Goal: Information Seeking & Learning: Learn about a topic

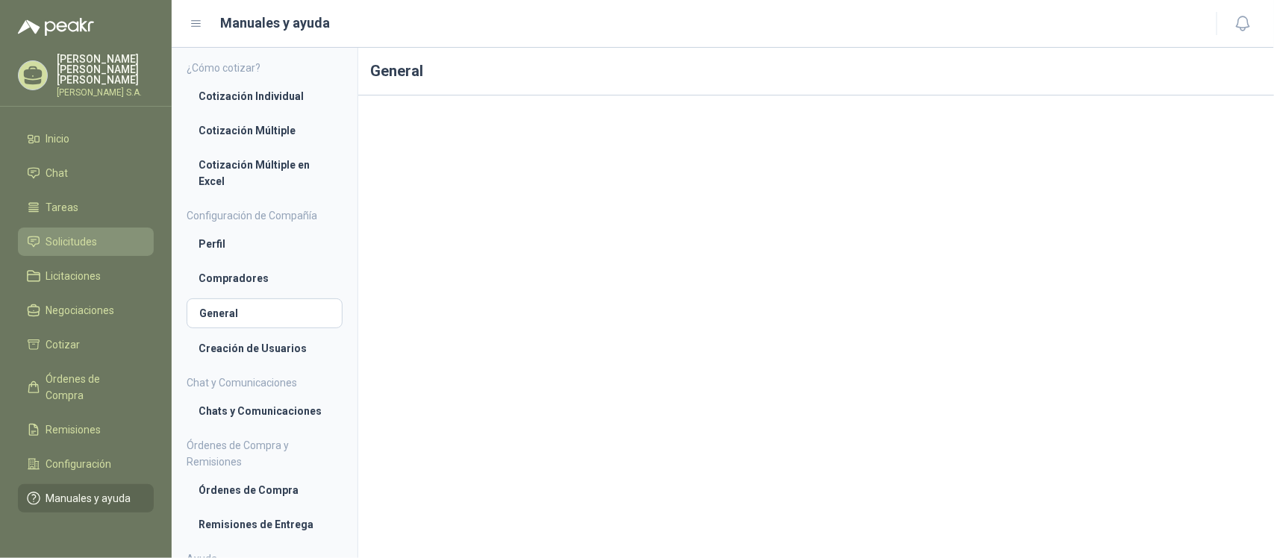
click at [73, 228] on link "Solicitudes" at bounding box center [86, 242] width 136 height 28
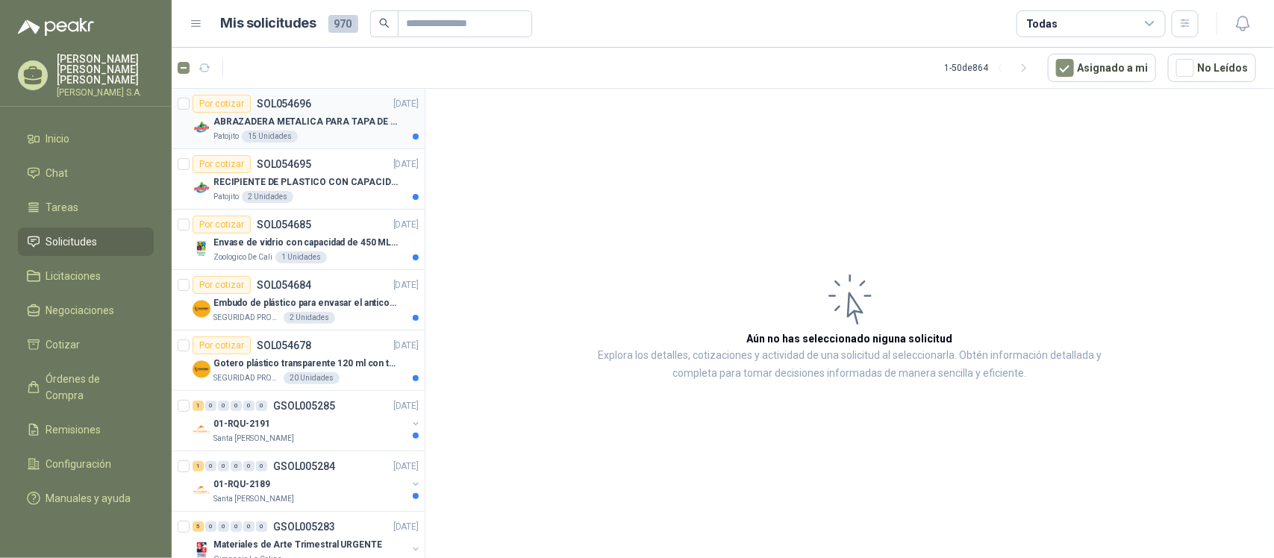
click at [413, 139] on div at bounding box center [416, 137] width 6 height 6
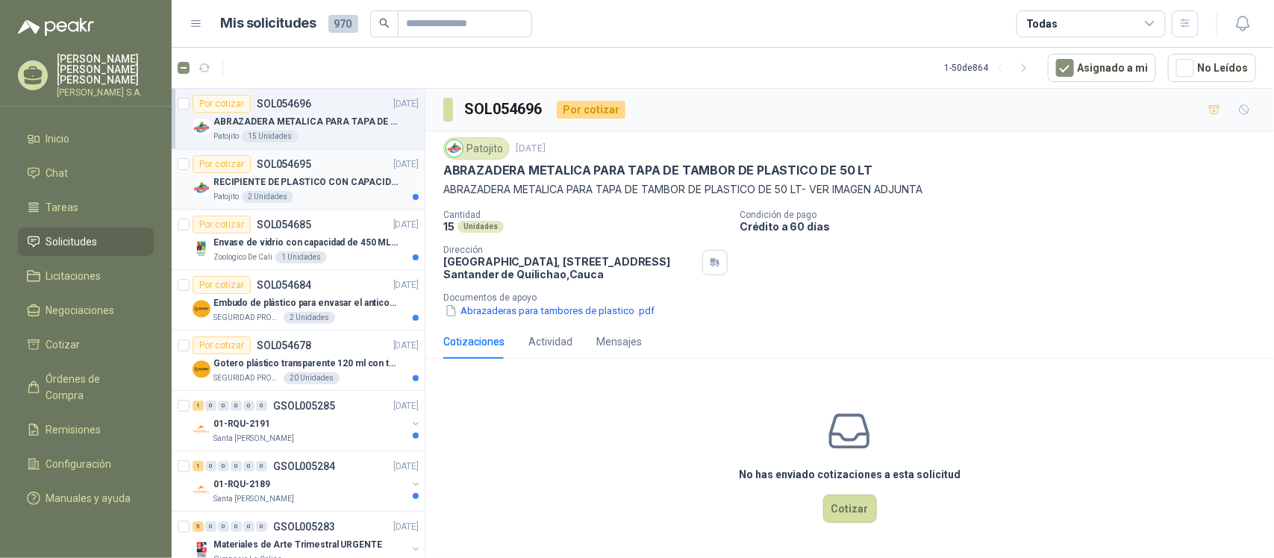
click at [353, 187] on p "RECIPIENTE DE PLASTICO CON CAPACIDAD DE 1.8 LT PARA LA EXTRACCIÓN MANUAL DE LIQ…" at bounding box center [306, 182] width 186 height 14
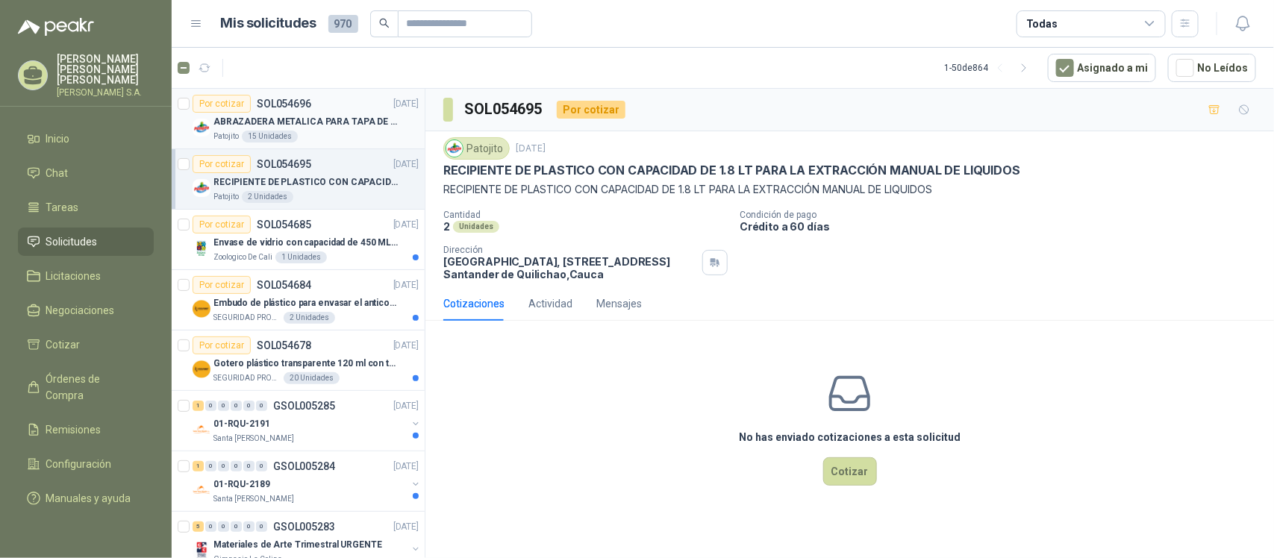
drag, startPoint x: 353, startPoint y: 187, endPoint x: 687, endPoint y: 438, distance: 417.4
click at [687, 438] on div "No has enviado cotizaciones a esta solicitud Cotizar" at bounding box center [849, 428] width 849 height 190
click at [308, 131] on div "Patojito 15 Unidades" at bounding box center [315, 137] width 205 height 12
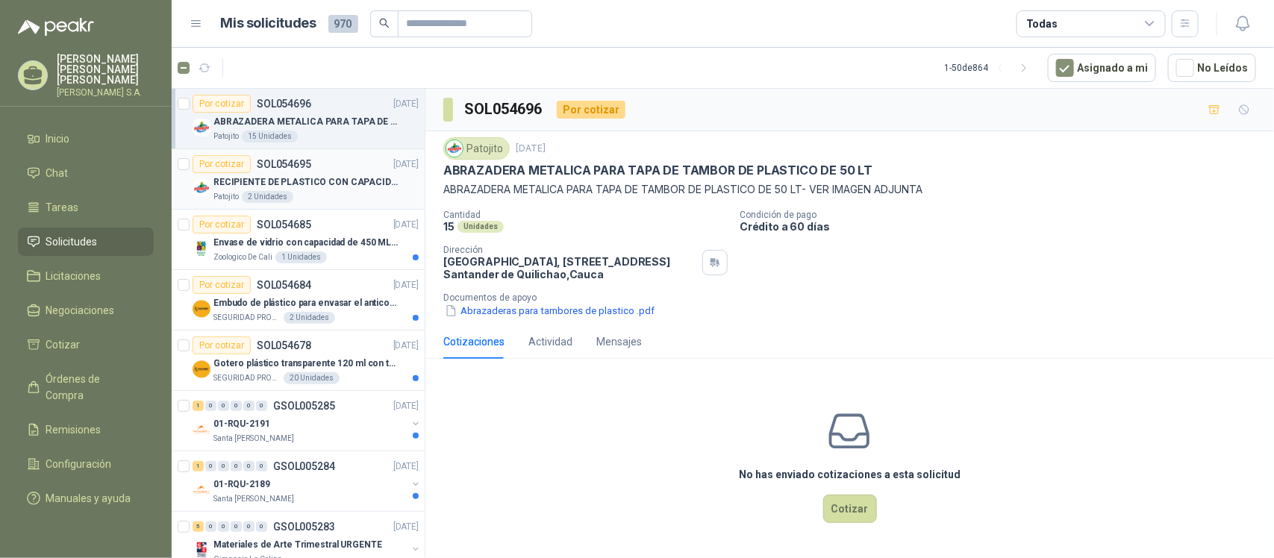
click at [303, 175] on p "RECIPIENTE DE PLASTICO CON CAPACIDAD DE 1.8 LT PARA LA EXTRACCIÓN MANUAL DE LIQ…" at bounding box center [306, 182] width 186 height 14
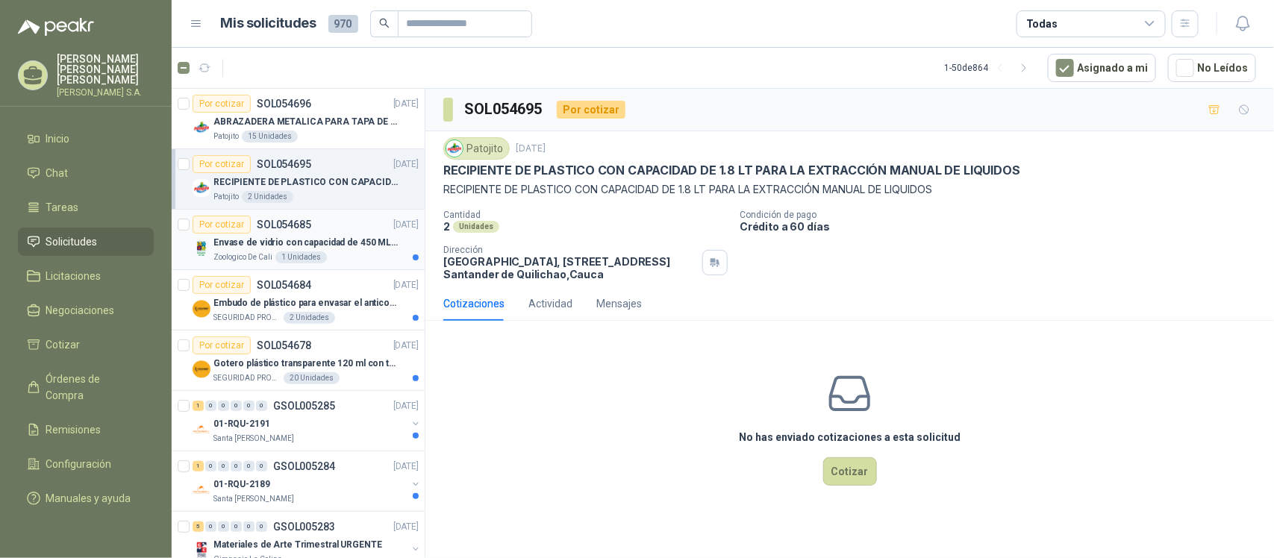
click at [321, 248] on p "Envase de vidrio con capacidad de 450 ML – 9X8X8 CM Caja x 12 unidades" at bounding box center [306, 243] width 186 height 14
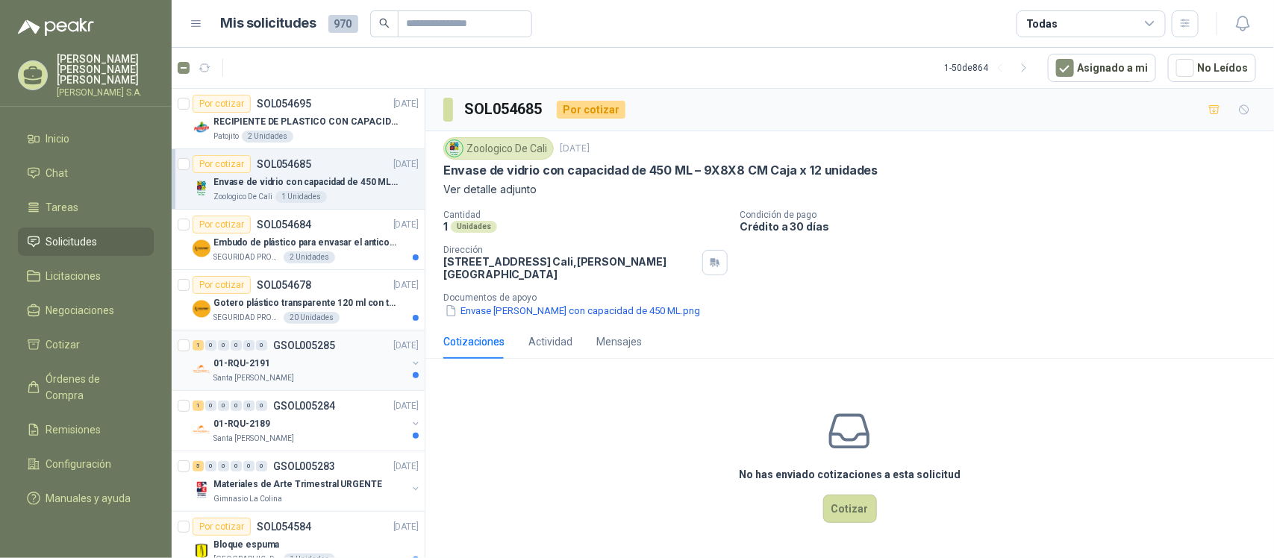
scroll to position [93, 0]
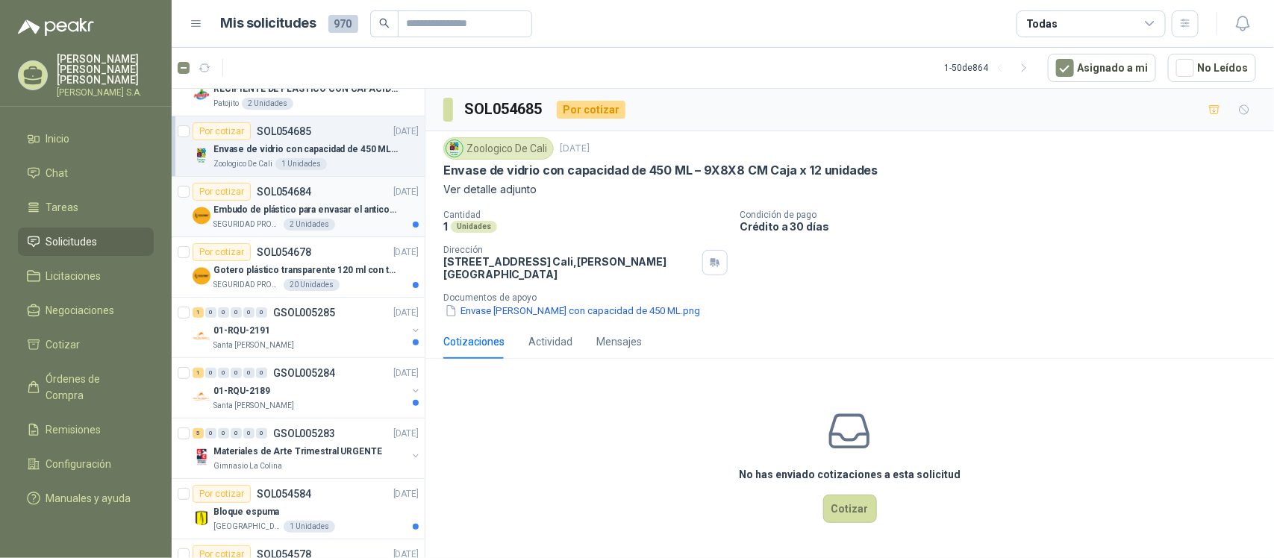
click at [331, 220] on div "SEGURIDAD PROVISER LTDA 2 Unidades" at bounding box center [315, 225] width 205 height 12
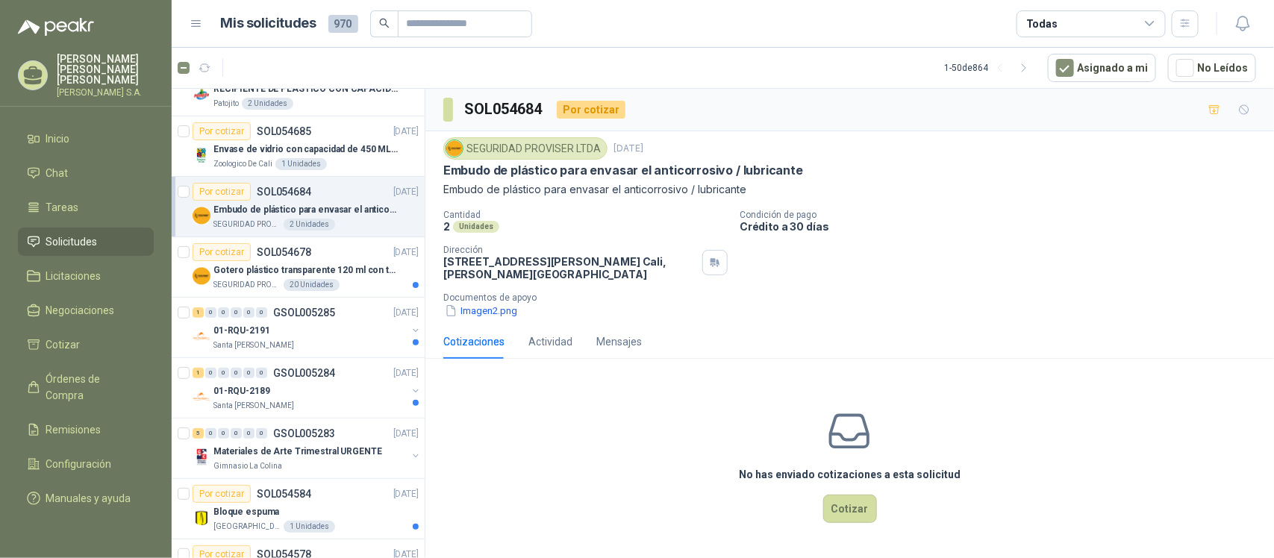
scroll to position [187, 0]
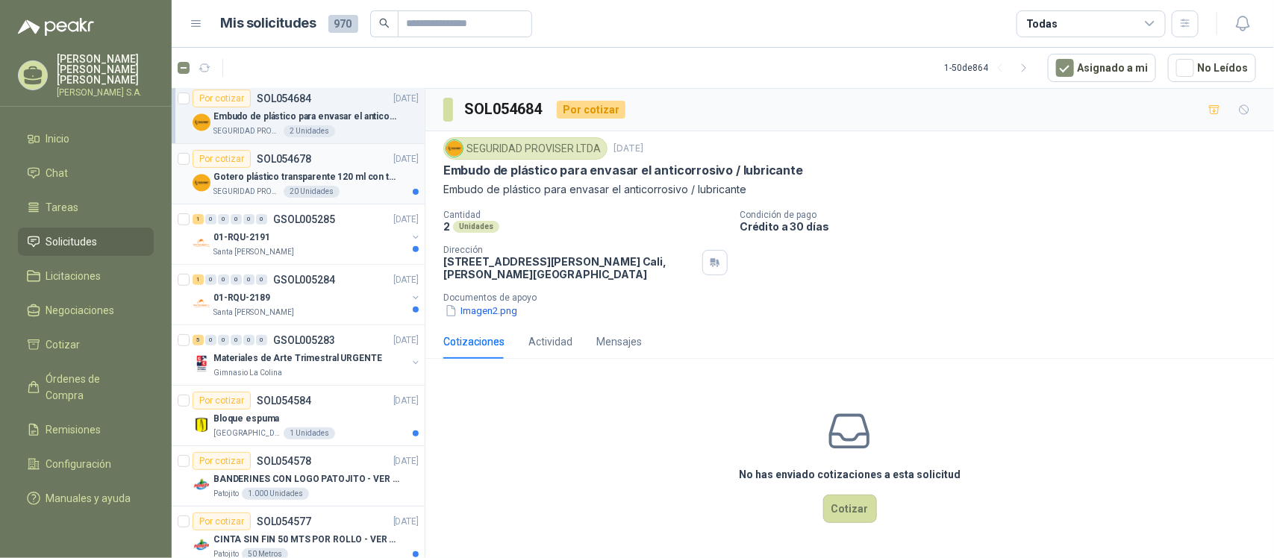
click at [341, 183] on p "Gotero plástico transparente 120 ml con tapa de seguridad" at bounding box center [306, 177] width 186 height 14
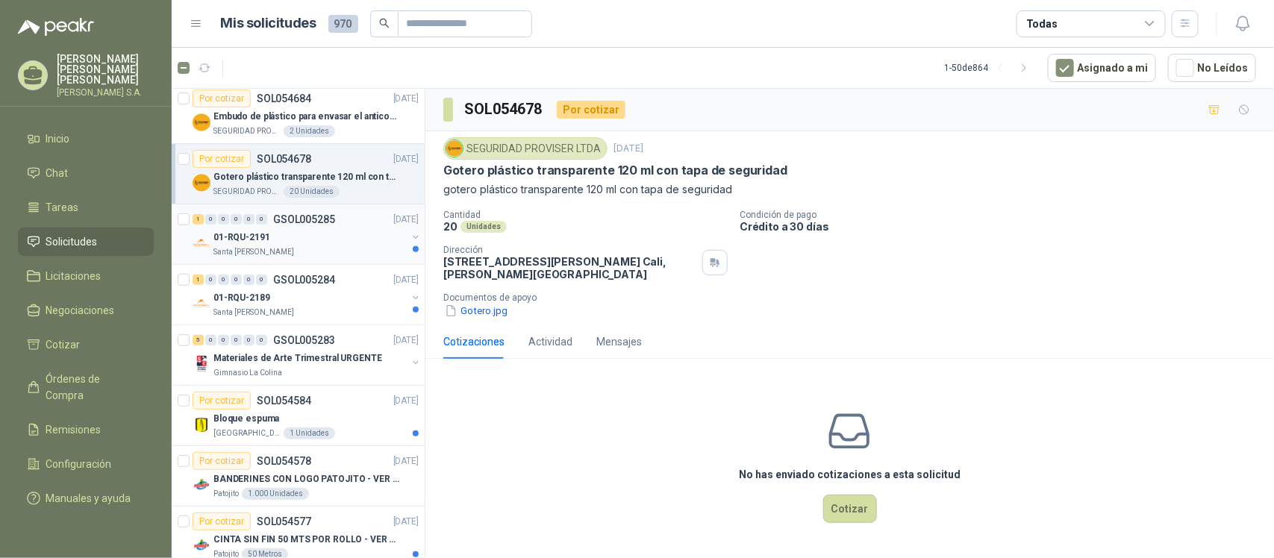
click at [337, 243] on div "01-RQU-2191" at bounding box center [309, 237] width 193 height 18
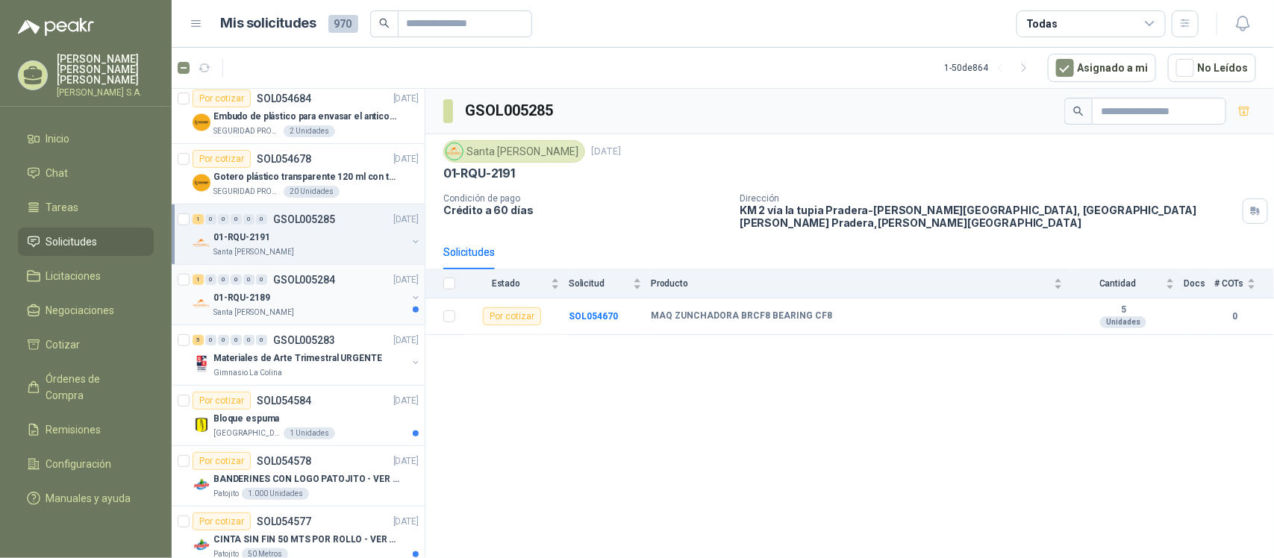
click at [267, 290] on div "01-RQU-2189" at bounding box center [309, 298] width 193 height 18
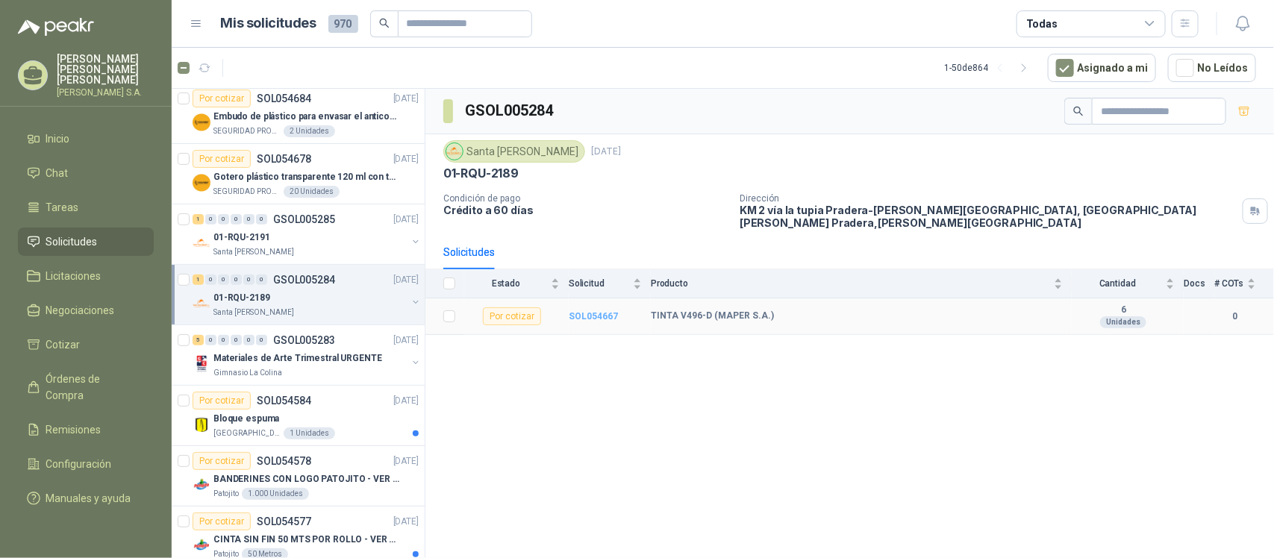
click at [587, 311] on b "SOL054667" at bounding box center [593, 316] width 49 height 10
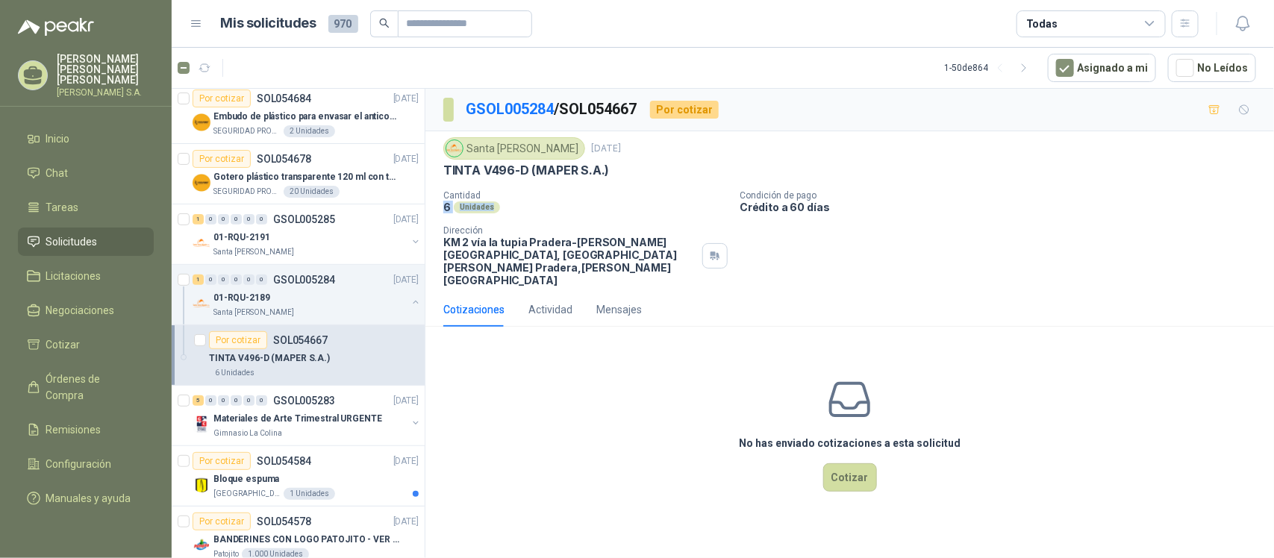
drag, startPoint x: 446, startPoint y: 208, endPoint x: 517, endPoint y: 208, distance: 71.7
click at [513, 208] on div "6 Unidades" at bounding box center [585, 207] width 284 height 13
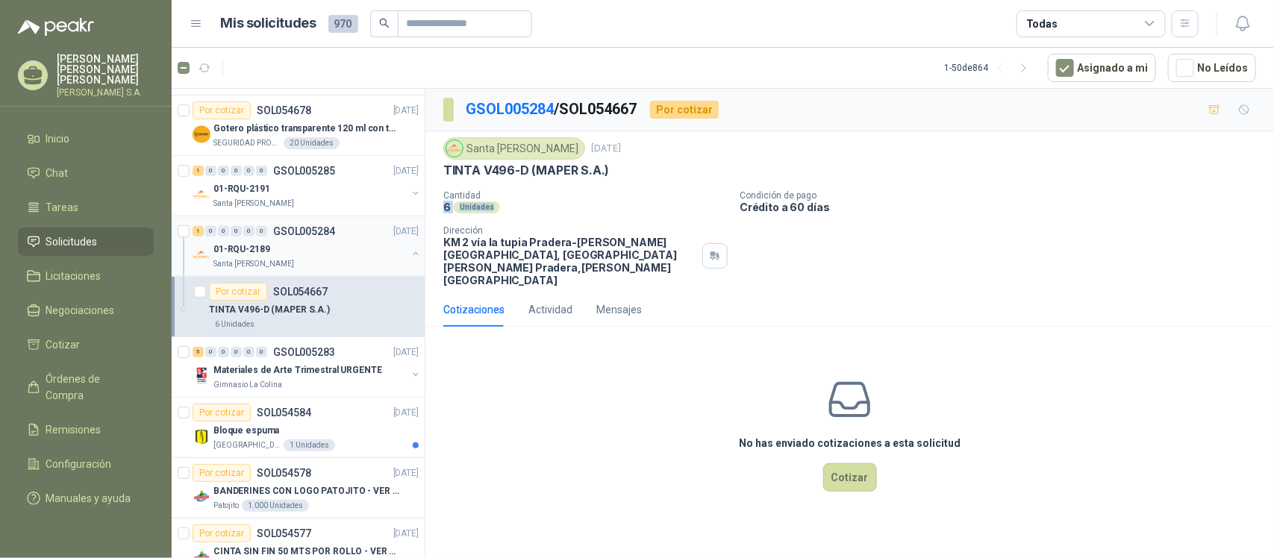
scroll to position [280, 0]
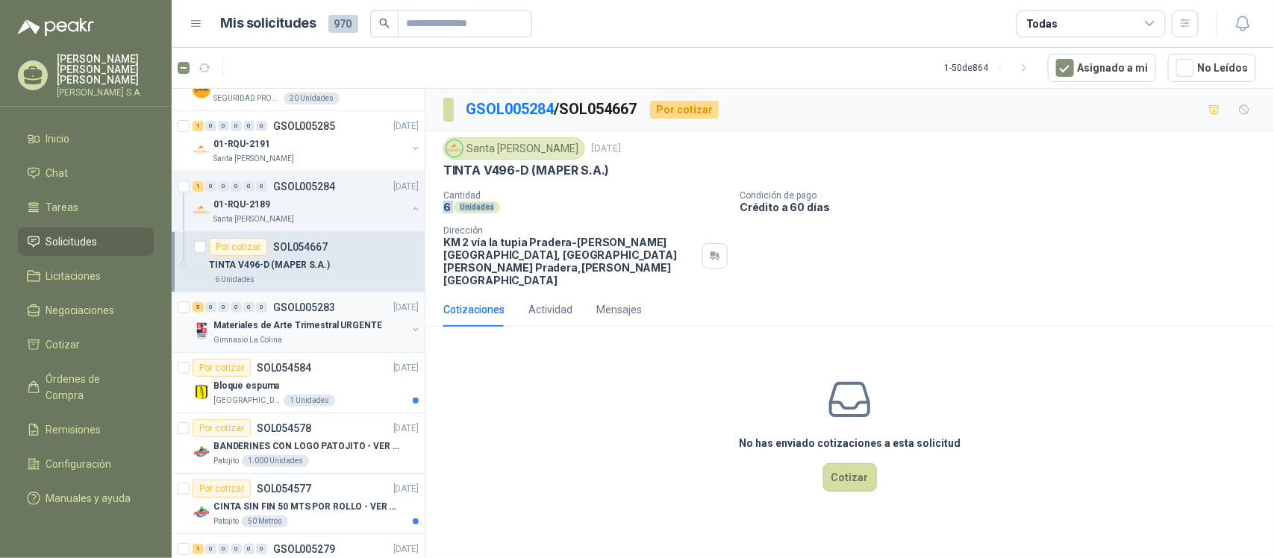
drag, startPoint x: 254, startPoint y: 325, endPoint x: 266, endPoint y: 325, distance: 12.7
click at [254, 325] on p "Materiales de Arte Trimestral URGENTE" at bounding box center [297, 326] width 169 height 14
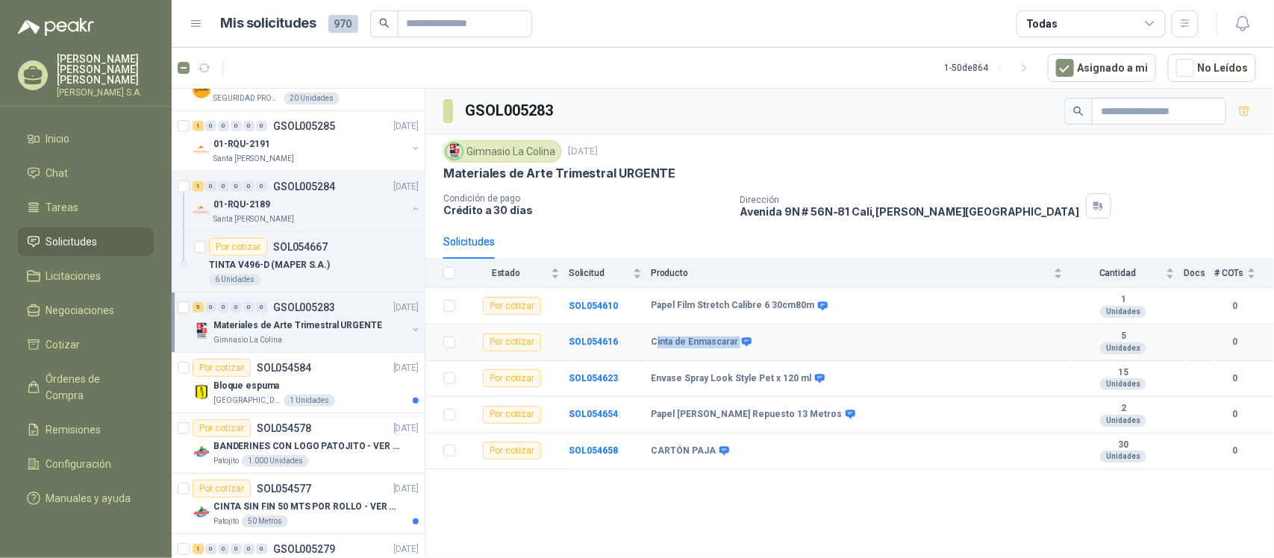
drag, startPoint x: 658, startPoint y: 340, endPoint x: 756, endPoint y: 342, distance: 98.5
click at [756, 342] on div "Cinta de Enmascarar" at bounding box center [857, 343] width 412 height 12
click at [674, 345] on b "Cinta de Enmascarar" at bounding box center [694, 343] width 87 height 12
click at [606, 345] on b "SOL054616" at bounding box center [593, 342] width 49 height 10
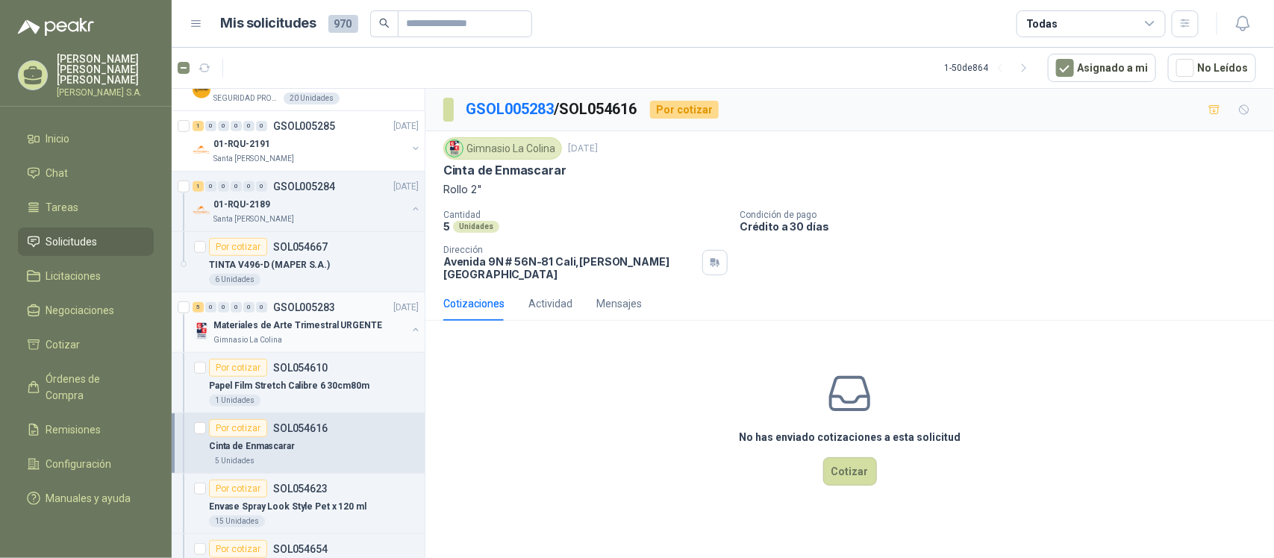
scroll to position [373, 0]
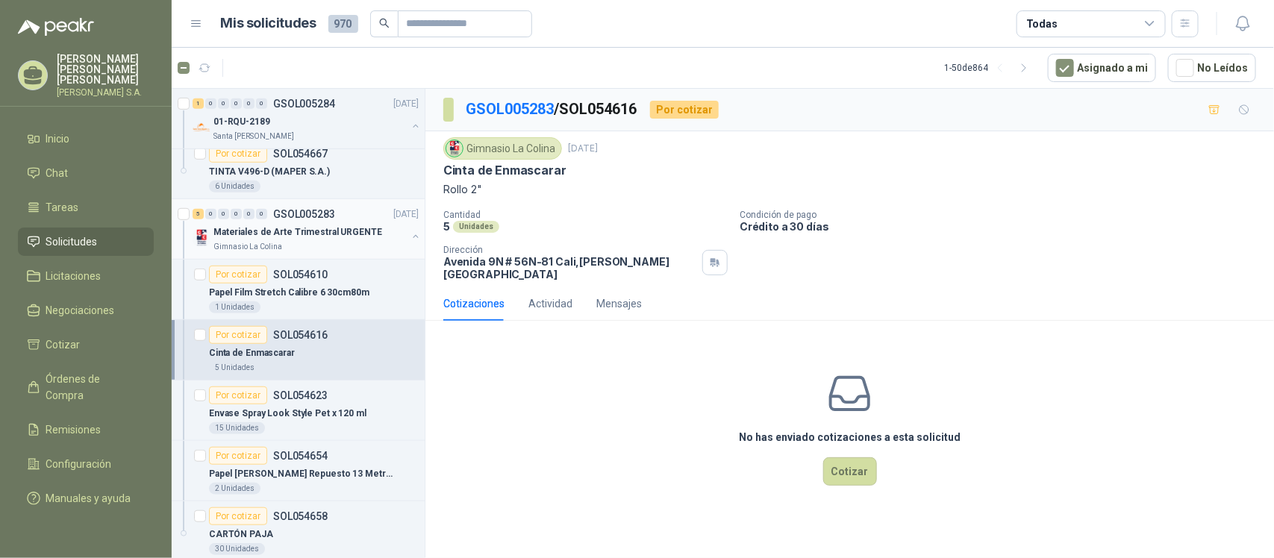
click at [187, 222] on div at bounding box center [185, 229] width 15 height 48
click at [286, 214] on p "GSOL005283" at bounding box center [304, 214] width 62 height 10
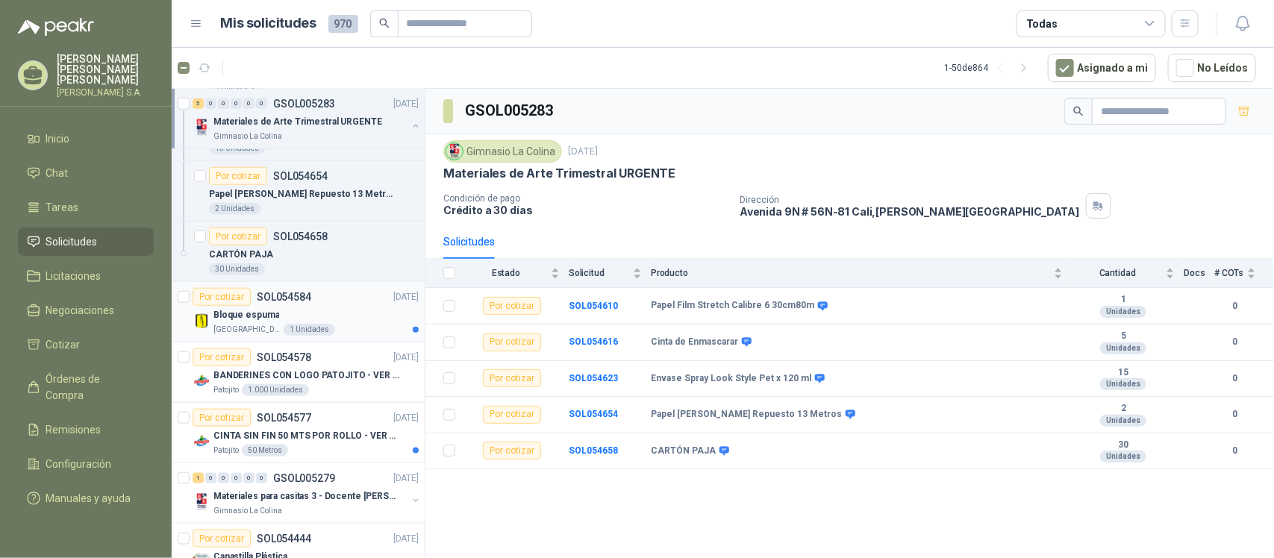
scroll to position [746, 0]
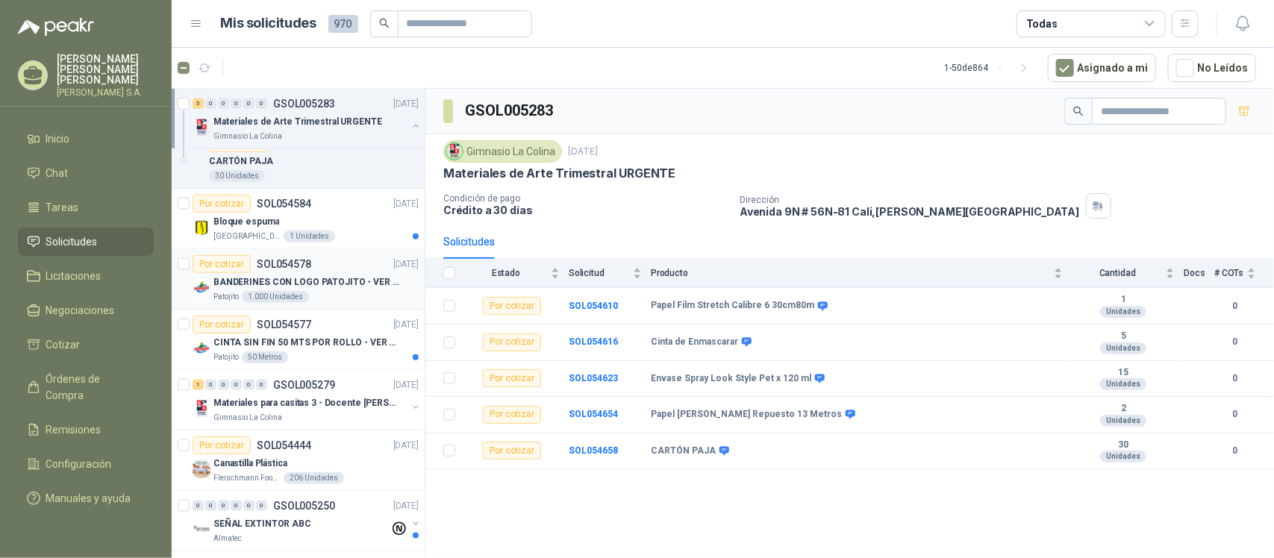
click at [344, 287] on p "BANDERINES CON LOGO PATOJITO - VER DOC ADJUNTO" at bounding box center [306, 282] width 186 height 14
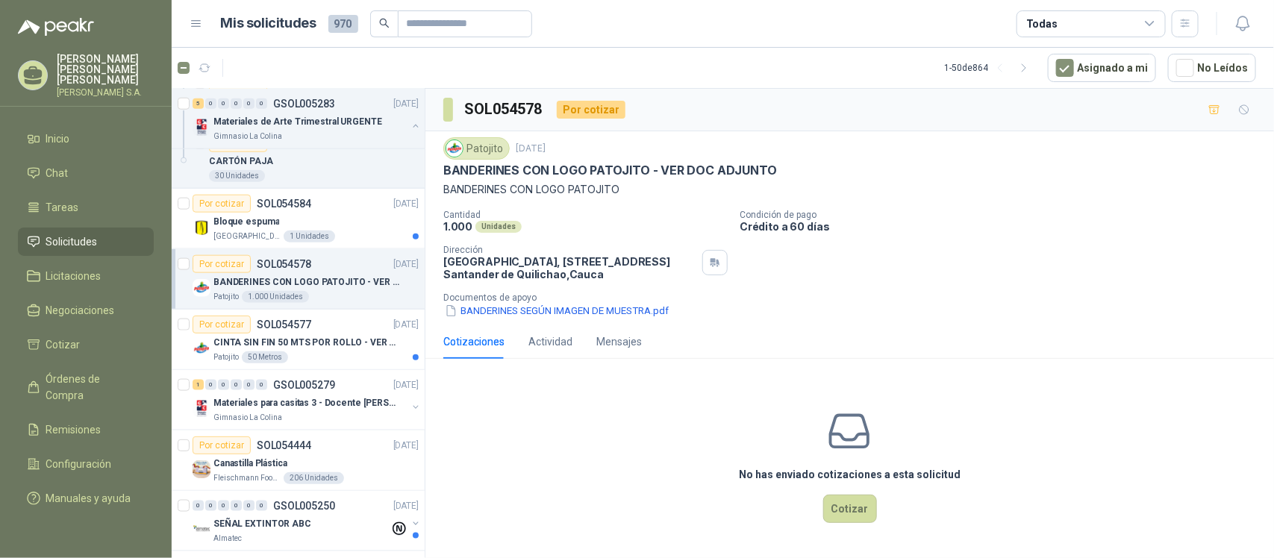
click at [602, 302] on p "Documentos de apoyo" at bounding box center [855, 298] width 825 height 10
click at [464, 302] on div "Documentos de apoyo BANDERINES SEGÚN IMAGEN DE MUESTRA.pdf" at bounding box center [855, 306] width 825 height 26
click at [502, 308] on button "BANDERINES SEGÚN IMAGEN DE MUESTRA.pdf" at bounding box center [556, 311] width 227 height 16
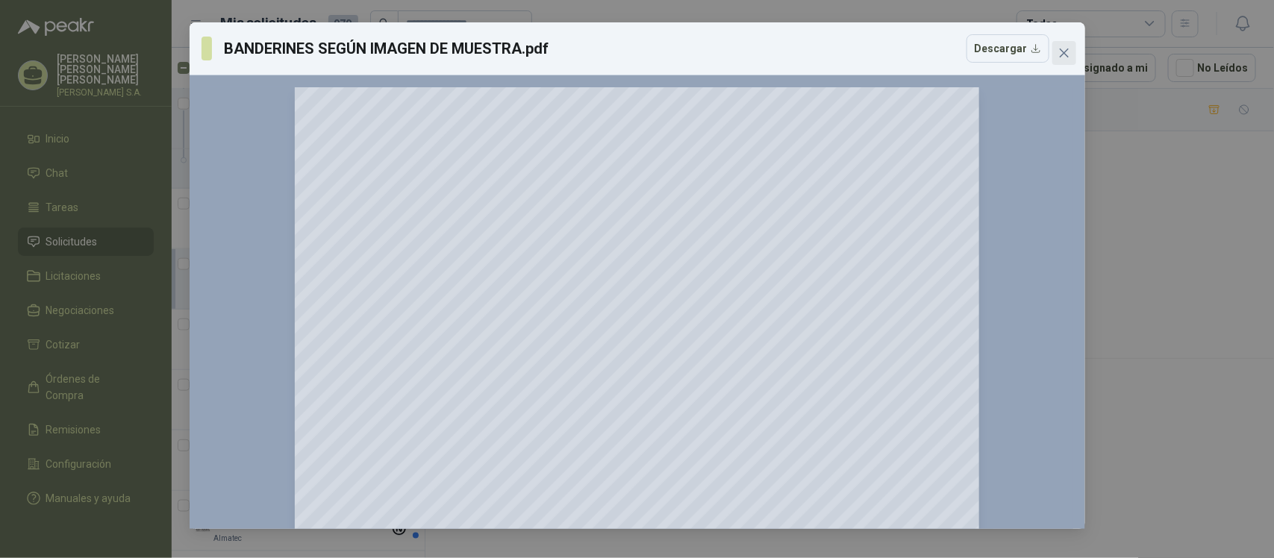
click at [1070, 53] on span "Close" at bounding box center [1065, 53] width 24 height 12
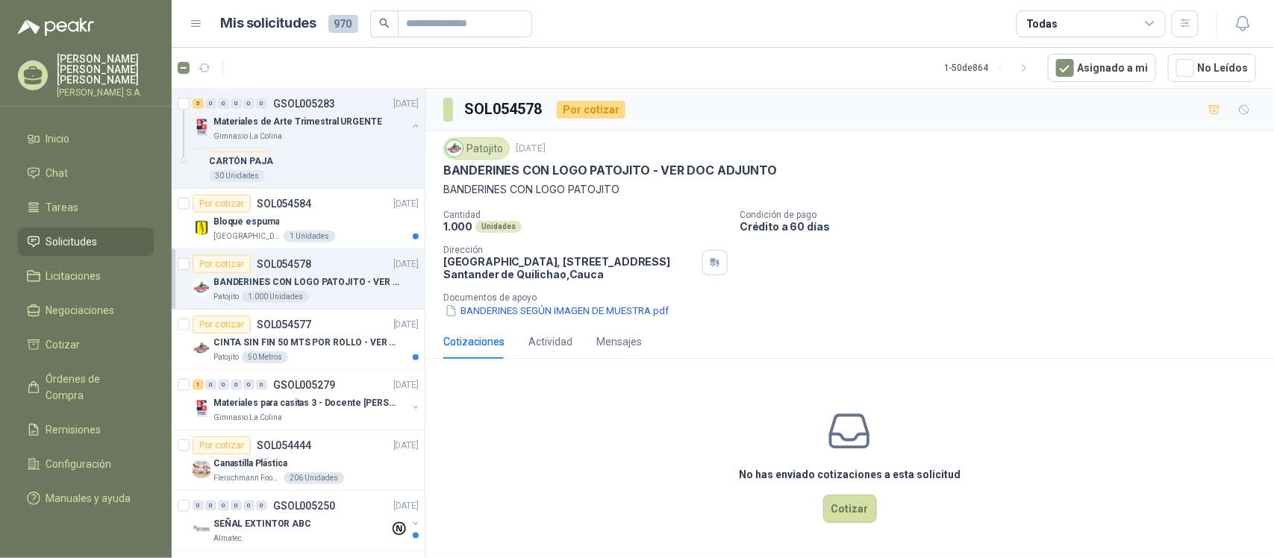
click at [331, 278] on p "BANDERINES CON LOGO PATOJITO - VER DOC ADJUNTO" at bounding box center [306, 282] width 186 height 14
click at [609, 318] on button "BANDERINES SEGÚN IMAGEN DE MUESTRA.pdf" at bounding box center [556, 311] width 227 height 16
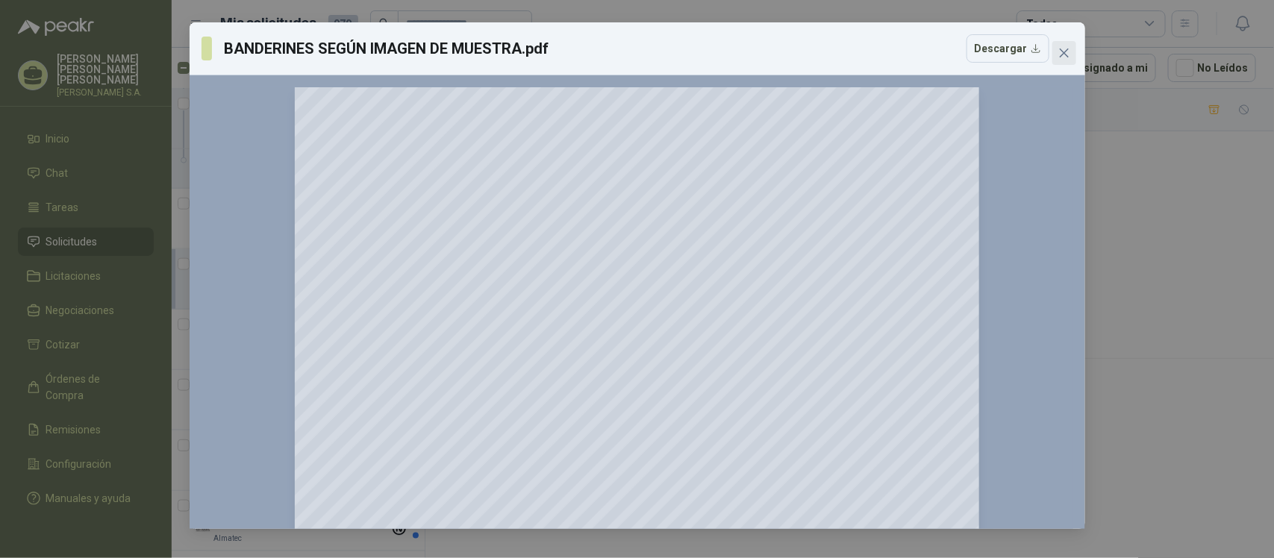
click at [1067, 49] on icon "close" at bounding box center [1065, 53] width 12 height 12
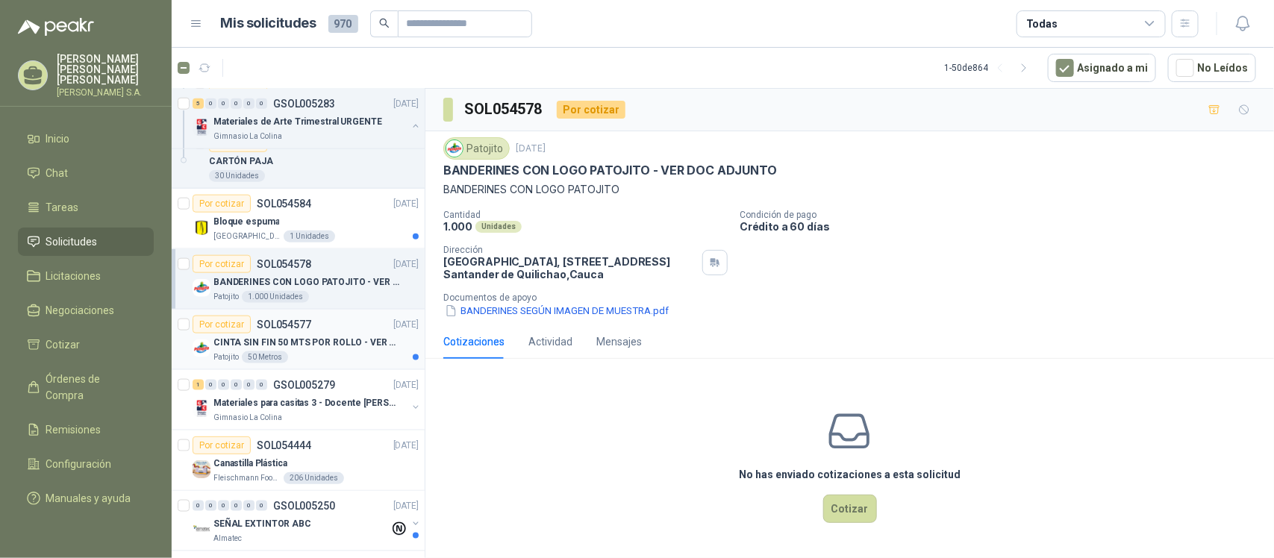
click at [314, 356] on div "Patojito 50 Metros" at bounding box center [315, 358] width 205 height 12
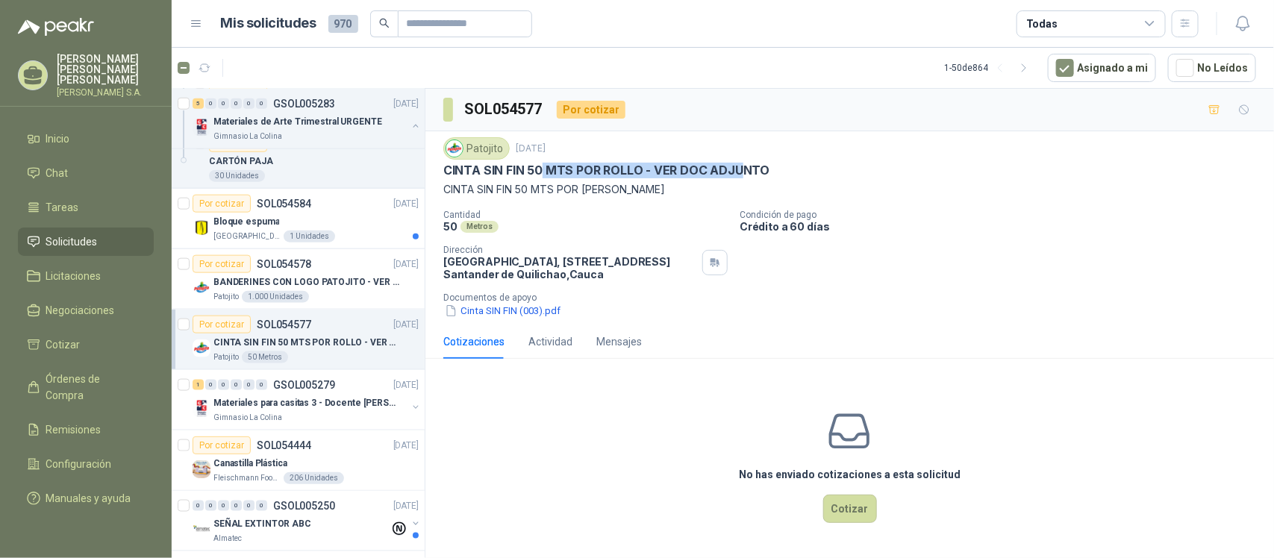
drag, startPoint x: 543, startPoint y: 173, endPoint x: 852, endPoint y: 181, distance: 309.1
click at [755, 169] on p "CINTA SIN FIN 50 MTS POR ROLLO - VER DOC ADJUNTO" at bounding box center [606, 171] width 326 height 16
click at [520, 307] on button "Cinta SIN FIN (003).pdf" at bounding box center [502, 311] width 119 height 16
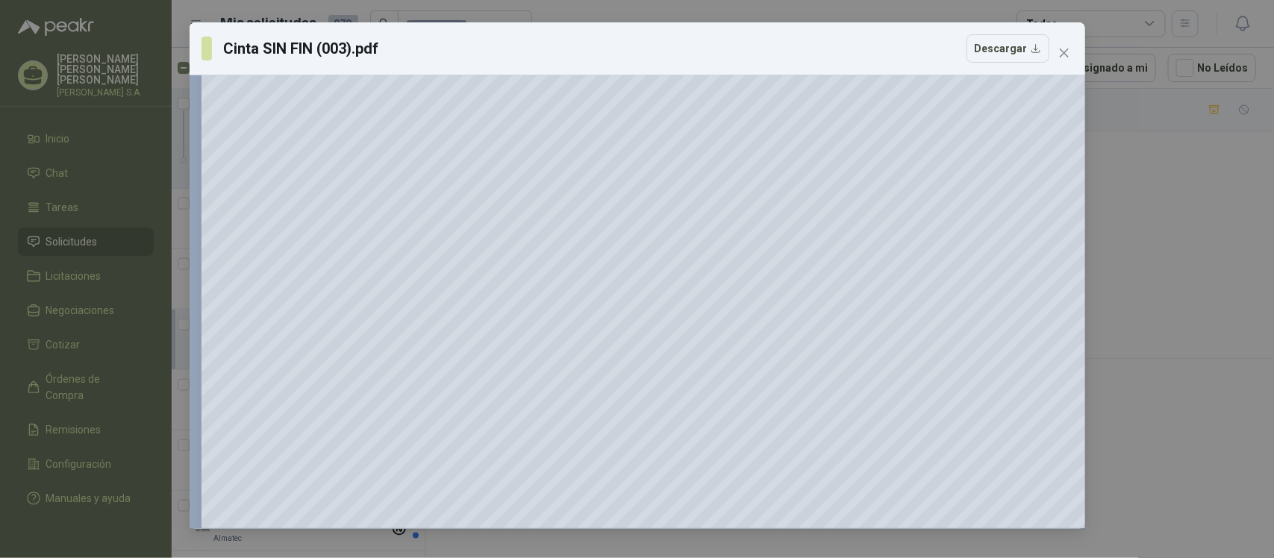
scroll to position [623, 0]
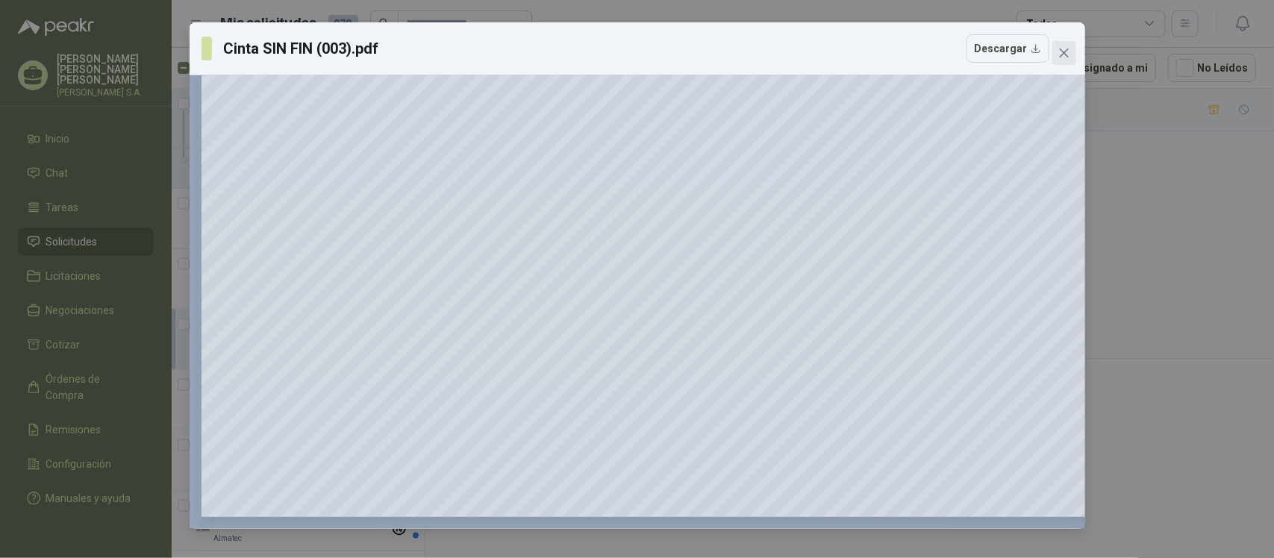
click at [1066, 56] on icon "close" at bounding box center [1063, 53] width 9 height 9
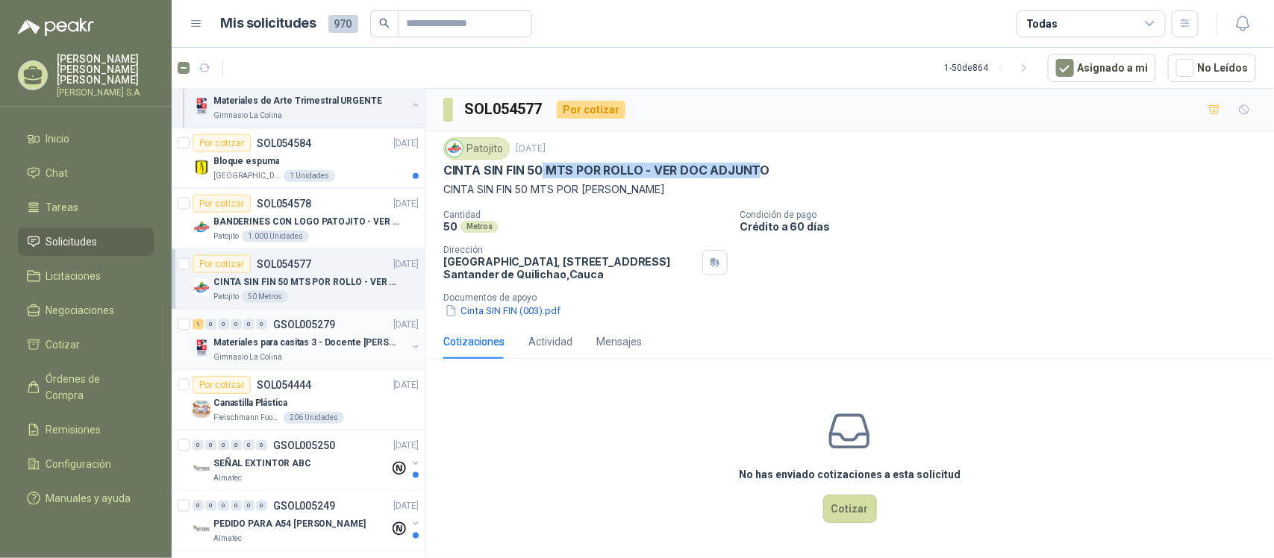
scroll to position [840, 0]
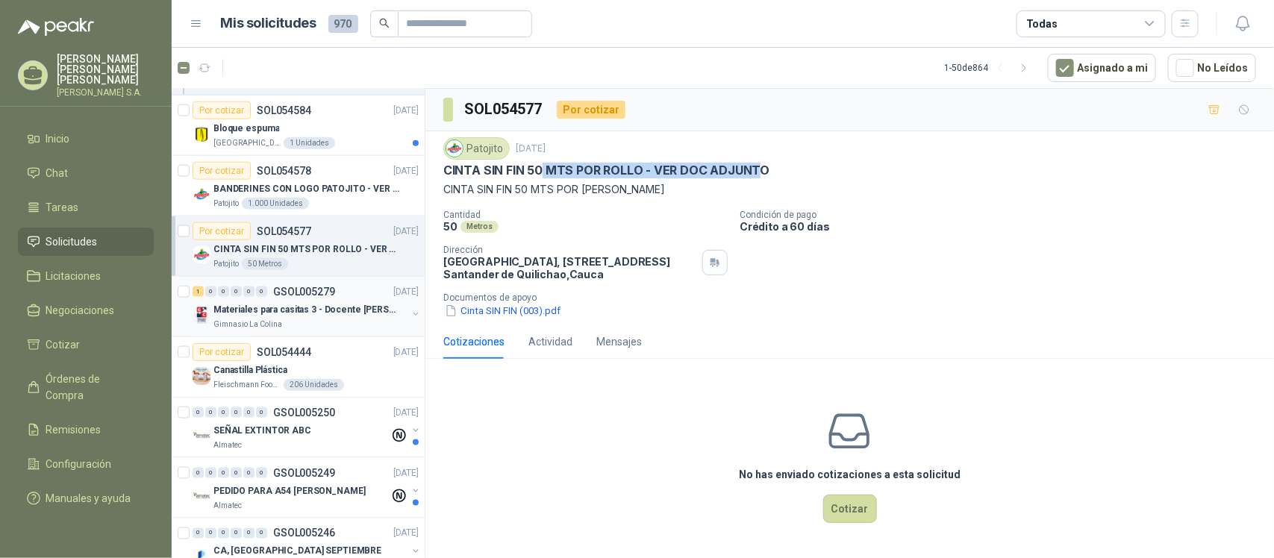
drag, startPoint x: 289, startPoint y: 319, endPoint x: 308, endPoint y: 311, distance: 20.1
click at [289, 317] on p "Materiales para casitas 3 - Docente [PERSON_NAME]" at bounding box center [306, 310] width 186 height 14
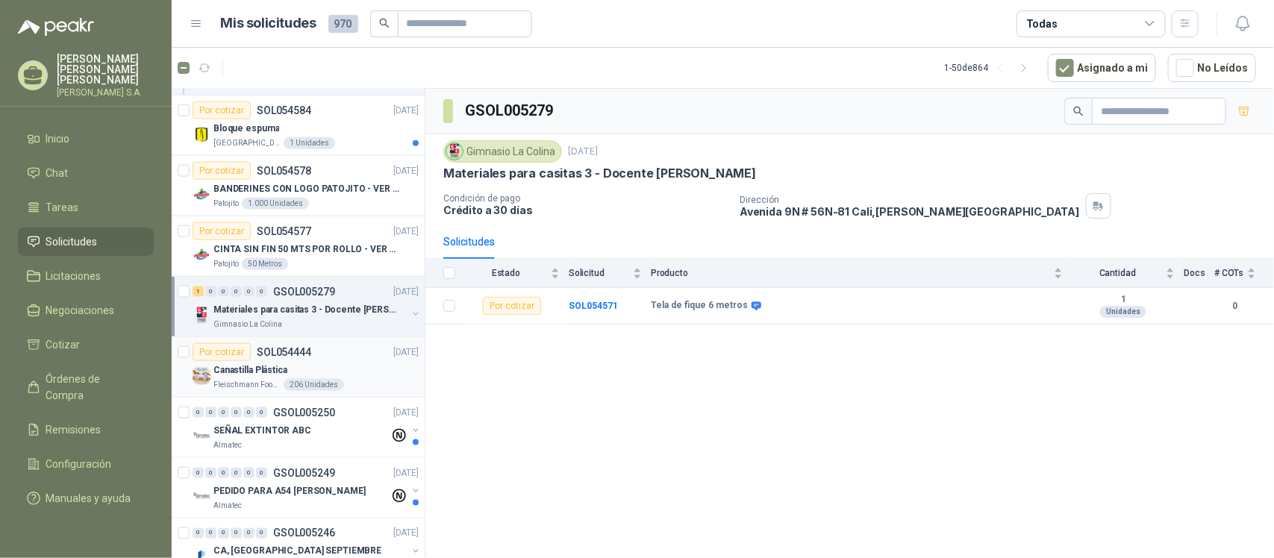
click at [322, 361] on div "Por cotizar SOL054444 [DATE]" at bounding box center [306, 352] width 226 height 18
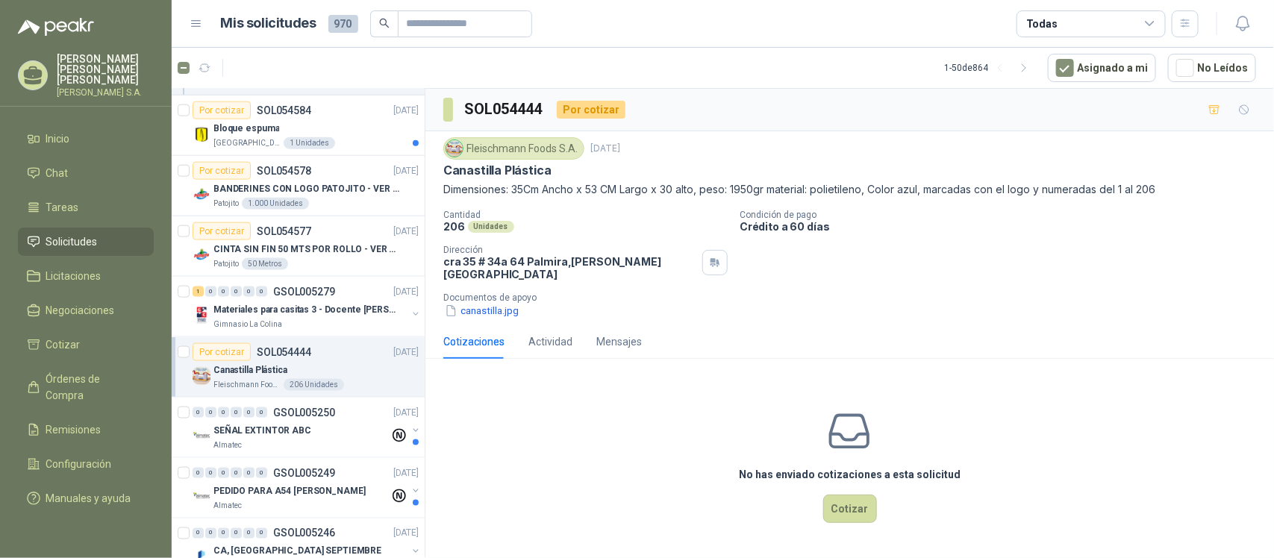
scroll to position [933, 0]
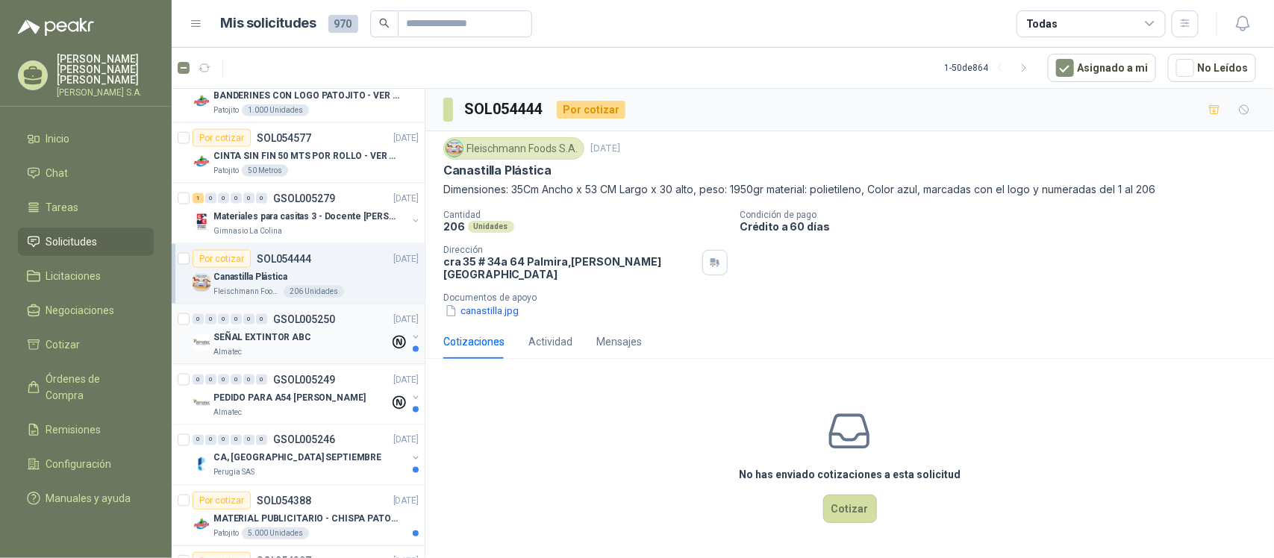
click at [325, 356] on div "Almatec" at bounding box center [301, 352] width 176 height 12
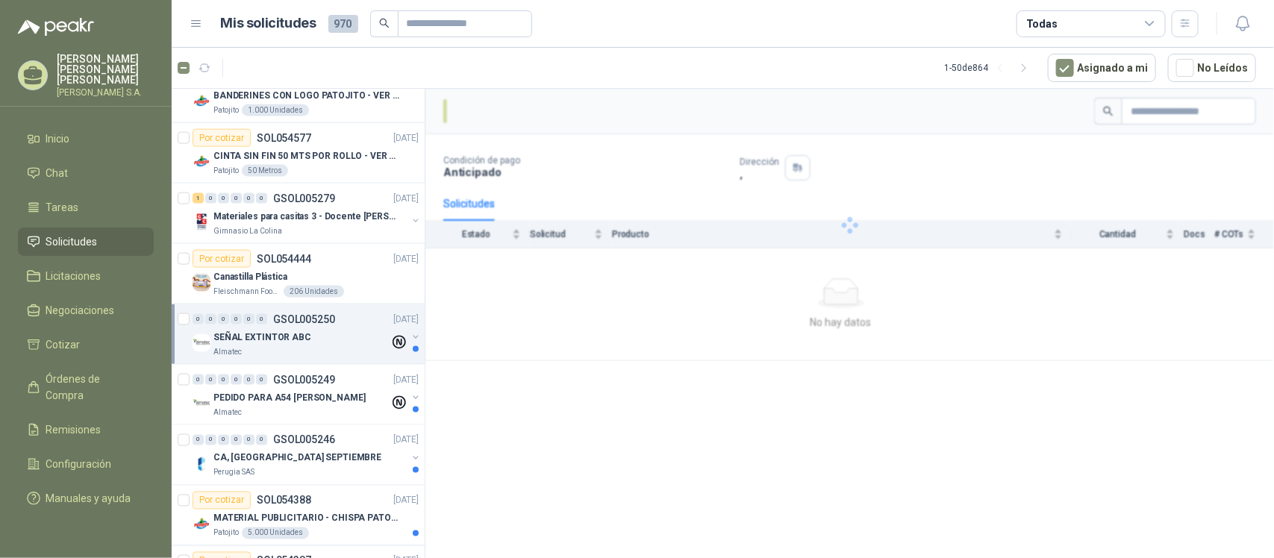
scroll to position [1026, 0]
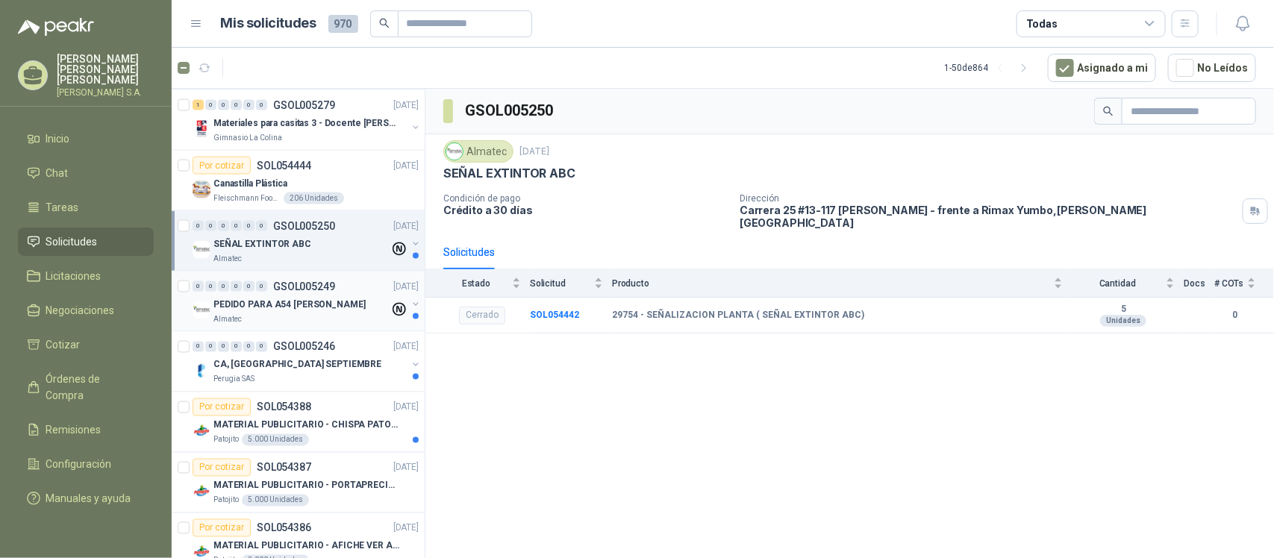
click at [308, 323] on div "Almatec" at bounding box center [301, 320] width 176 height 12
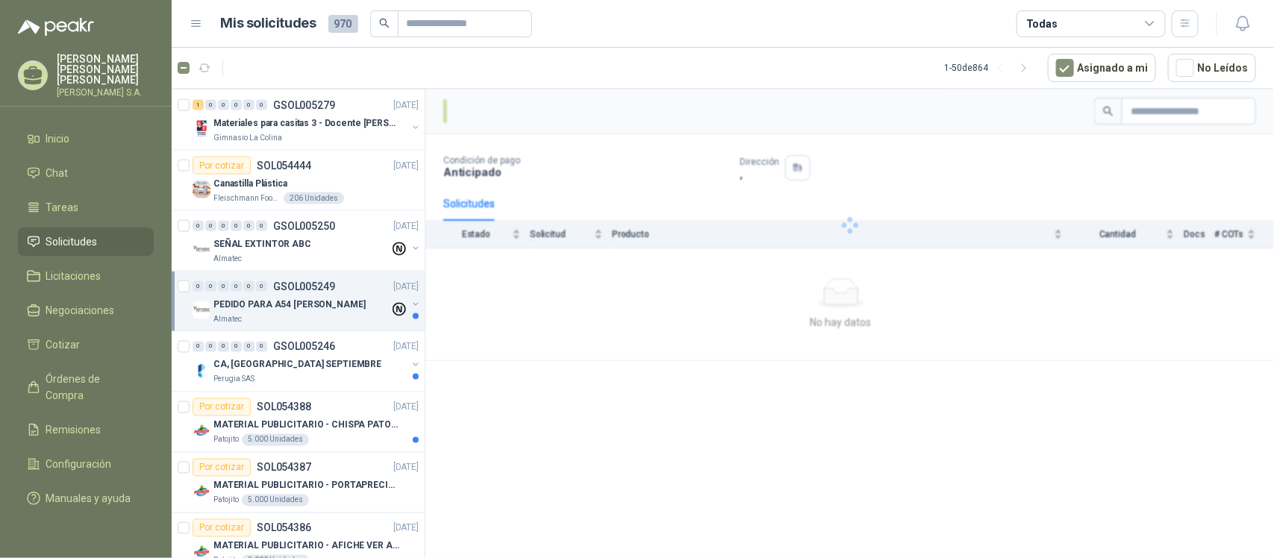
scroll to position [1120, 0]
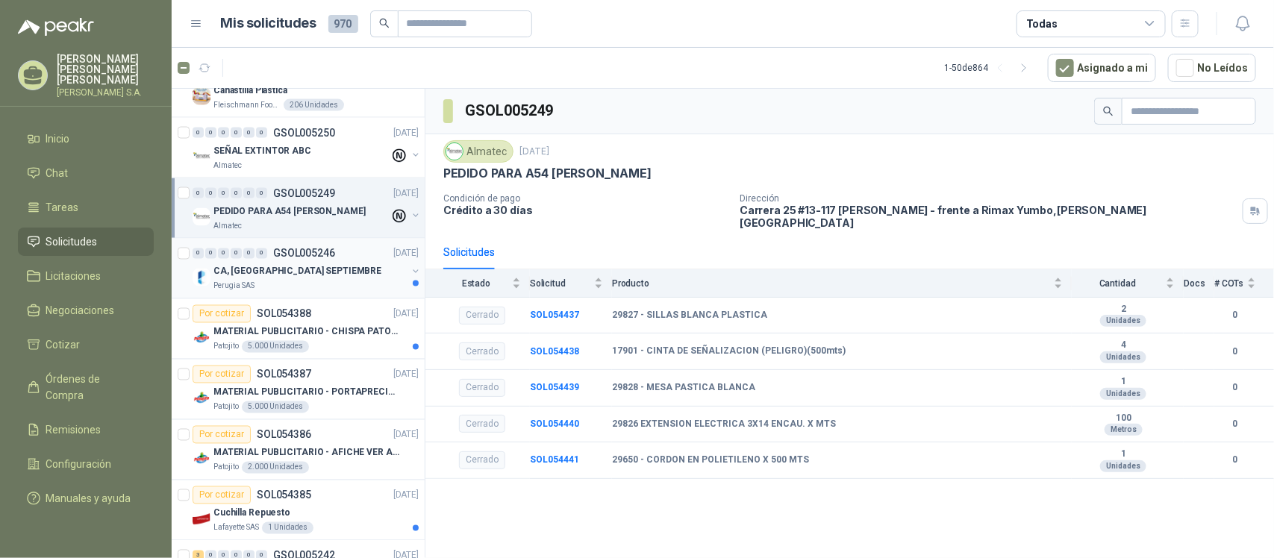
click at [319, 290] on div "Perugia SAS" at bounding box center [309, 287] width 193 height 12
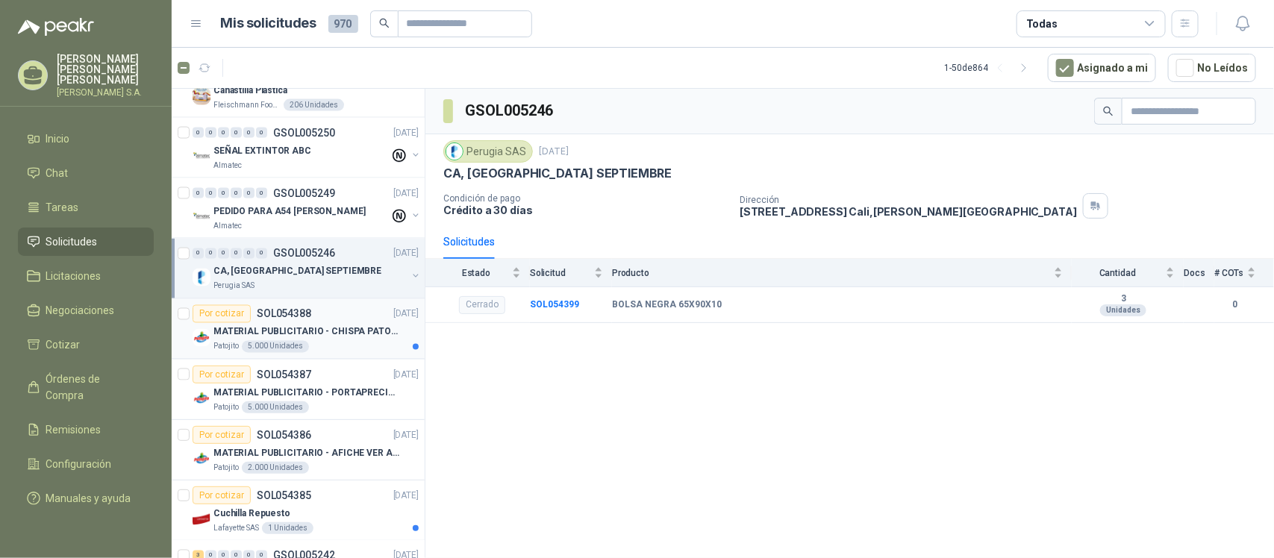
click at [327, 337] on p "MATERIAL PUBLICITARIO - CHISPA PATOJITO VER ADJUNTO" at bounding box center [306, 332] width 186 height 14
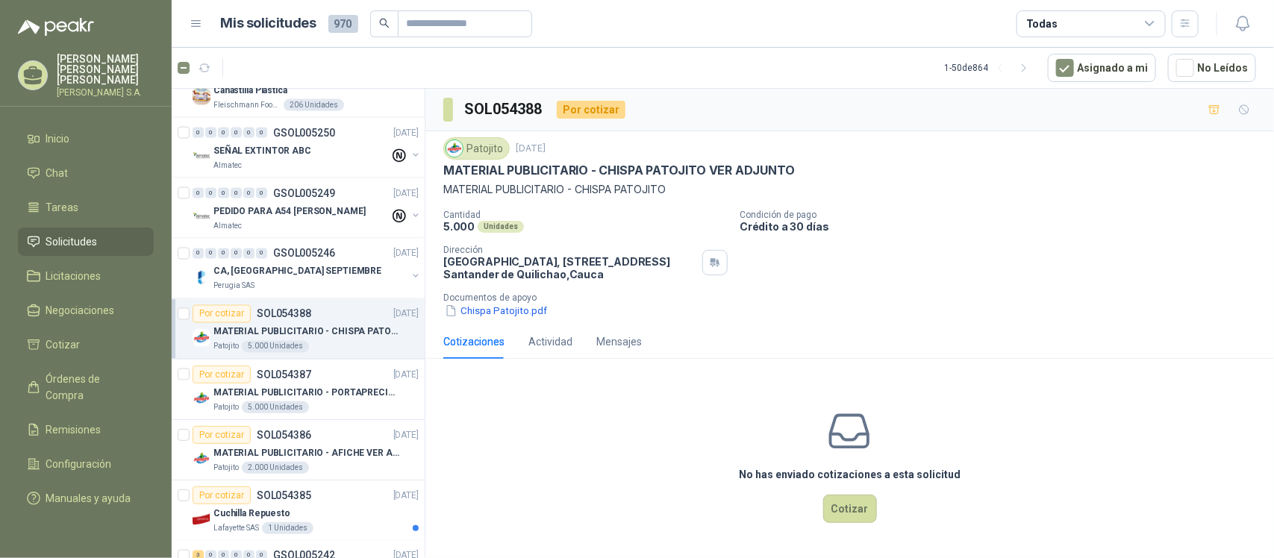
click at [502, 321] on div "Patojito [DATE] MATERIAL PUBLICITARIO - CHISPA PATOJITO VER ADJUNTO MATERIAL PU…" at bounding box center [849, 227] width 849 height 193
click at [530, 308] on button "Chispa Patojito.pdf" at bounding box center [495, 311] width 105 height 16
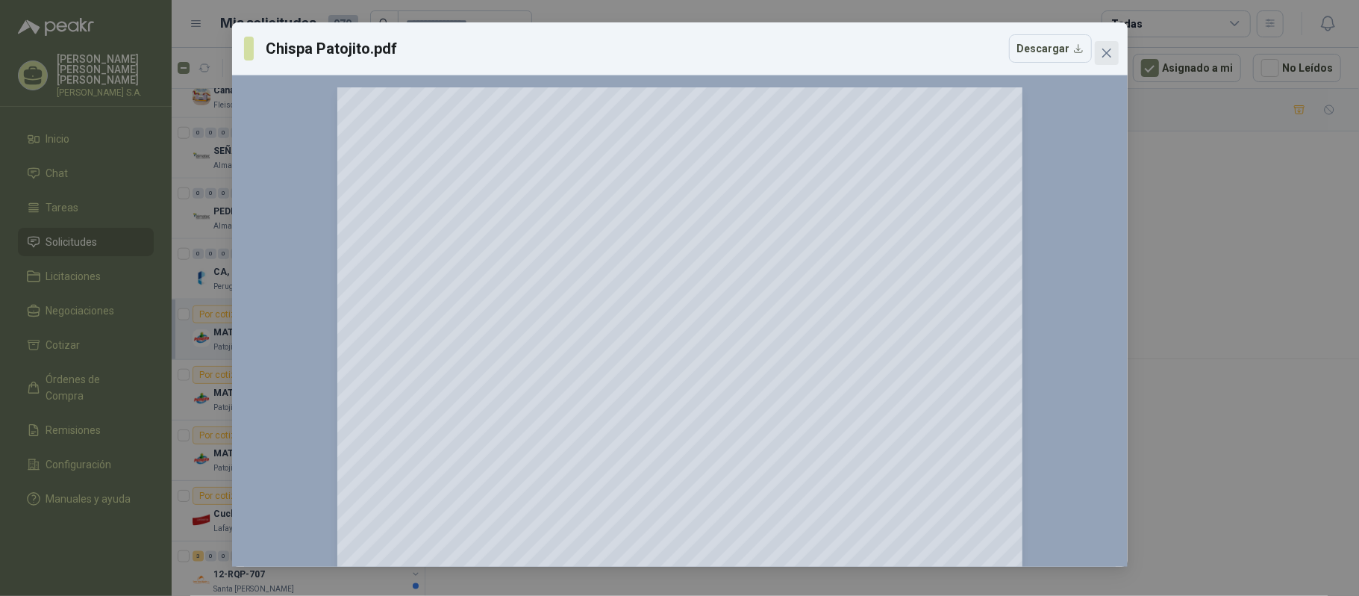
click at [1106, 54] on icon "close" at bounding box center [1106, 53] width 9 height 9
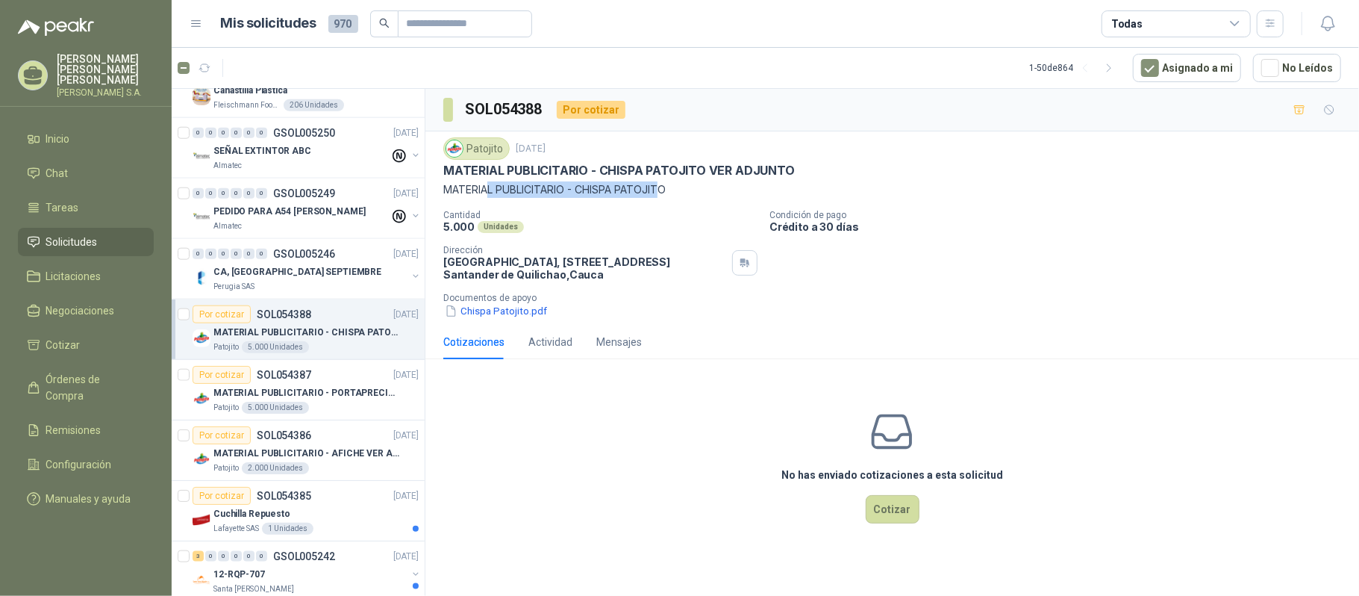
drag, startPoint x: 487, startPoint y: 185, endPoint x: 675, endPoint y: 184, distance: 188.1
click at [670, 184] on p "MATERIAL PUBLICITARIO - CHISPA PATOJITO" at bounding box center [892, 189] width 898 height 16
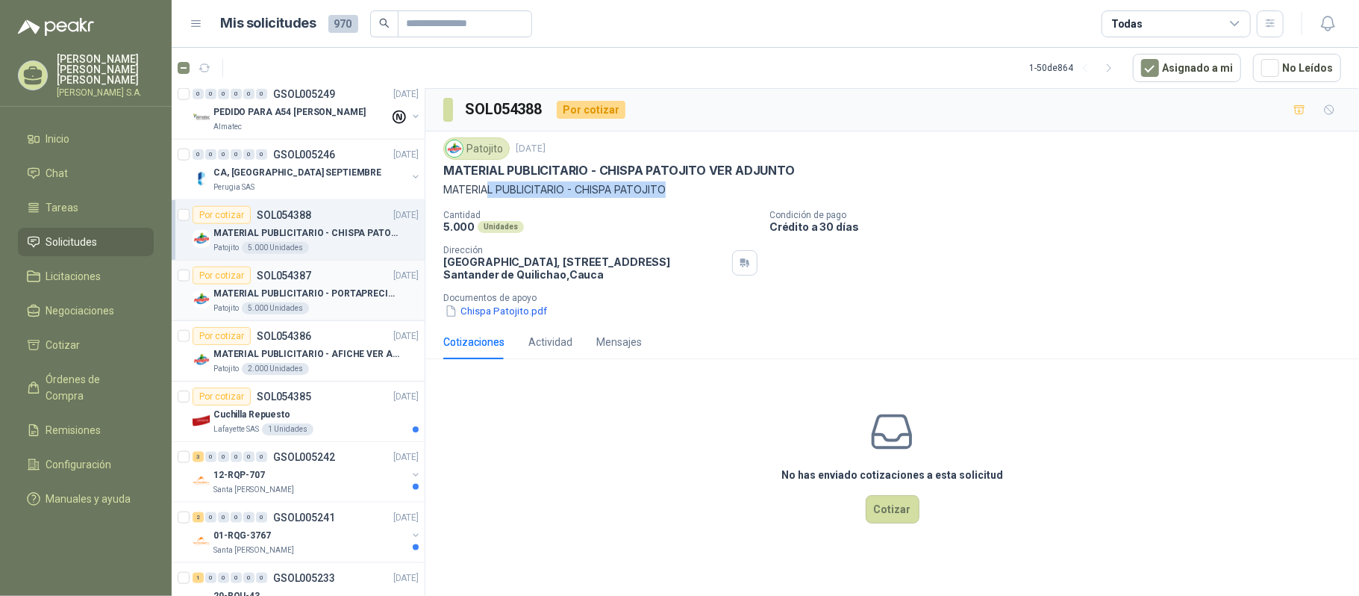
click at [353, 300] on p "MATERIAL PUBLICITARIO - PORTAPRECIOS VER ADJUNTO" at bounding box center [306, 294] width 186 height 14
click at [352, 311] on div "Patojito 5.000 Unidades" at bounding box center [315, 308] width 205 height 12
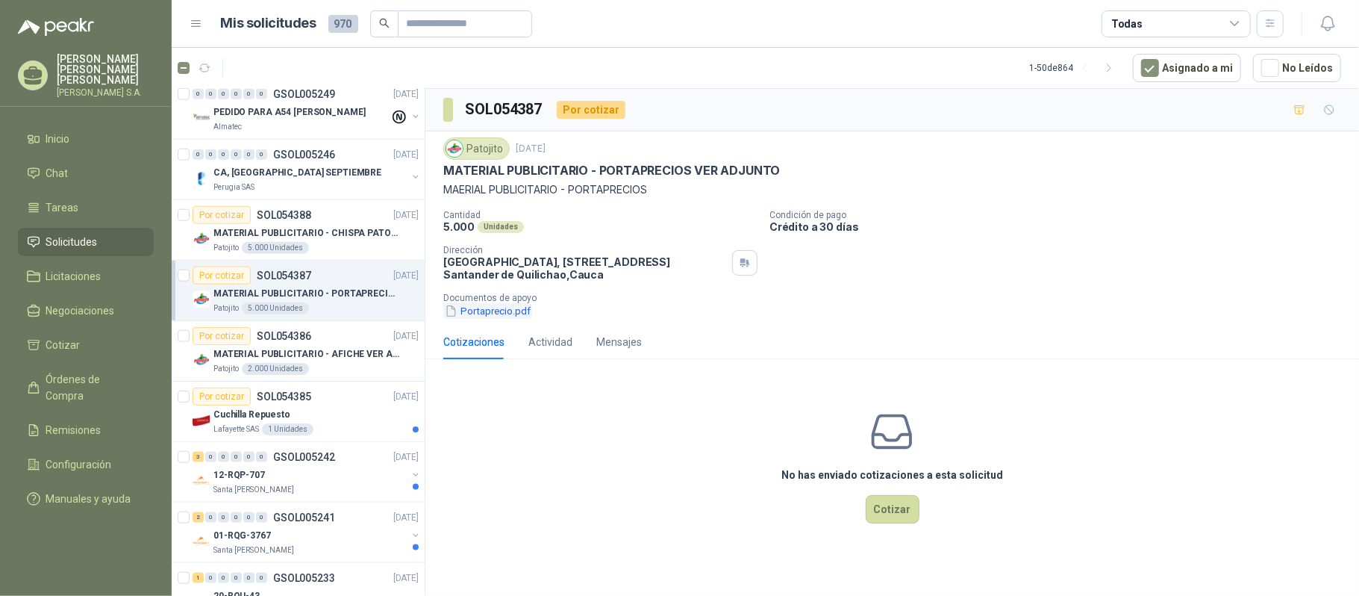
click at [482, 317] on button "Portaprecio.pdf" at bounding box center [487, 311] width 89 height 16
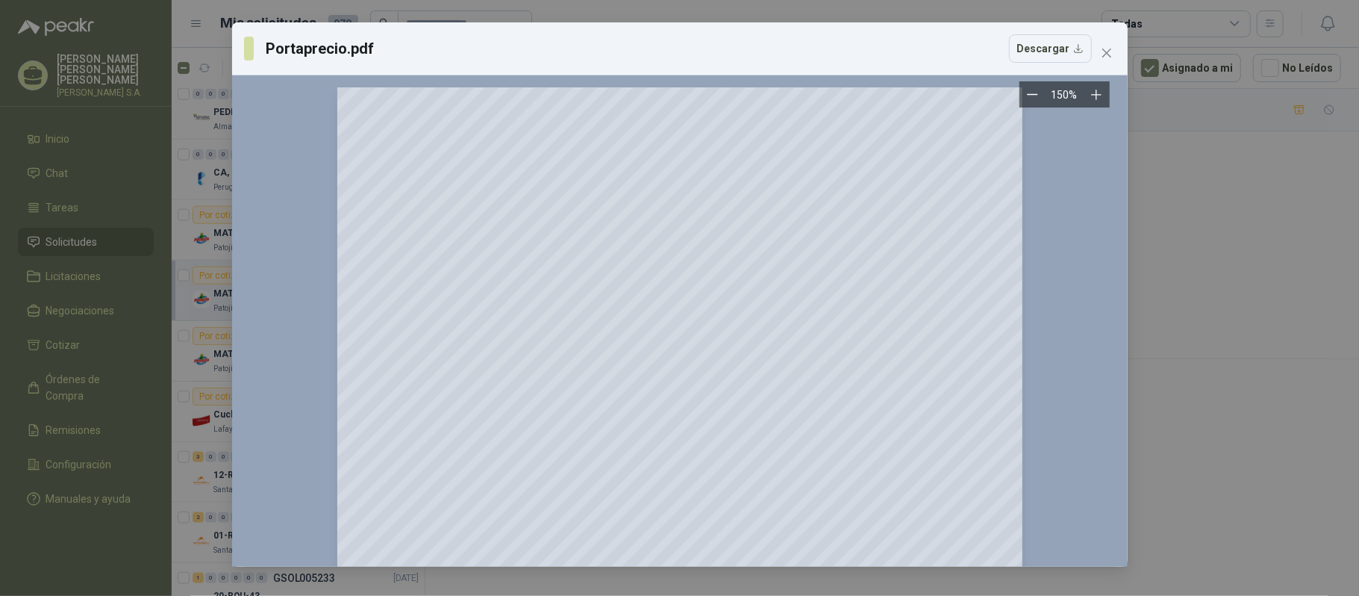
scroll to position [99, 0]
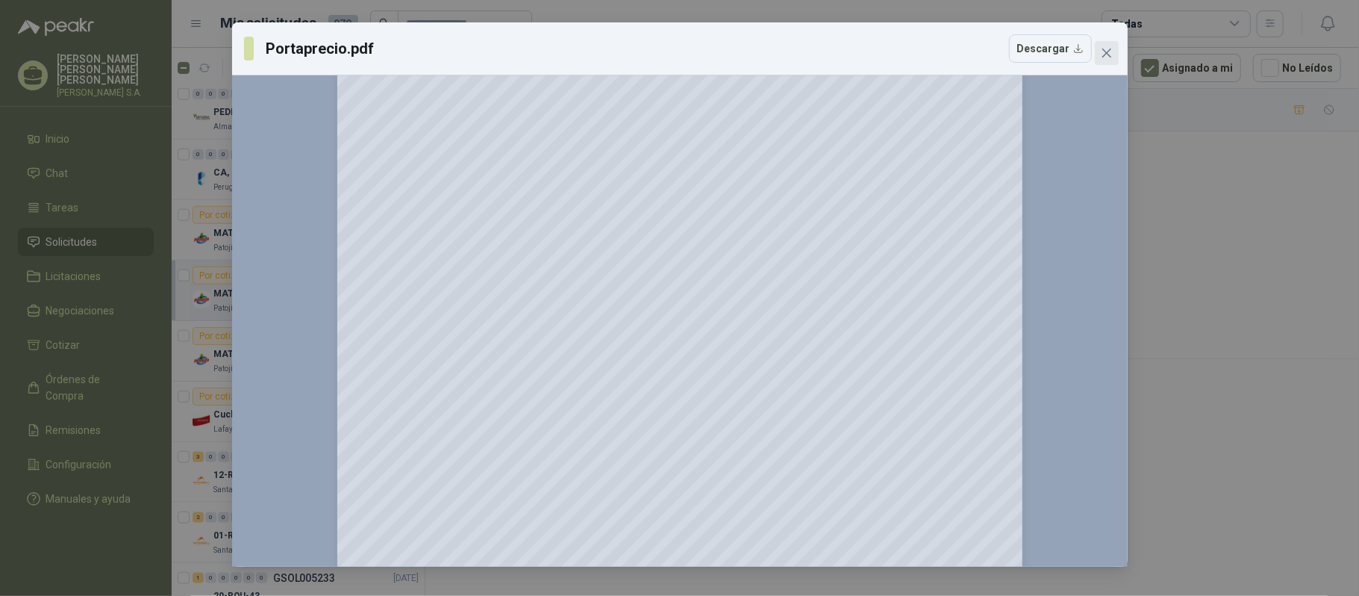
click at [1103, 52] on icon "close" at bounding box center [1107, 53] width 12 height 12
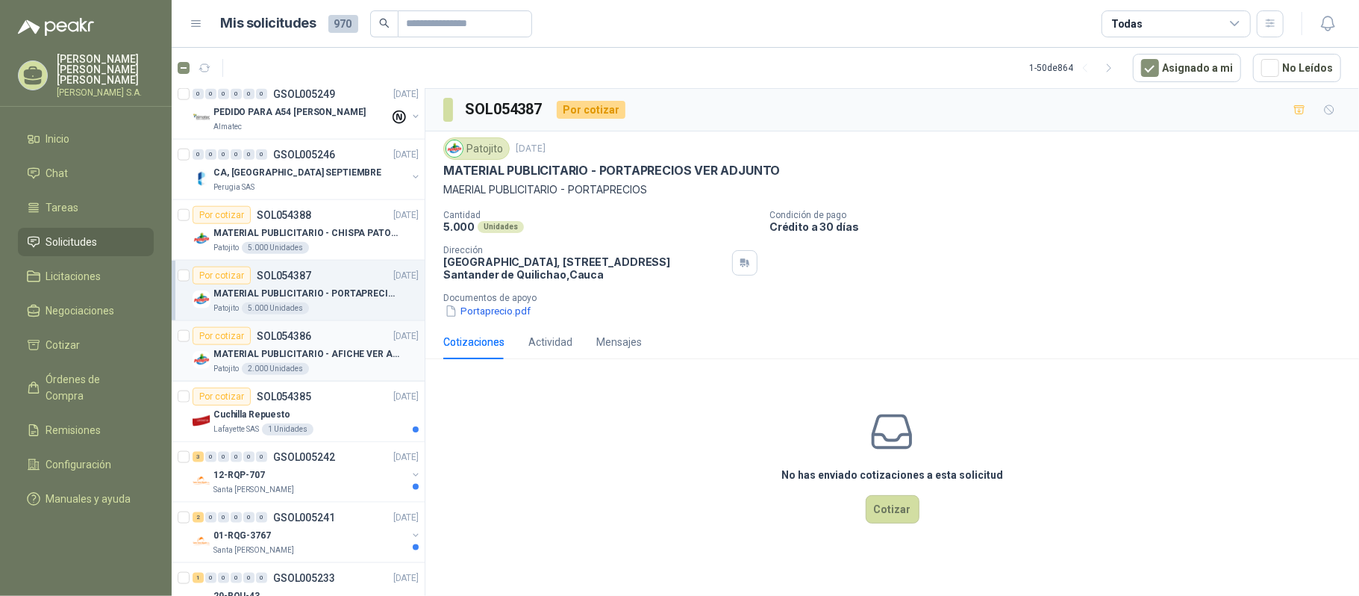
click at [215, 333] on div "Por cotizar" at bounding box center [222, 336] width 58 height 18
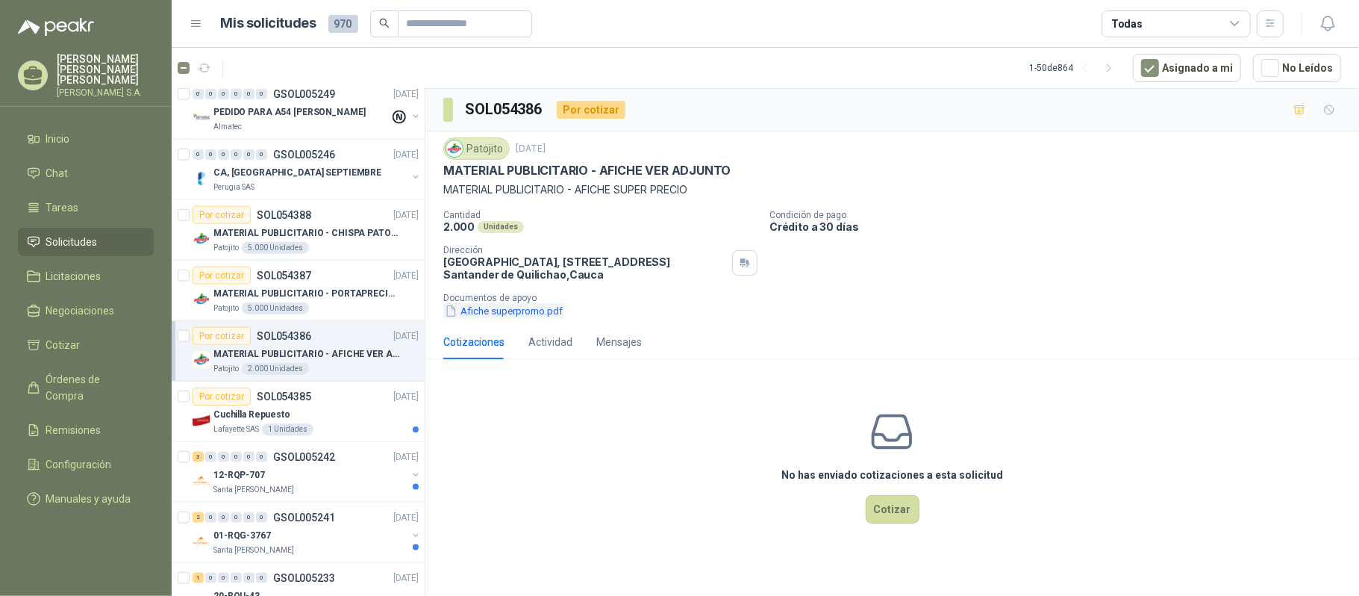
click at [499, 317] on button "Afiche superpromo.pdf" at bounding box center [503, 311] width 121 height 16
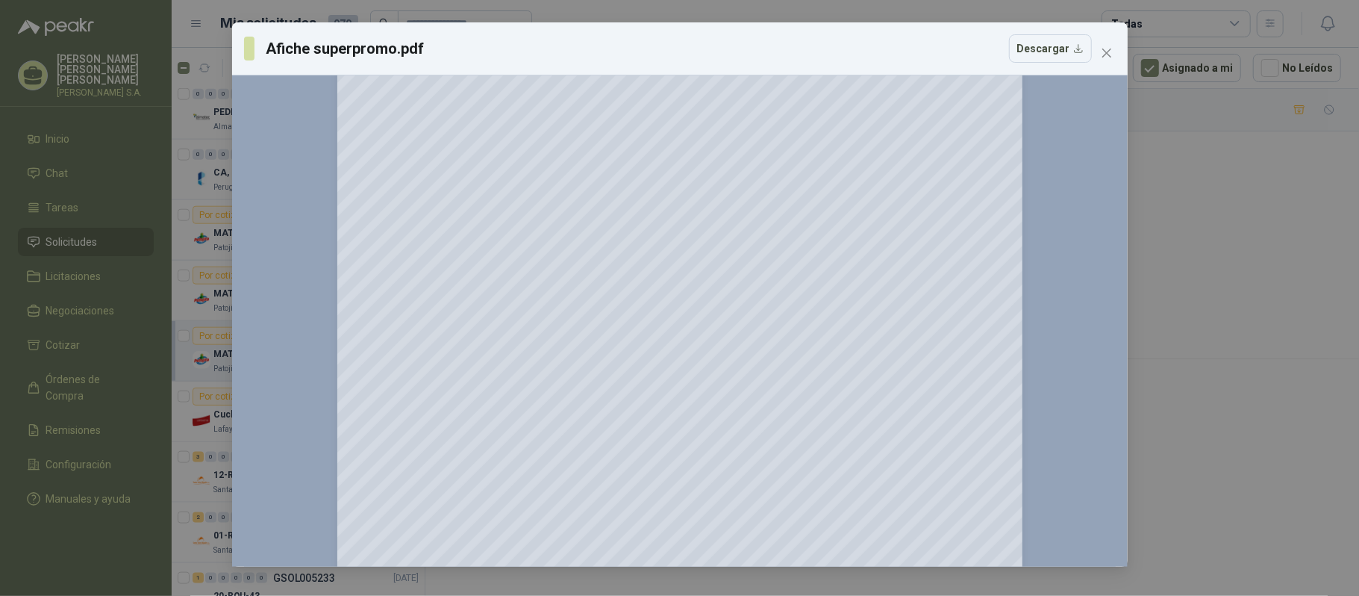
scroll to position [299, 0]
click at [1106, 47] on icon "close" at bounding box center [1107, 53] width 12 height 12
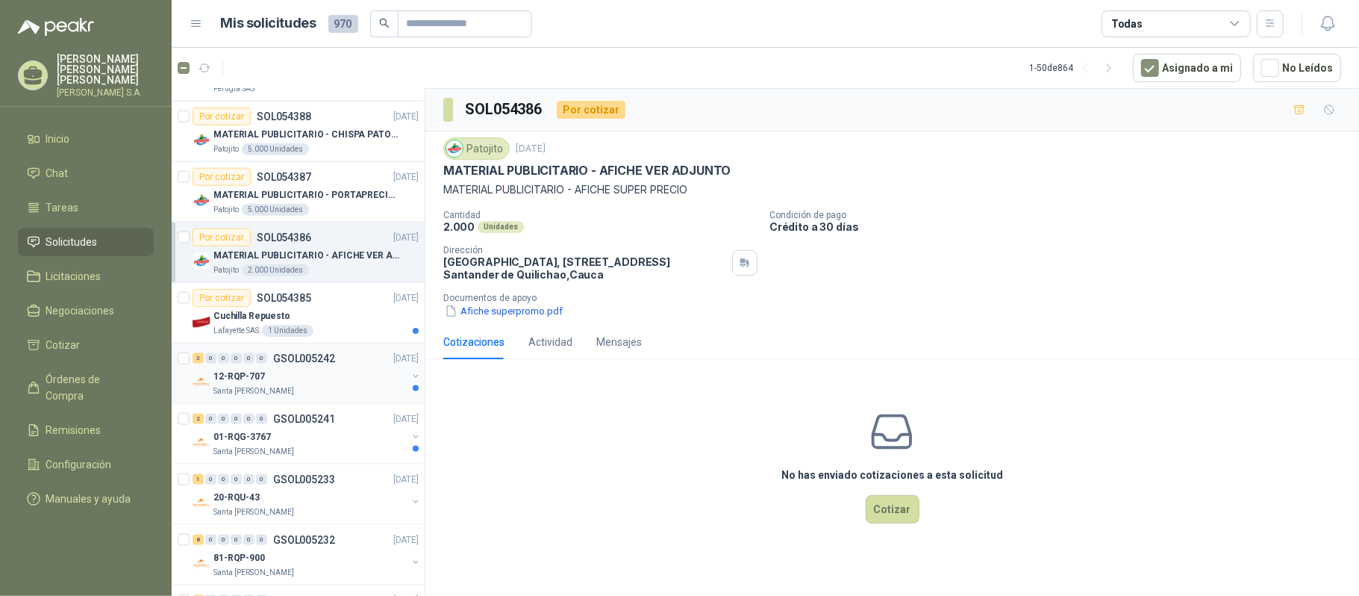
scroll to position [1318, 0]
click at [332, 306] on div "Por cotizar SOL054385 [DATE]" at bounding box center [306, 297] width 226 height 18
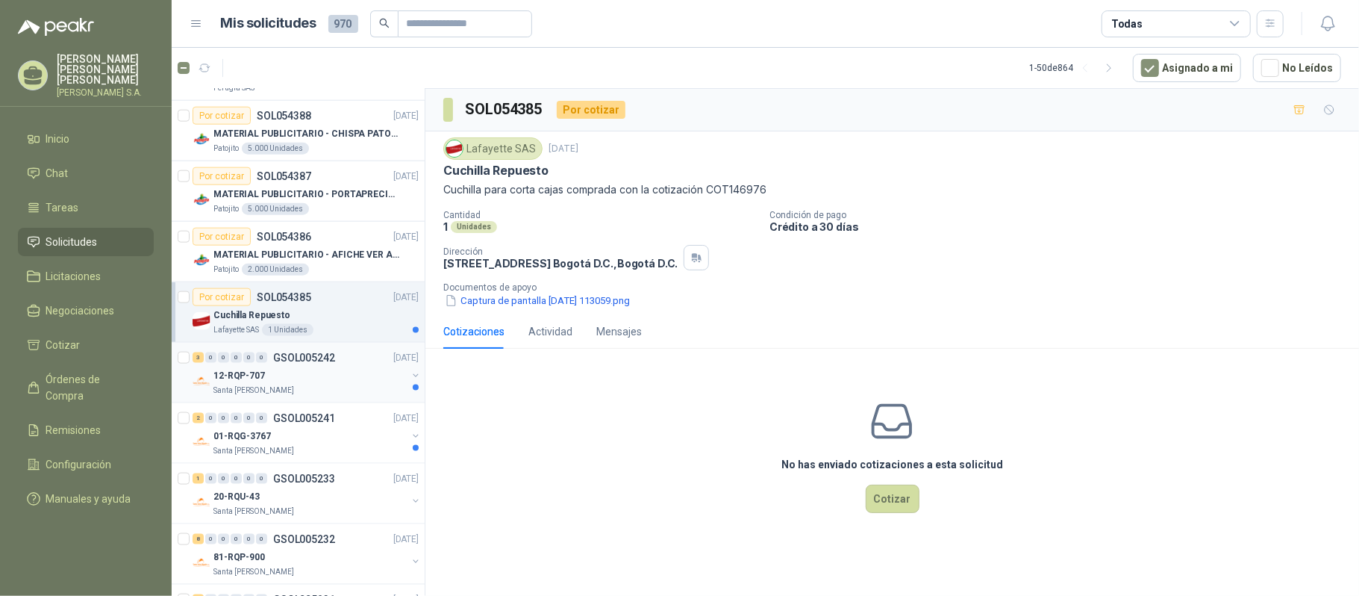
click at [318, 384] on div "12-RQP-707" at bounding box center [309, 376] width 193 height 18
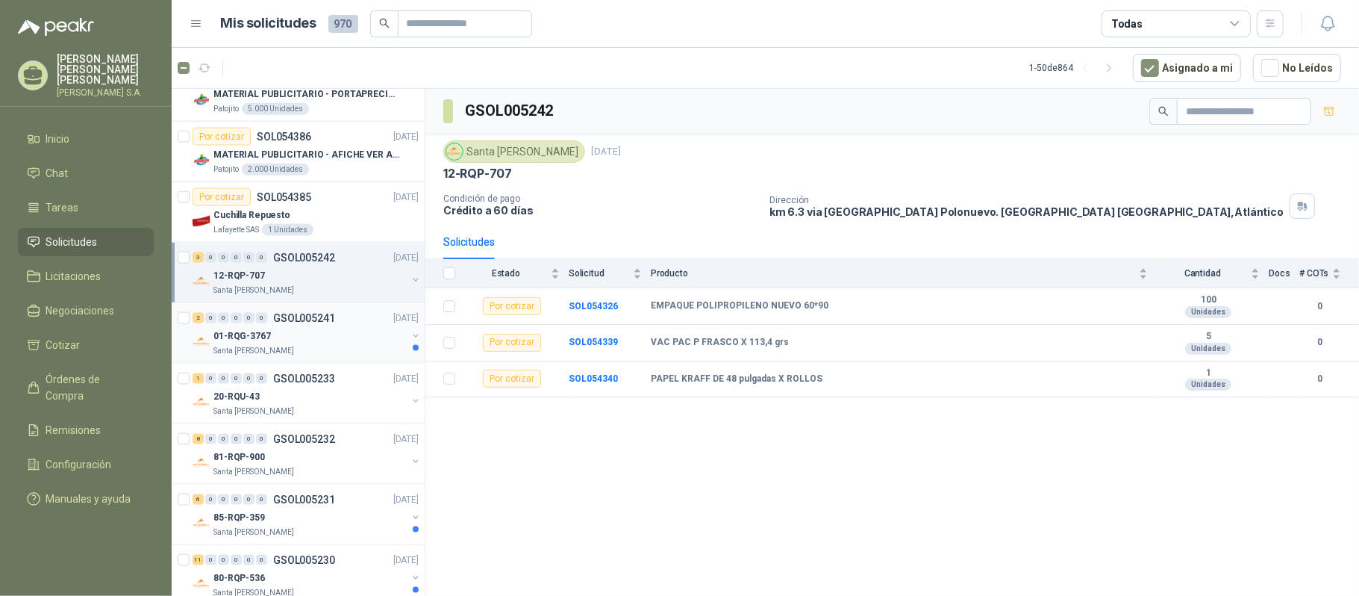
scroll to position [1518, 0]
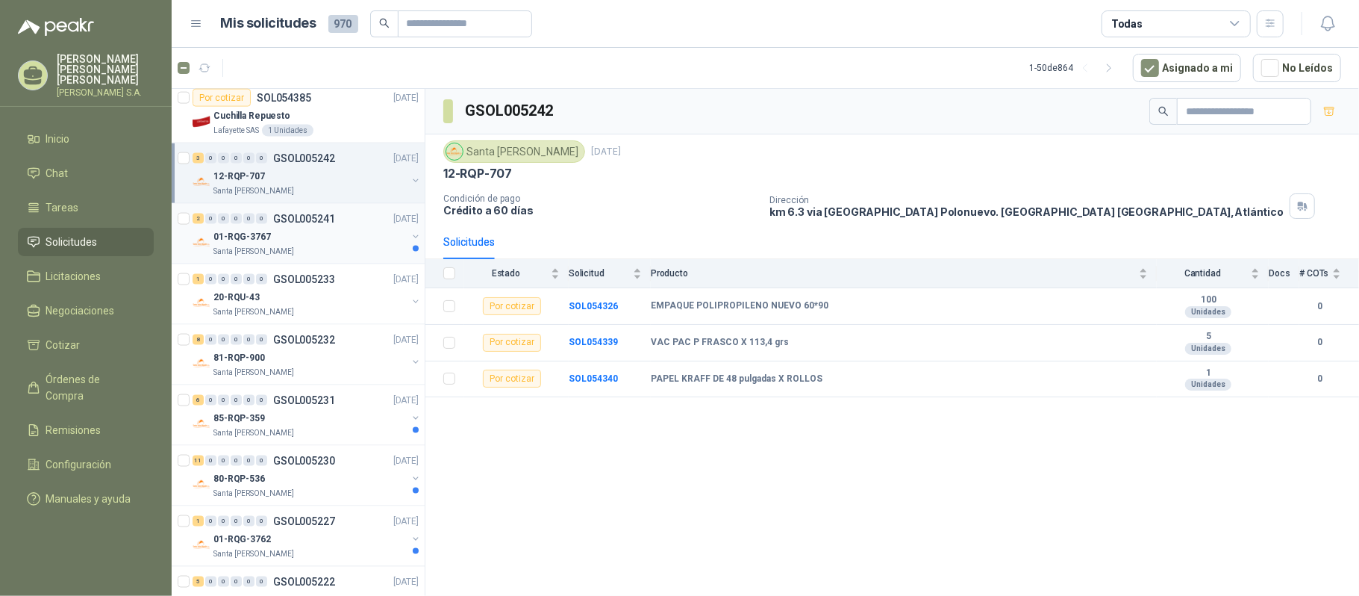
click at [325, 258] on div "Santa [PERSON_NAME]" at bounding box center [309, 252] width 193 height 12
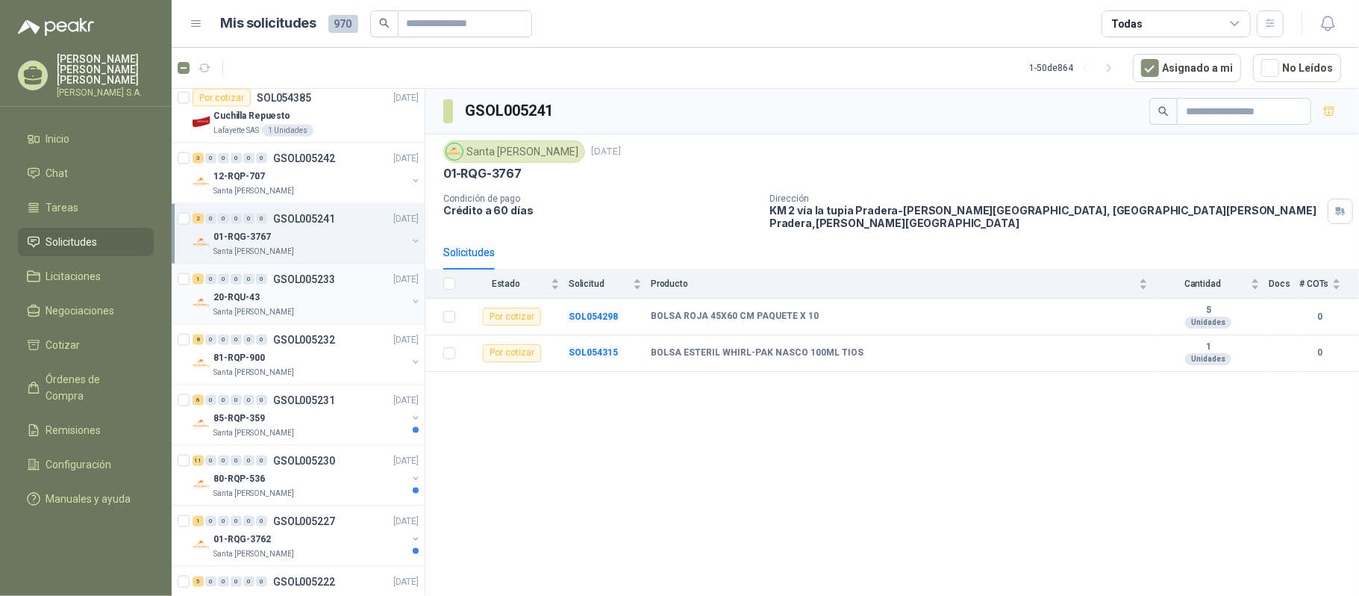
click at [325, 299] on div "20-RQU-43" at bounding box center [309, 297] width 193 height 18
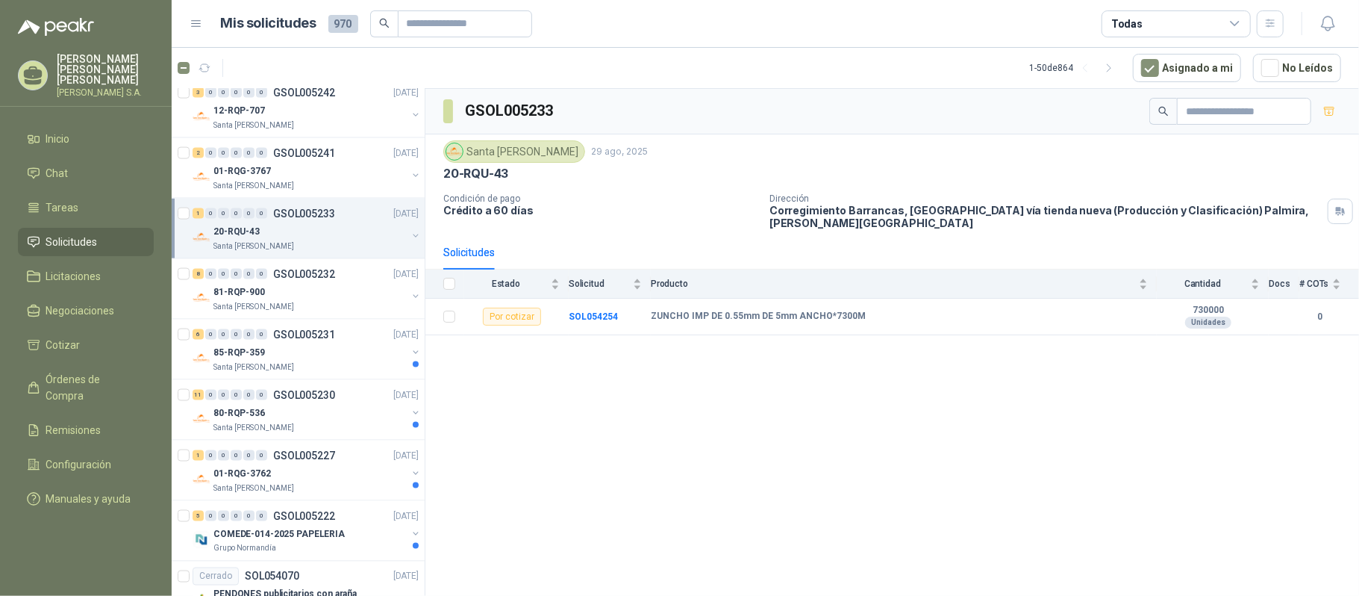
scroll to position [1617, 0]
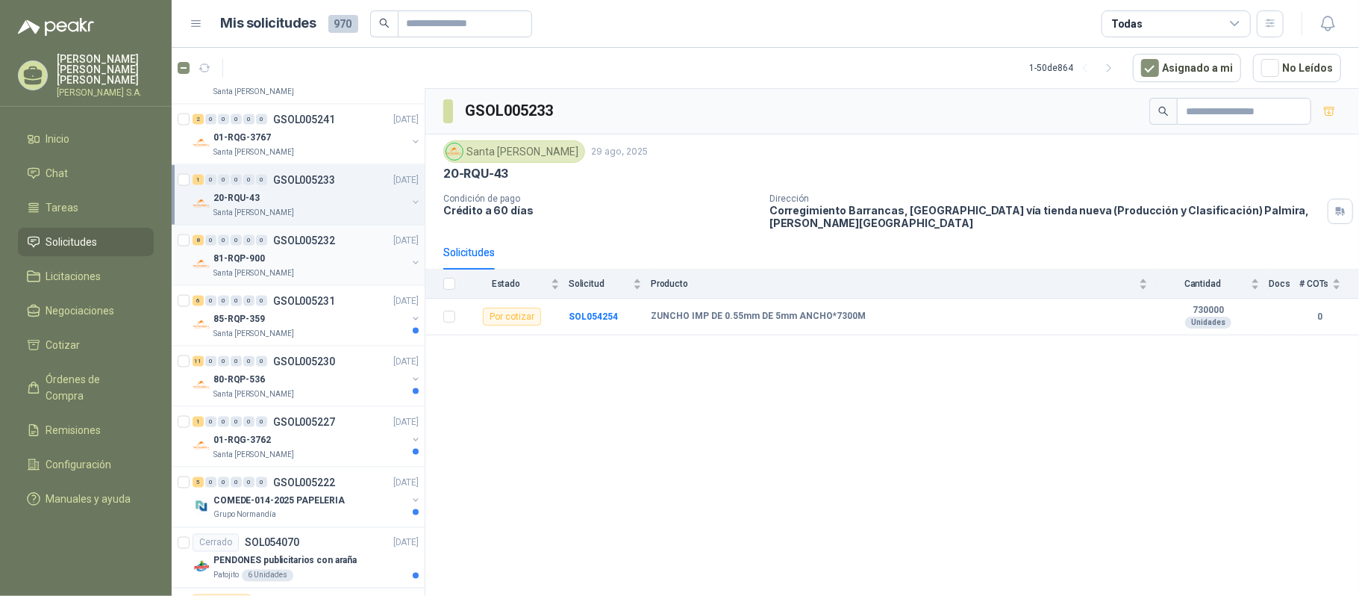
click at [338, 275] on div "Santa [PERSON_NAME]" at bounding box center [309, 273] width 193 height 12
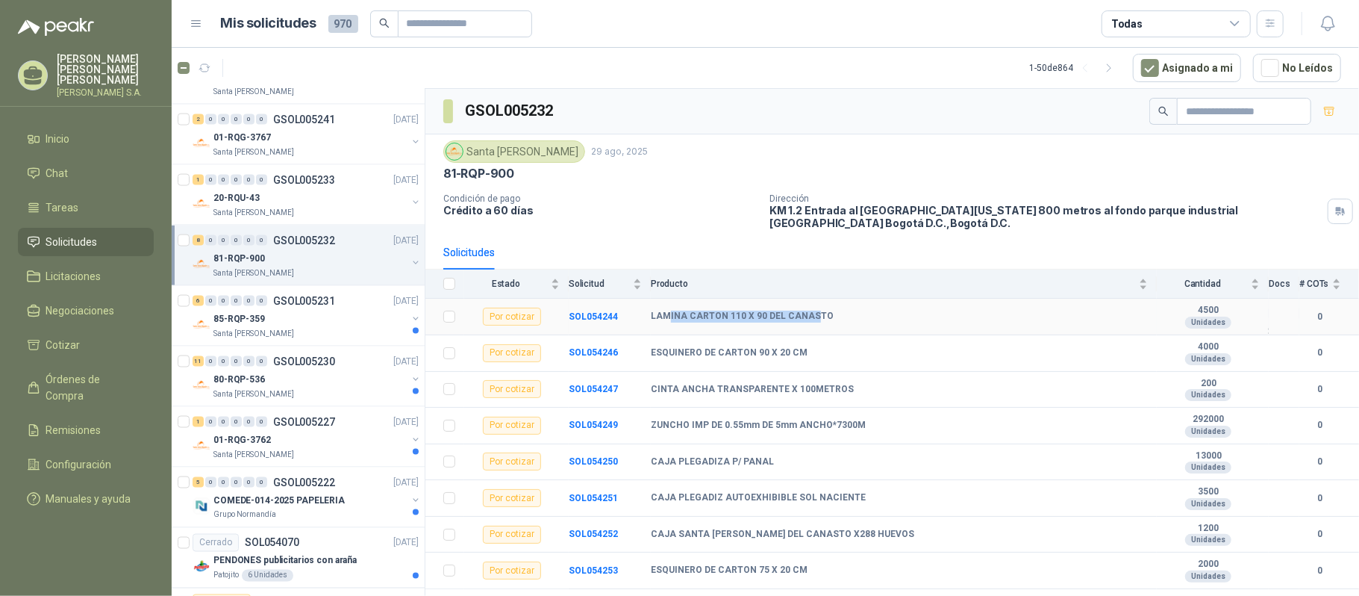
drag, startPoint x: 667, startPoint y: 319, endPoint x: 811, endPoint y: 314, distance: 144.2
click at [811, 314] on b "LAMINA CARTON 110 X 90 DEL CANASTO" at bounding box center [742, 317] width 183 height 12
click at [586, 319] on b "SOL054244" at bounding box center [593, 316] width 49 height 10
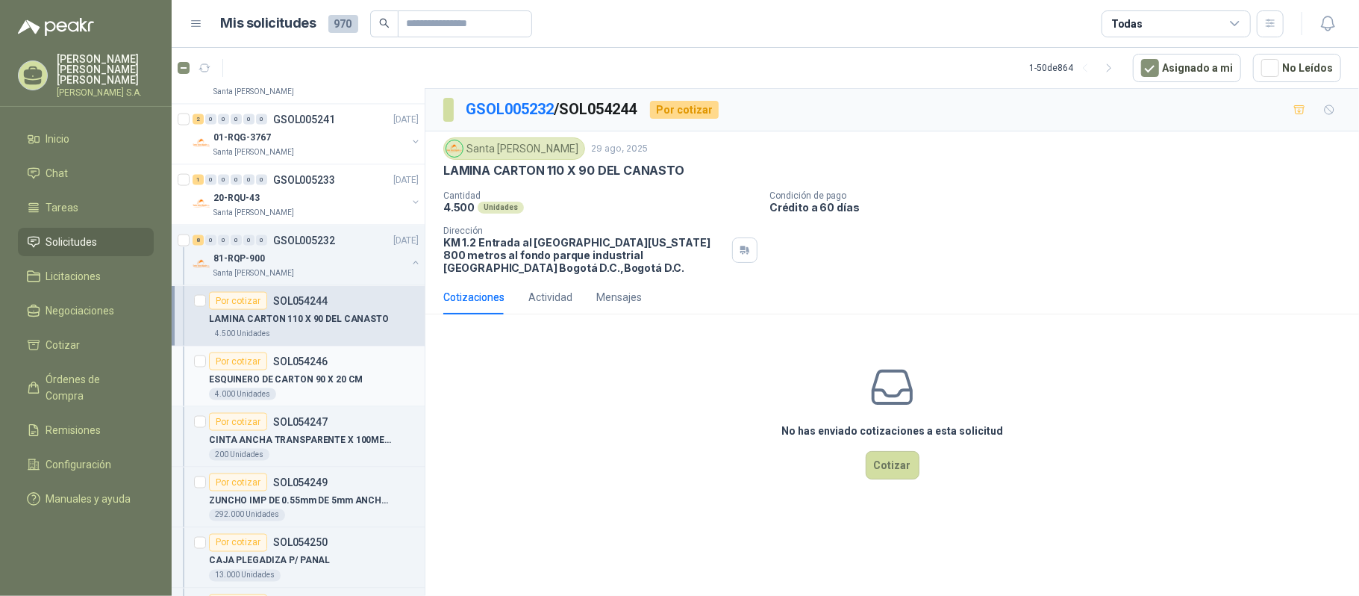
click at [315, 362] on p "SOL054246" at bounding box center [300, 361] width 54 height 10
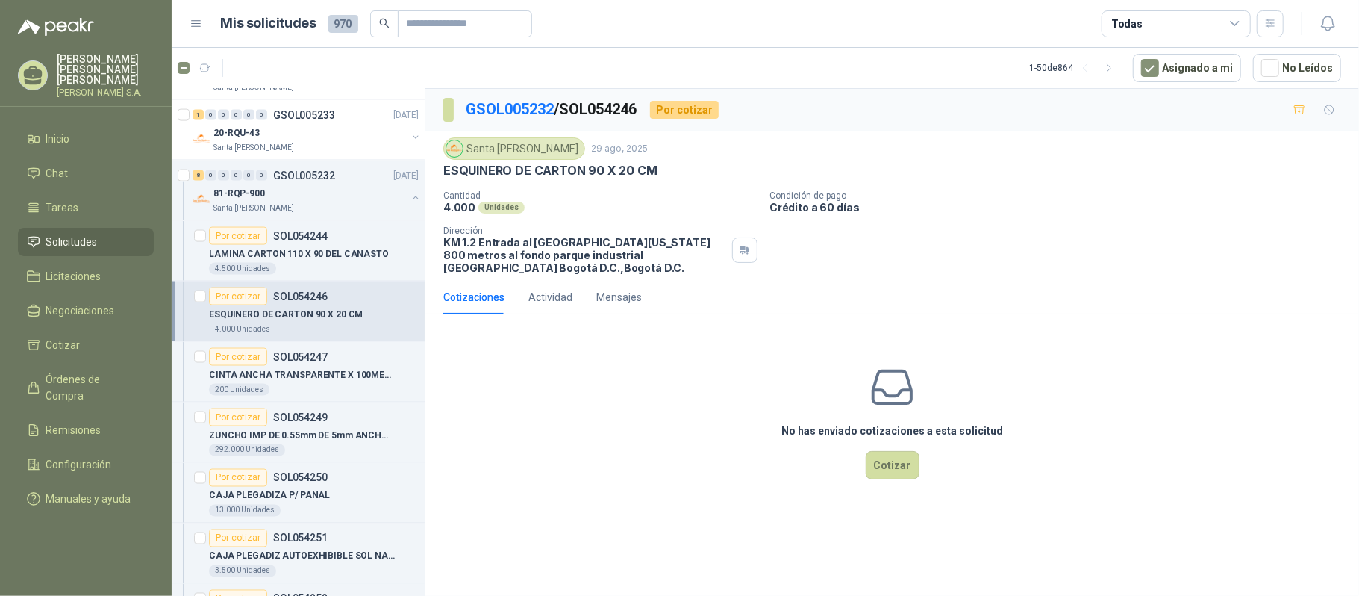
scroll to position [1717, 0]
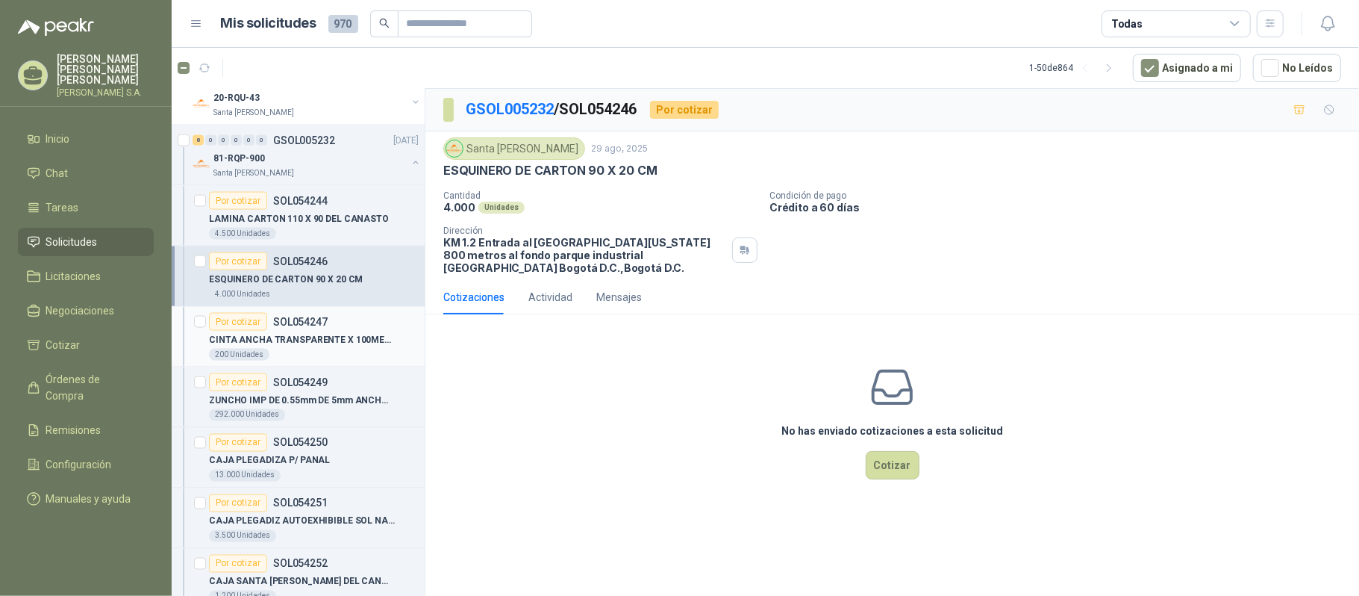
click at [329, 347] on p "CINTA ANCHA TRANSPARENTE X 100METROS" at bounding box center [302, 340] width 186 height 14
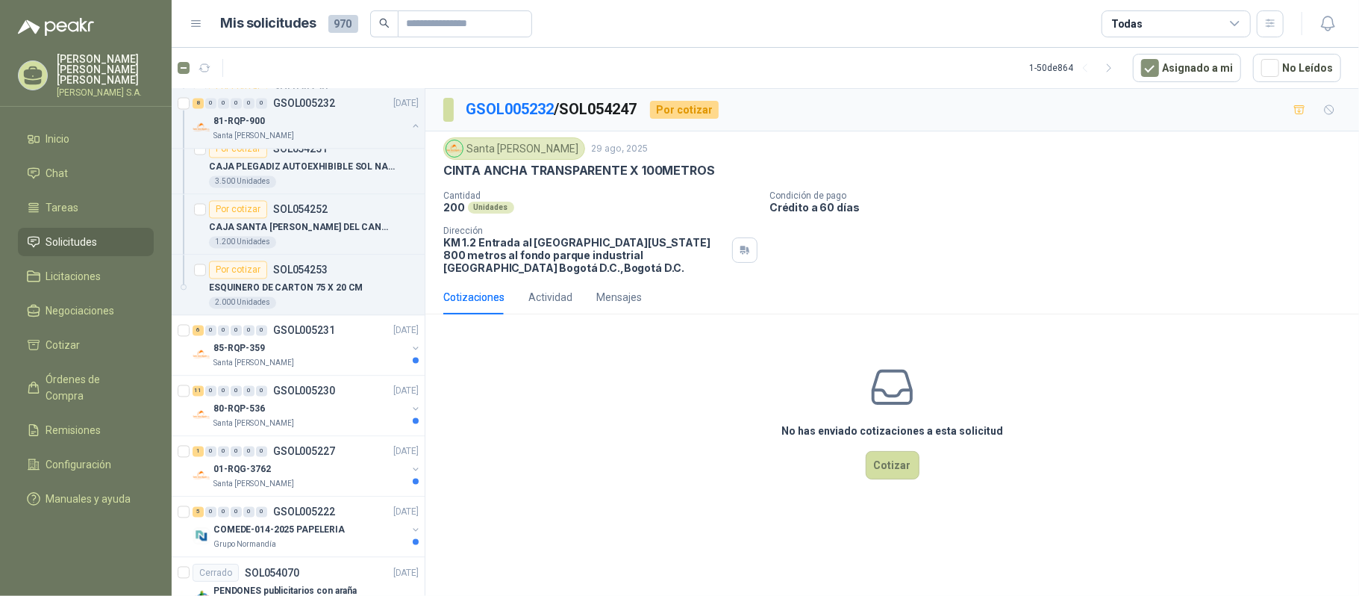
scroll to position [2115, 0]
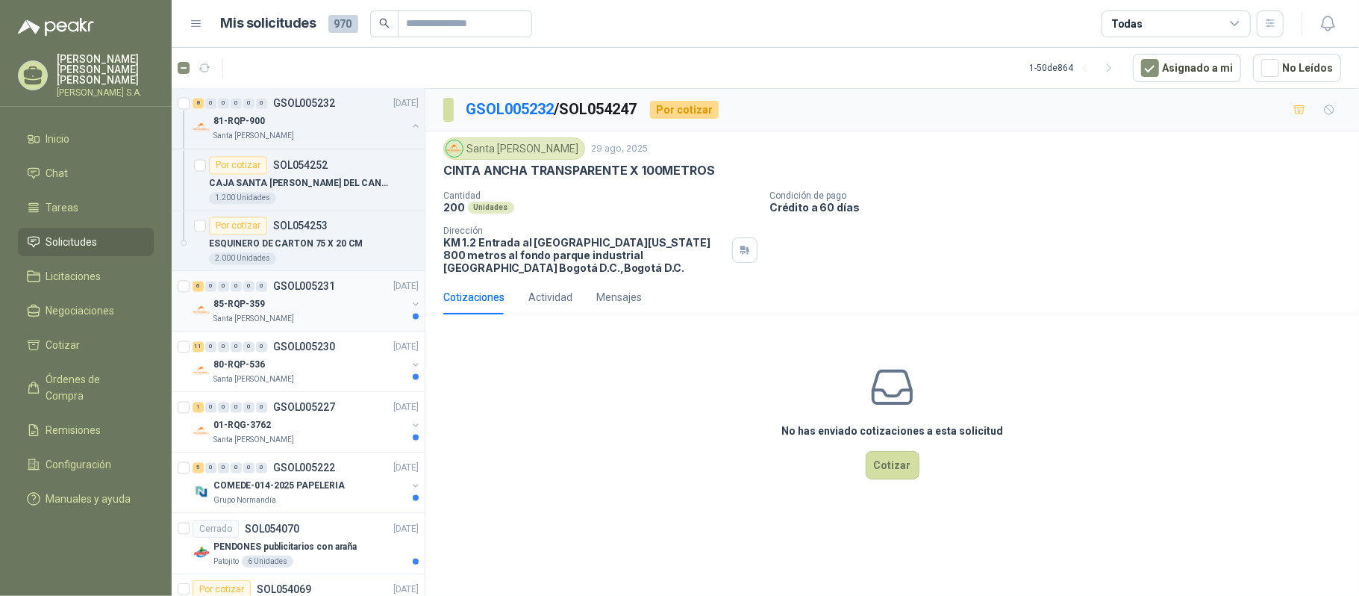
click at [329, 332] on div "6 0 0 0 0 0 GSOL005231 [DATE] 85-RQP-359 [GEOGRAPHIC_DATA][PERSON_NAME]" at bounding box center [298, 302] width 253 height 60
click at [278, 312] on div "85-RQP-359" at bounding box center [309, 305] width 193 height 18
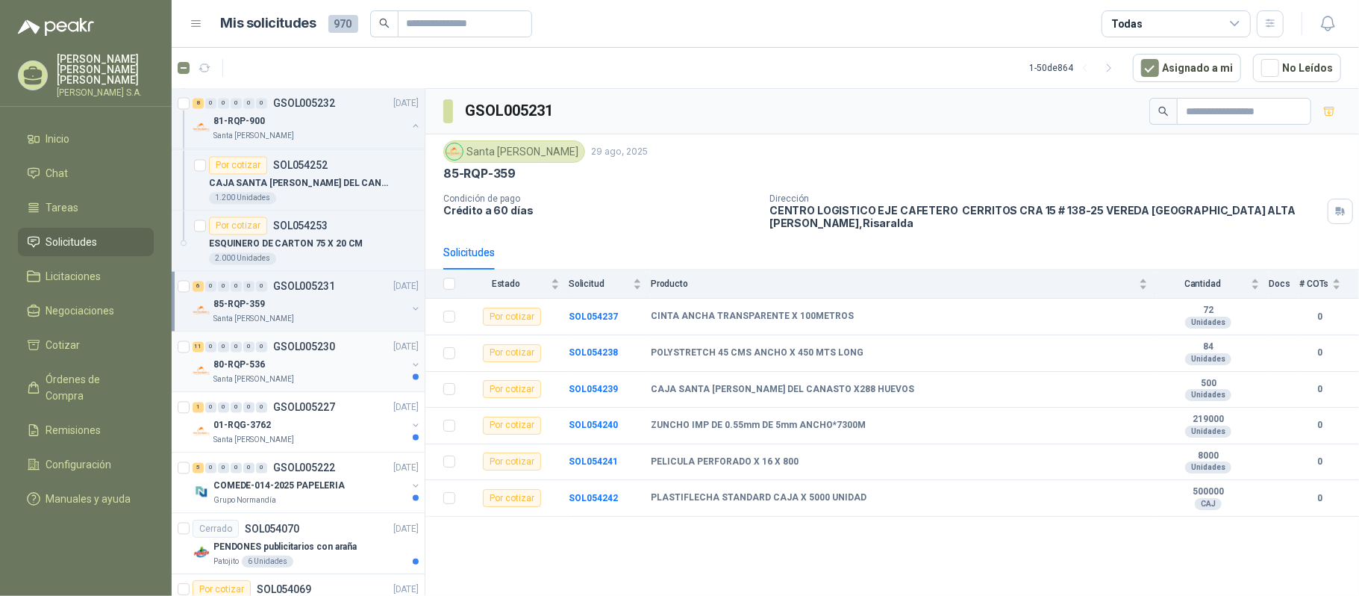
click at [314, 374] on div "80-RQP-536" at bounding box center [309, 365] width 193 height 18
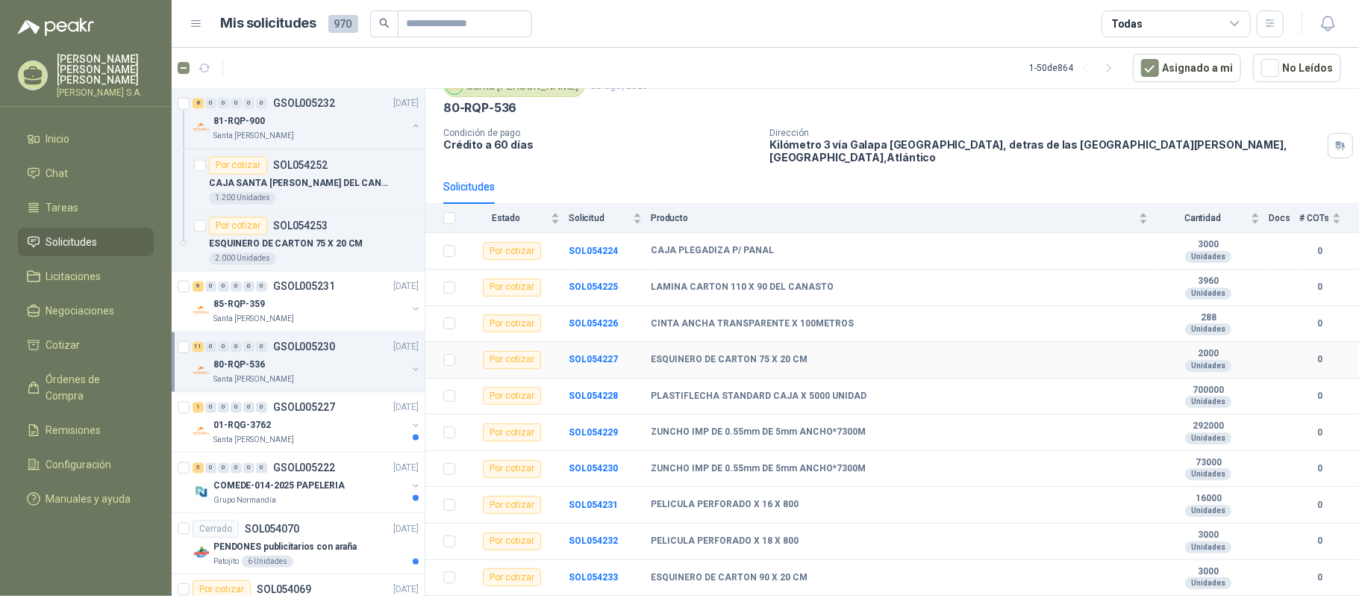
scroll to position [99, 0]
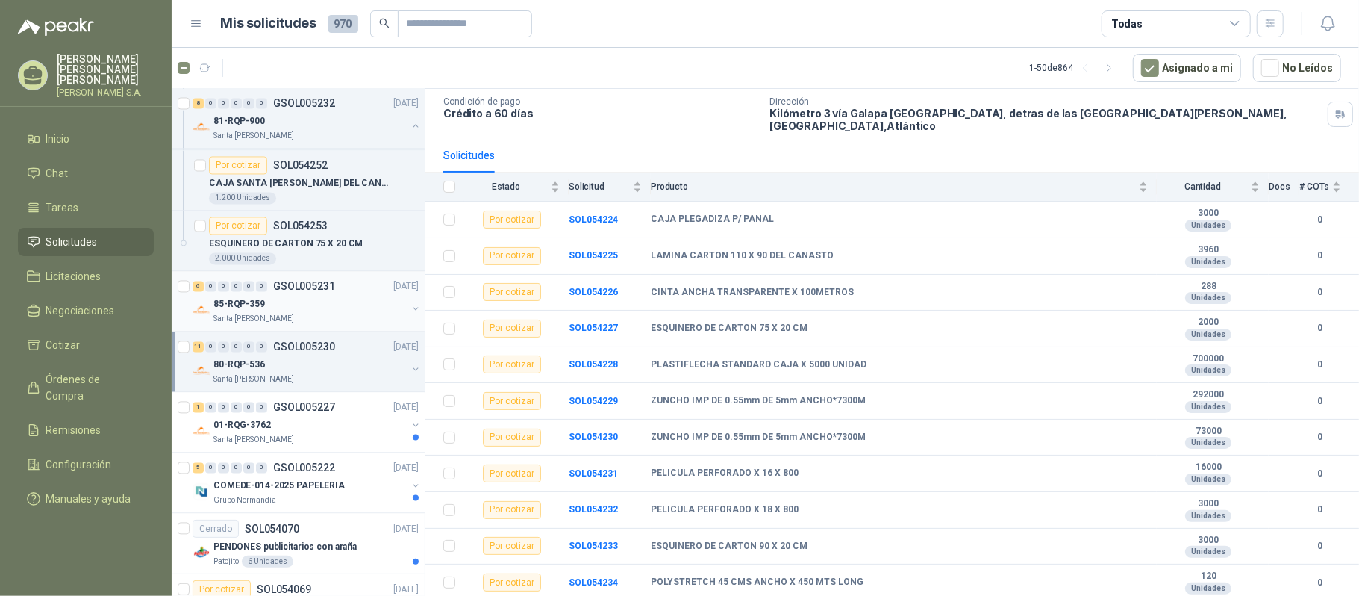
click at [305, 314] on div "85-RQP-359" at bounding box center [309, 305] width 193 height 18
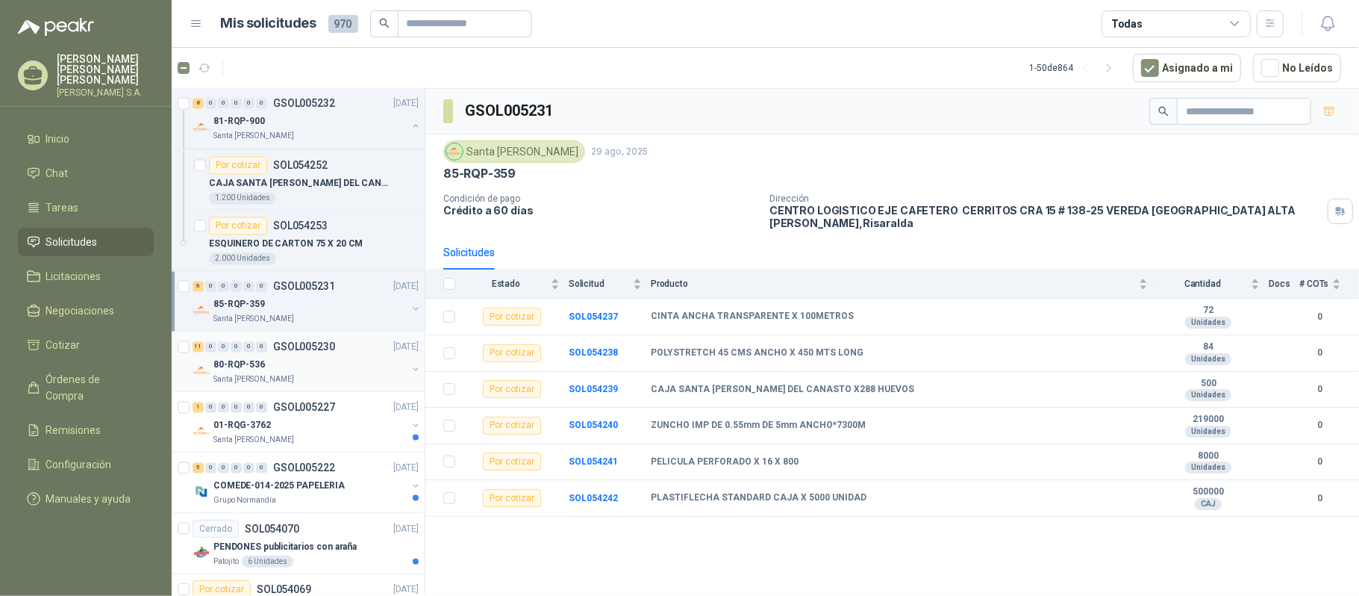
click at [296, 374] on div "80-RQP-536" at bounding box center [309, 365] width 193 height 18
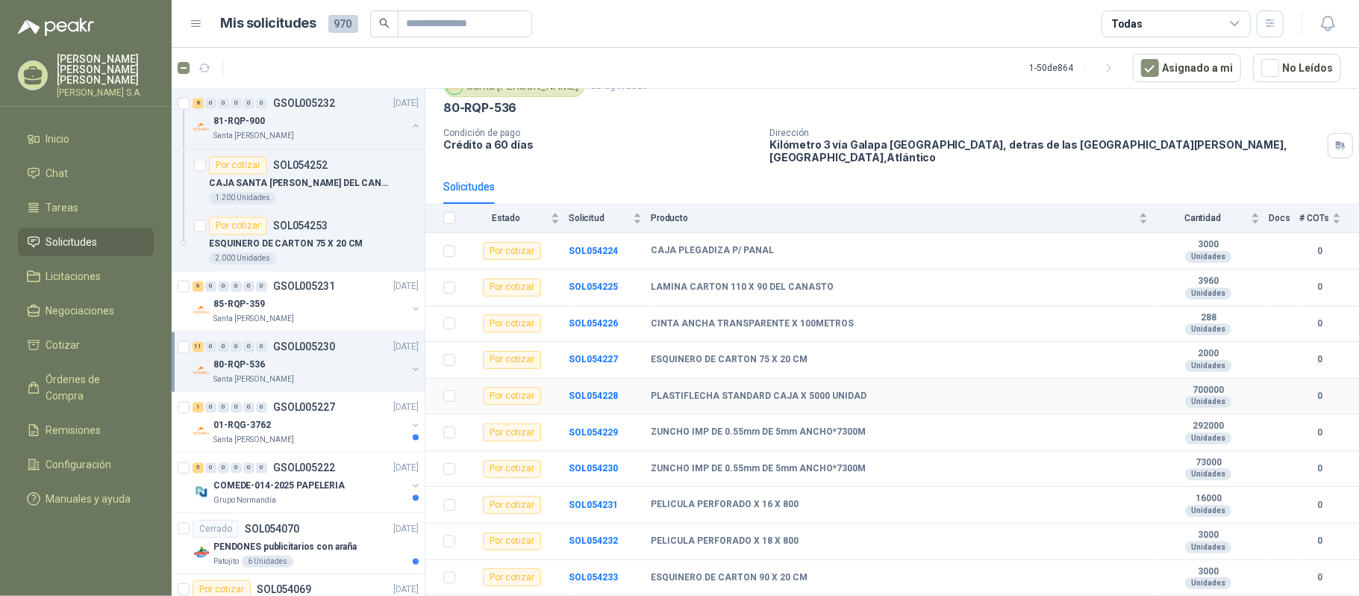
scroll to position [99, 0]
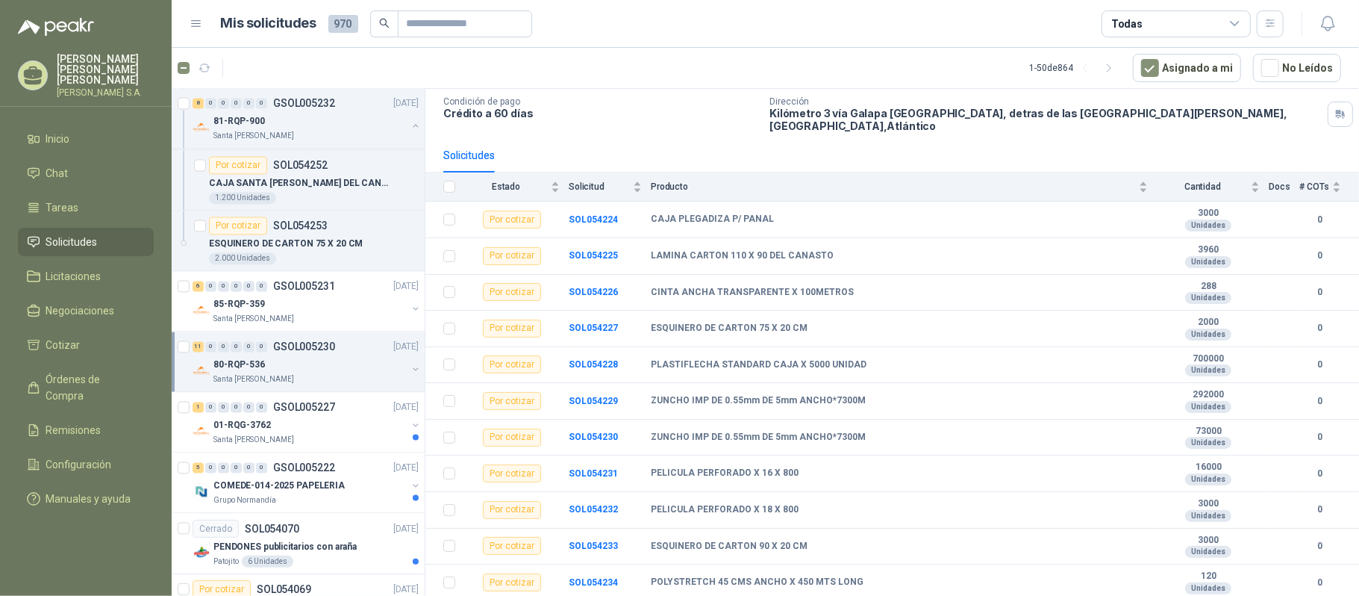
click at [341, 374] on div "80-RQP-536" at bounding box center [309, 365] width 193 height 18
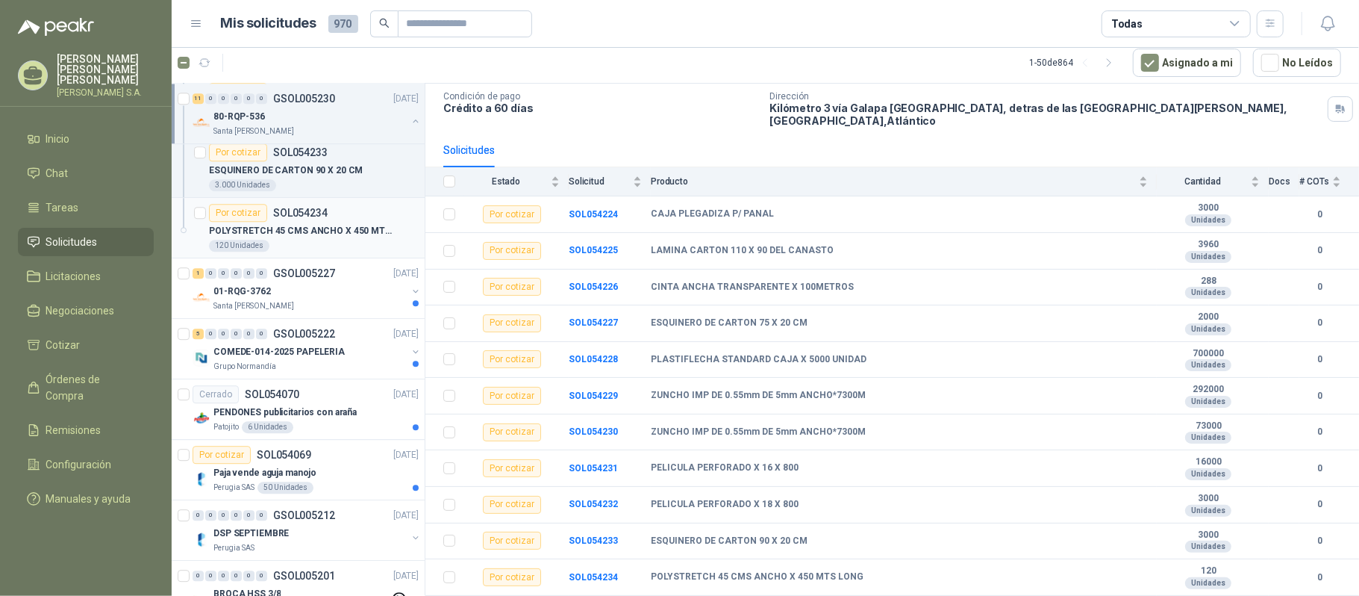
scroll to position [2911, 0]
click at [339, 358] on div "COMEDE-014-2025 PAPELERIA" at bounding box center [309, 349] width 193 height 18
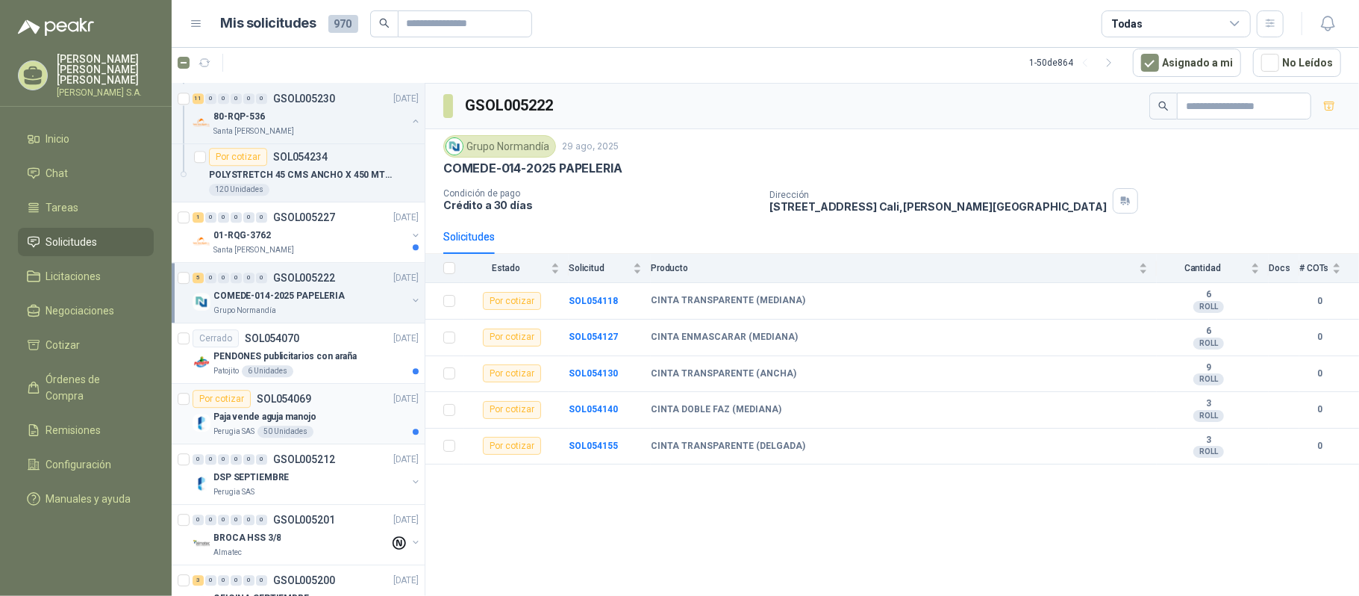
scroll to position [3011, 0]
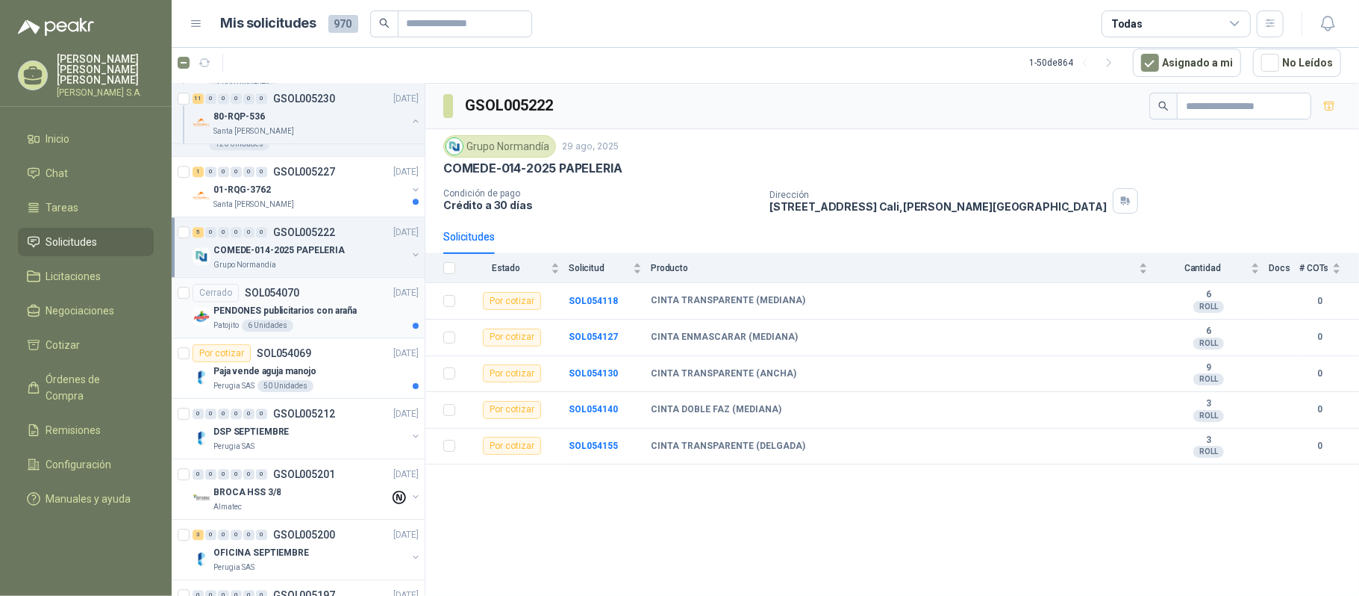
click at [348, 317] on p "PENDONES publicitarios con araña" at bounding box center [284, 311] width 143 height 14
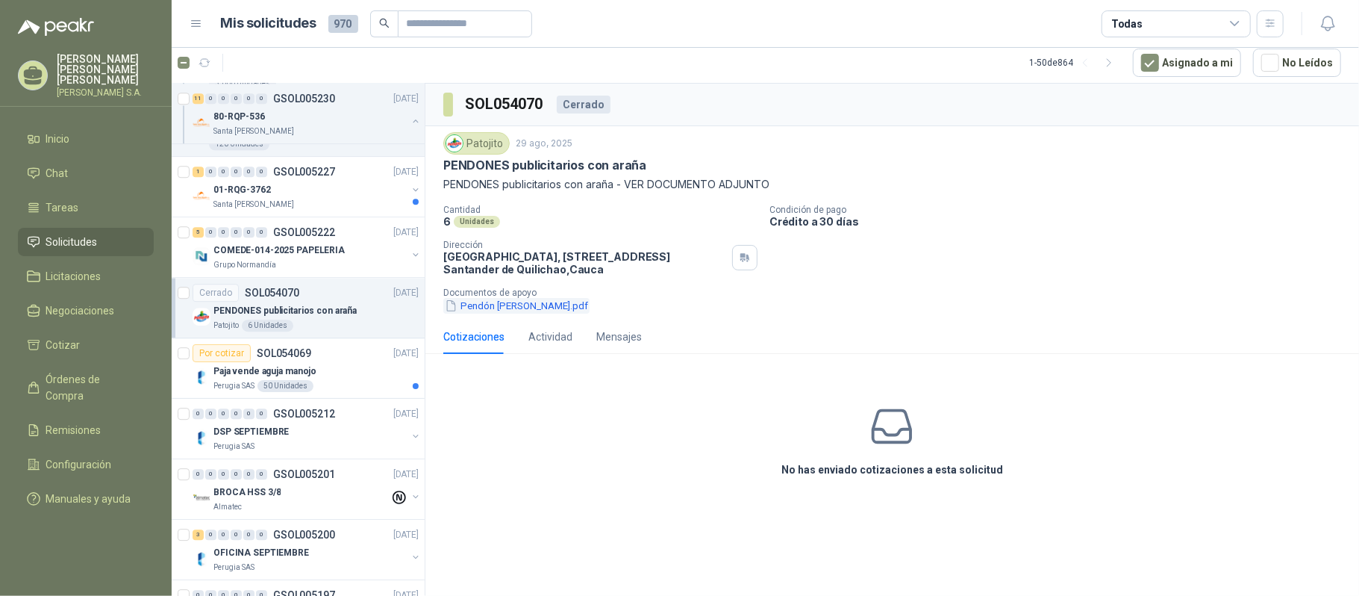
click at [533, 314] on button "Pendón [PERSON_NAME].pdf" at bounding box center [516, 306] width 146 height 16
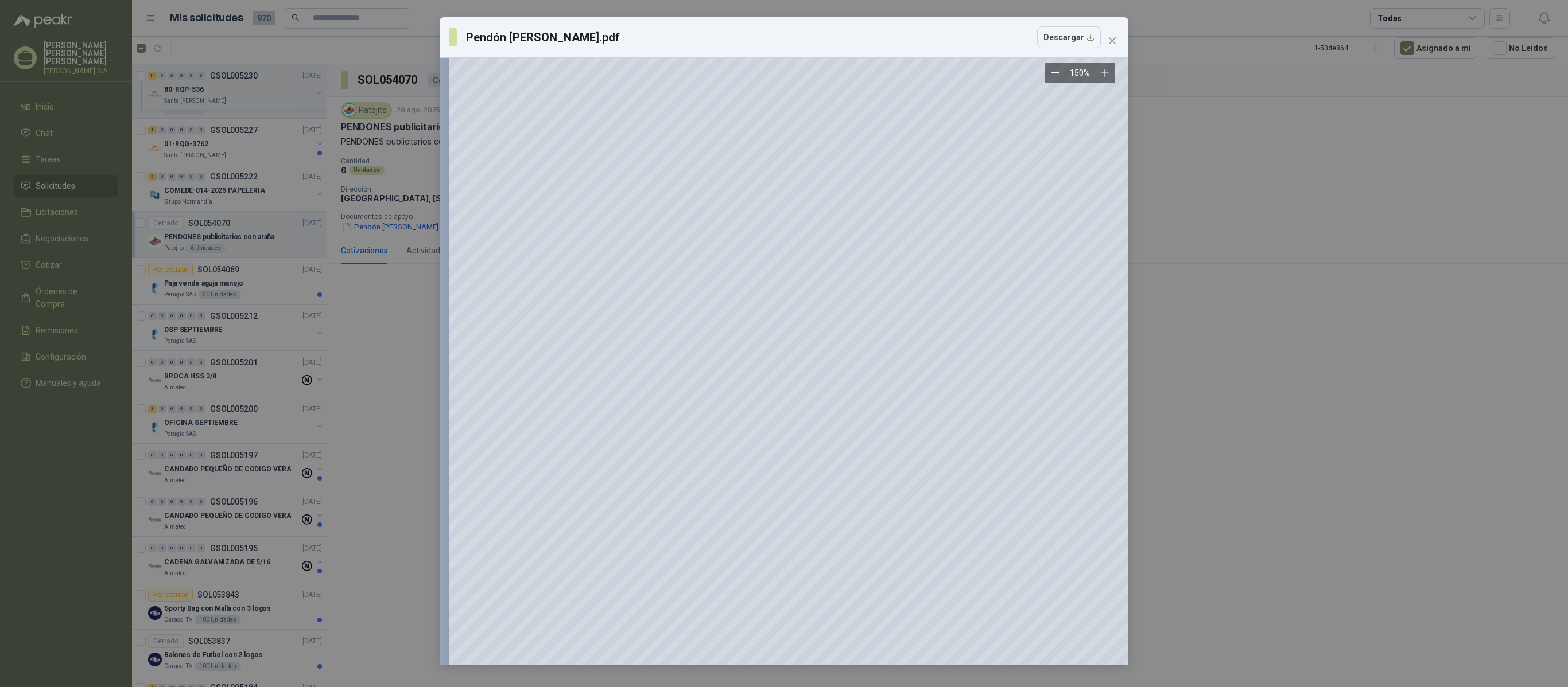
scroll to position [652, 0]
click at [979, 68] on button "Zoom out" at bounding box center [1055, 72] width 20 height 20
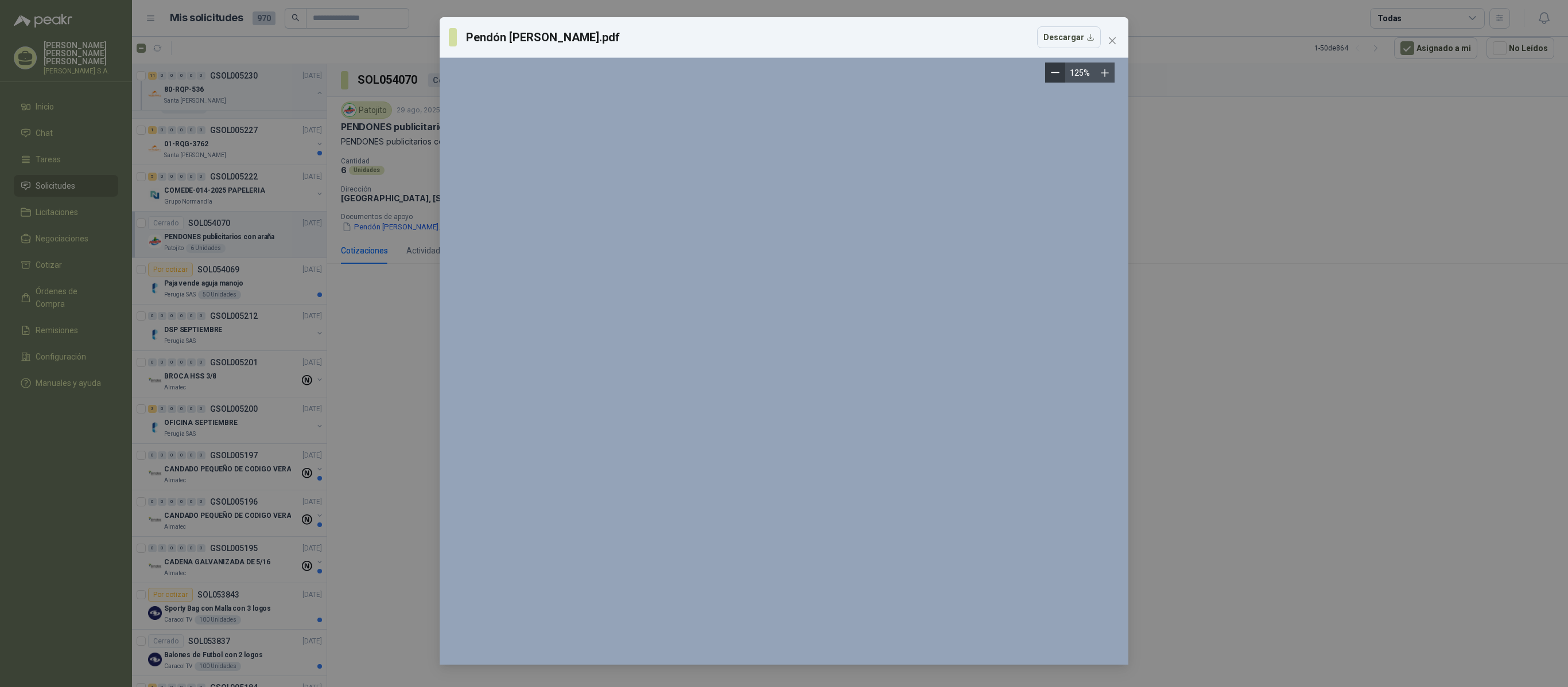
click at [979, 68] on button "Zoom out" at bounding box center [1055, 72] width 20 height 20
click at [979, 68] on button "Zoom out" at bounding box center [1060, 72] width 20 height 20
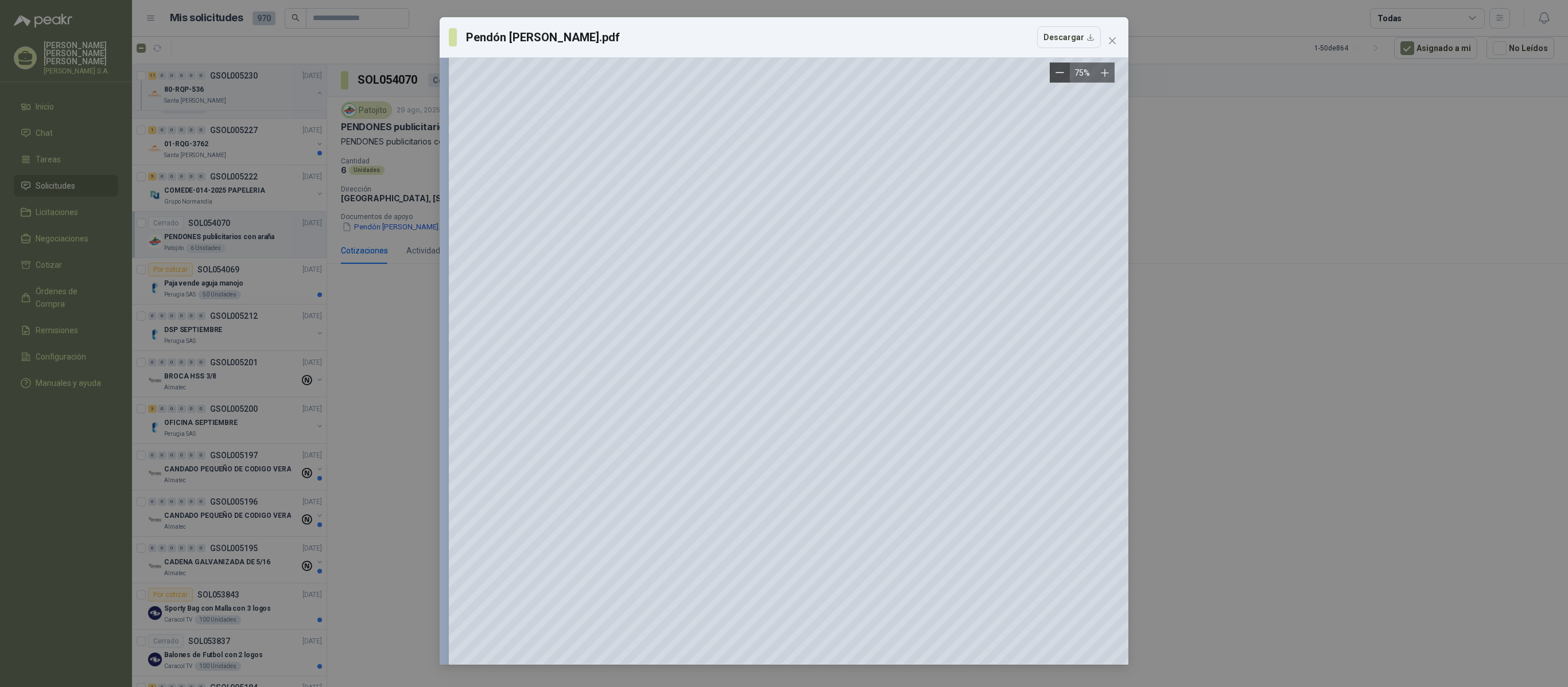
click at [979, 79] on button "Zoom out" at bounding box center [1060, 72] width 20 height 20
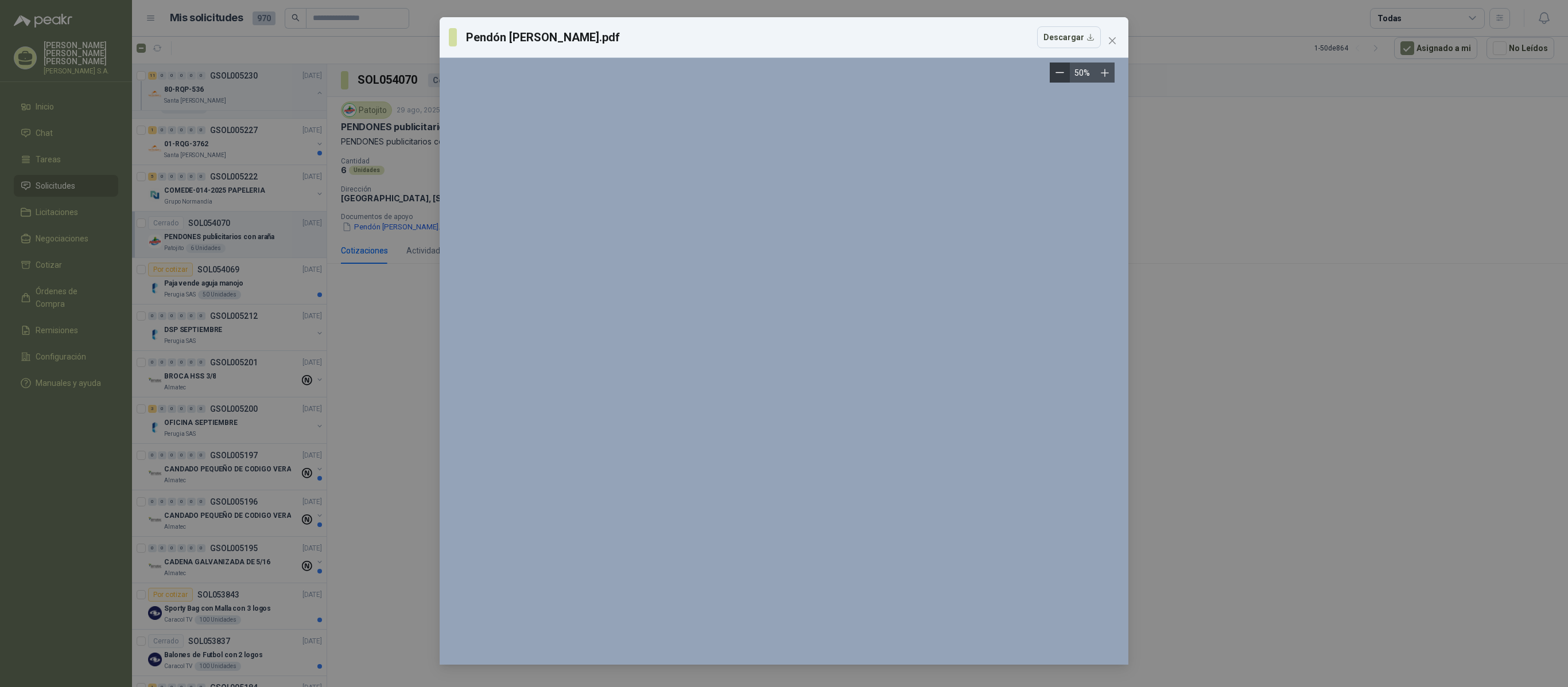
click at [979, 79] on button "Zoom out" at bounding box center [1060, 72] width 20 height 20
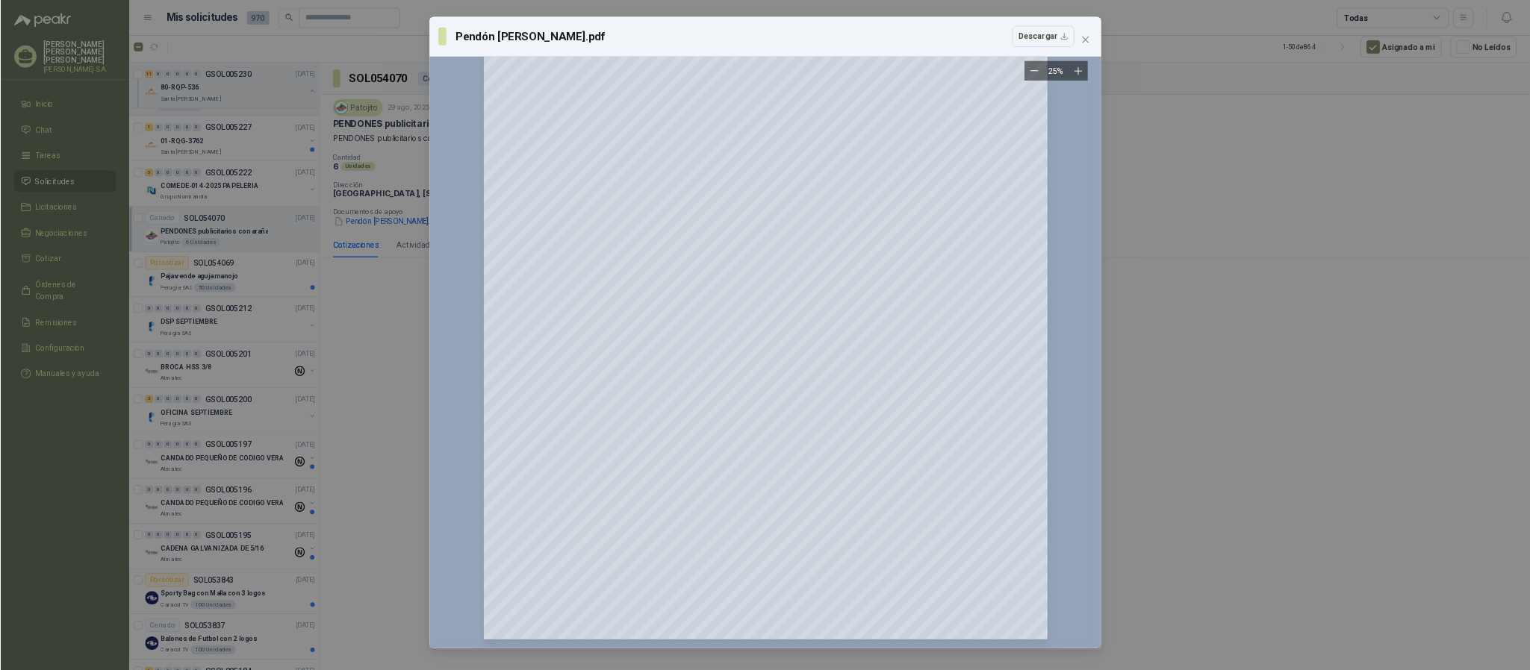
scroll to position [182, 0]
click at [1273, 48] on icon "close" at bounding box center [1447, 53] width 12 height 12
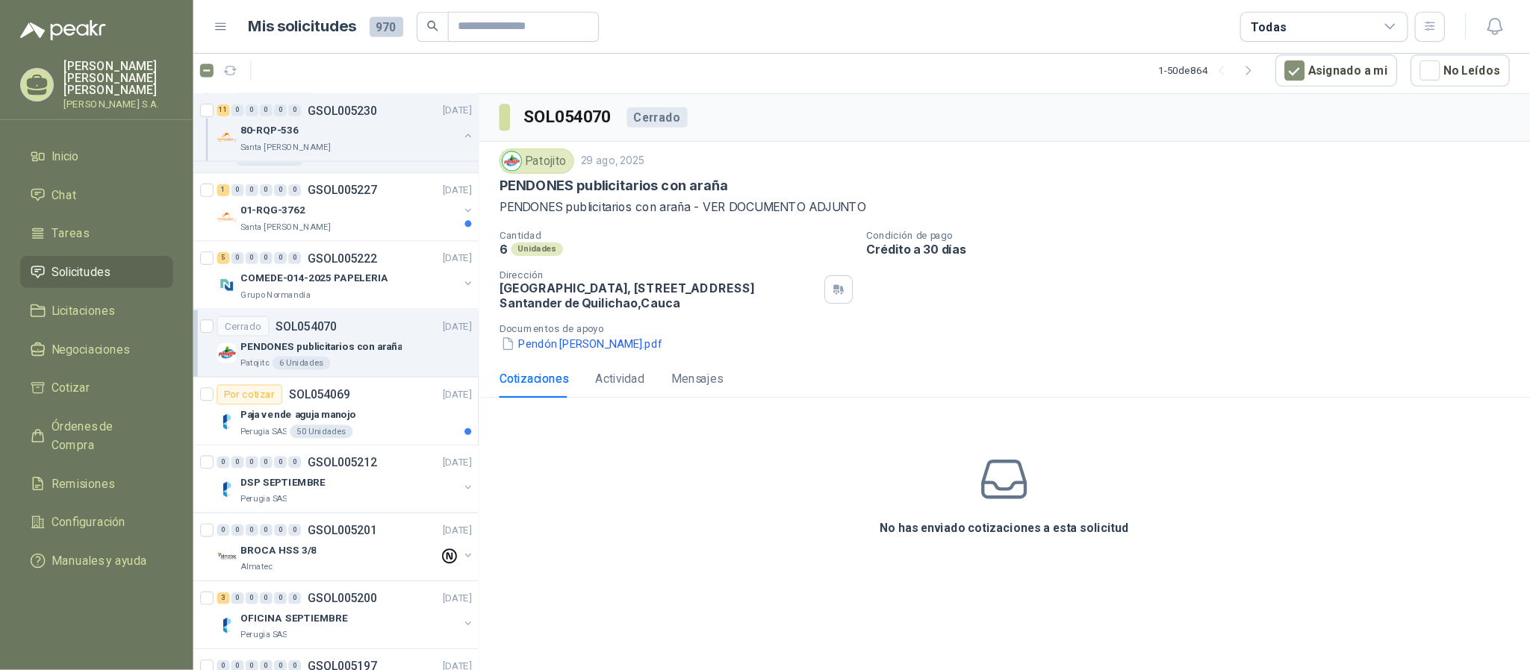
scroll to position [3013, 0]
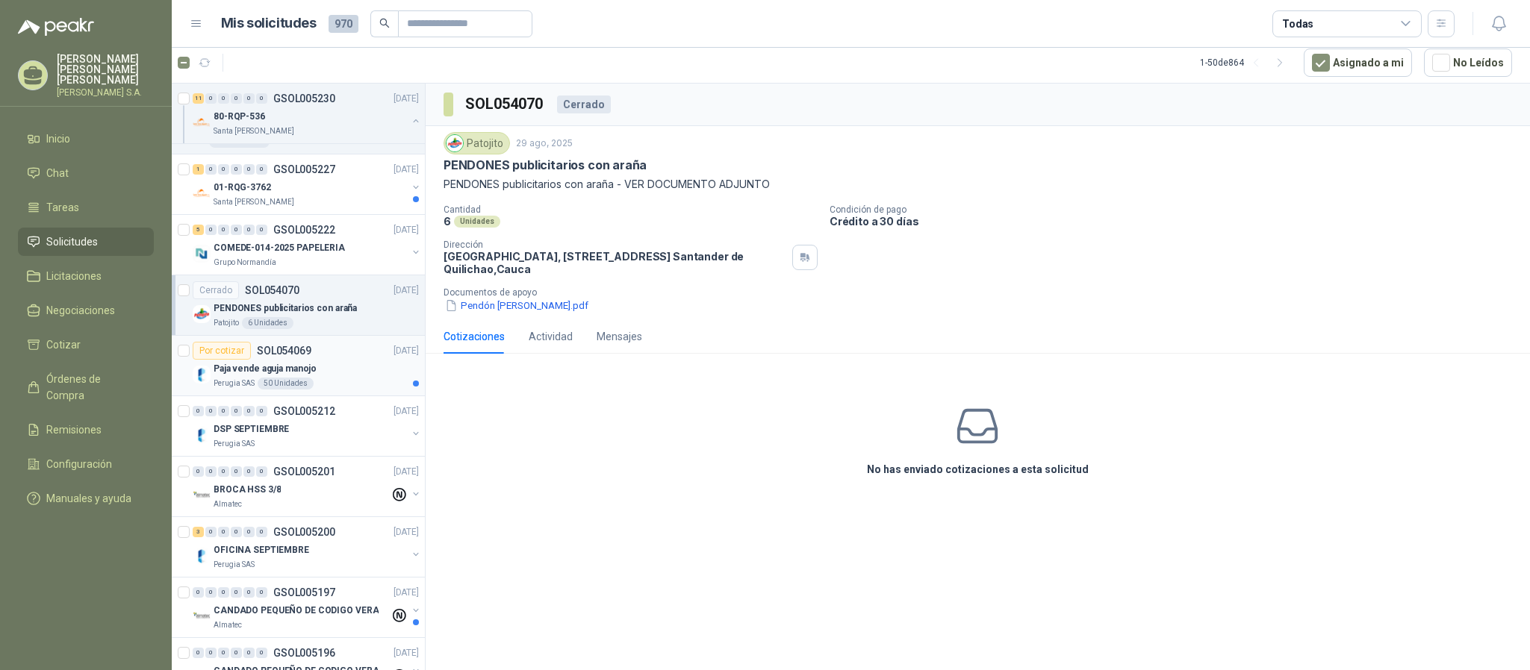
click at [231, 390] on p "Perugia SAS" at bounding box center [233, 384] width 41 height 12
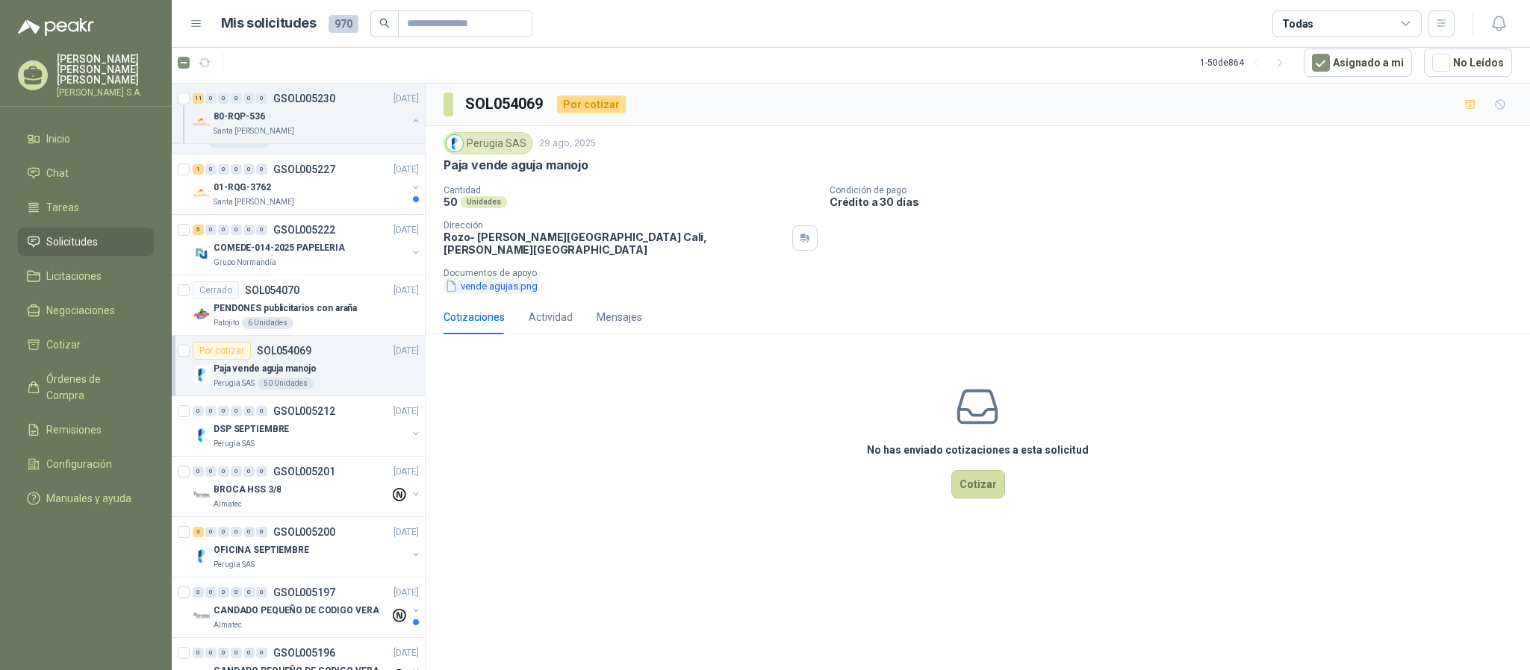
click at [488, 278] on button "vende agujas.png" at bounding box center [491, 286] width 96 height 16
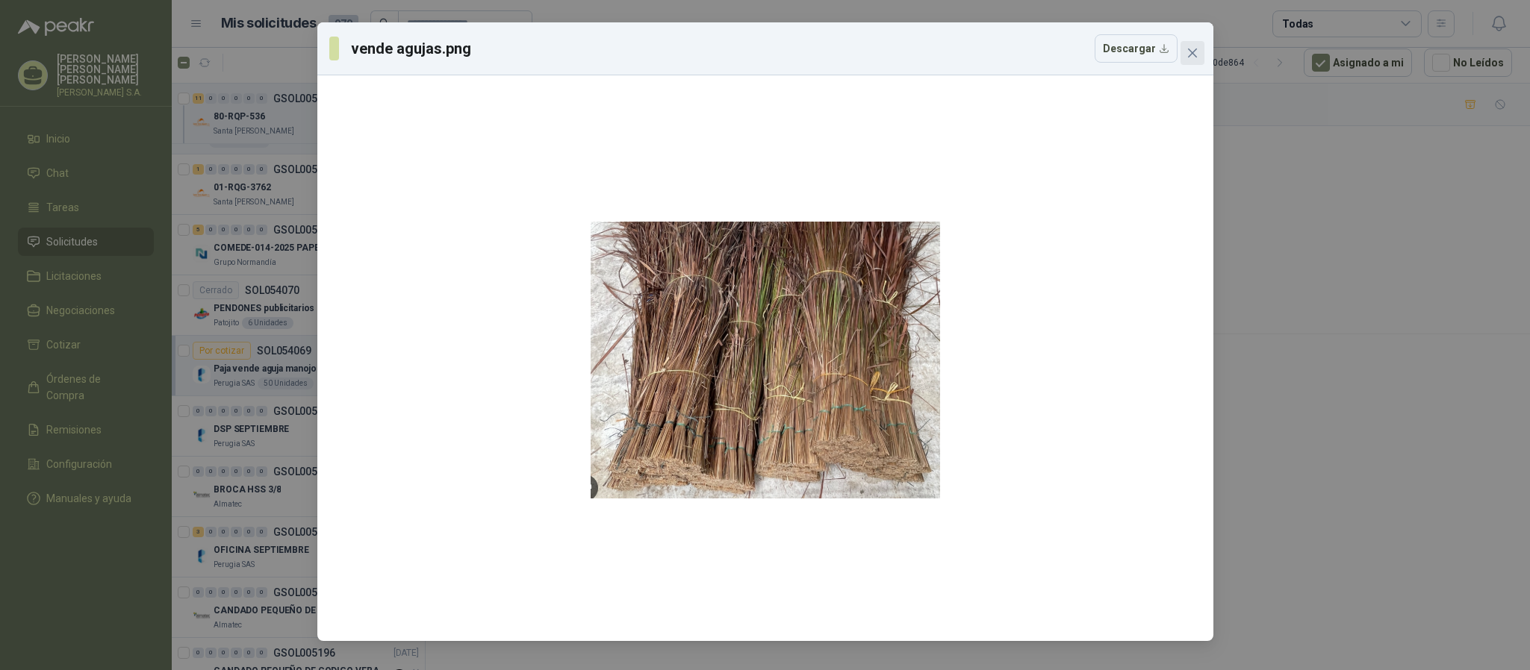
click at [1187, 54] on icon "close" at bounding box center [1192, 53] width 12 height 12
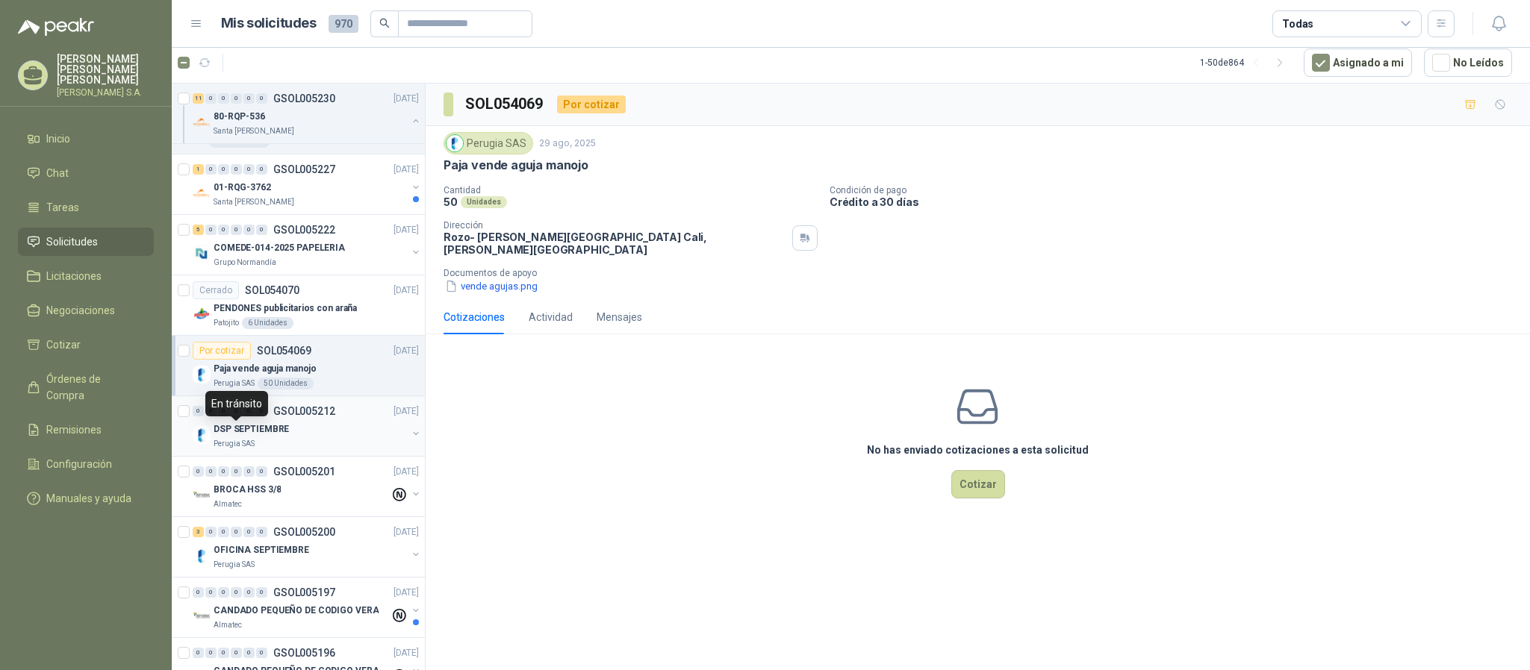
click at [238, 417] on div "0" at bounding box center [236, 411] width 11 height 10
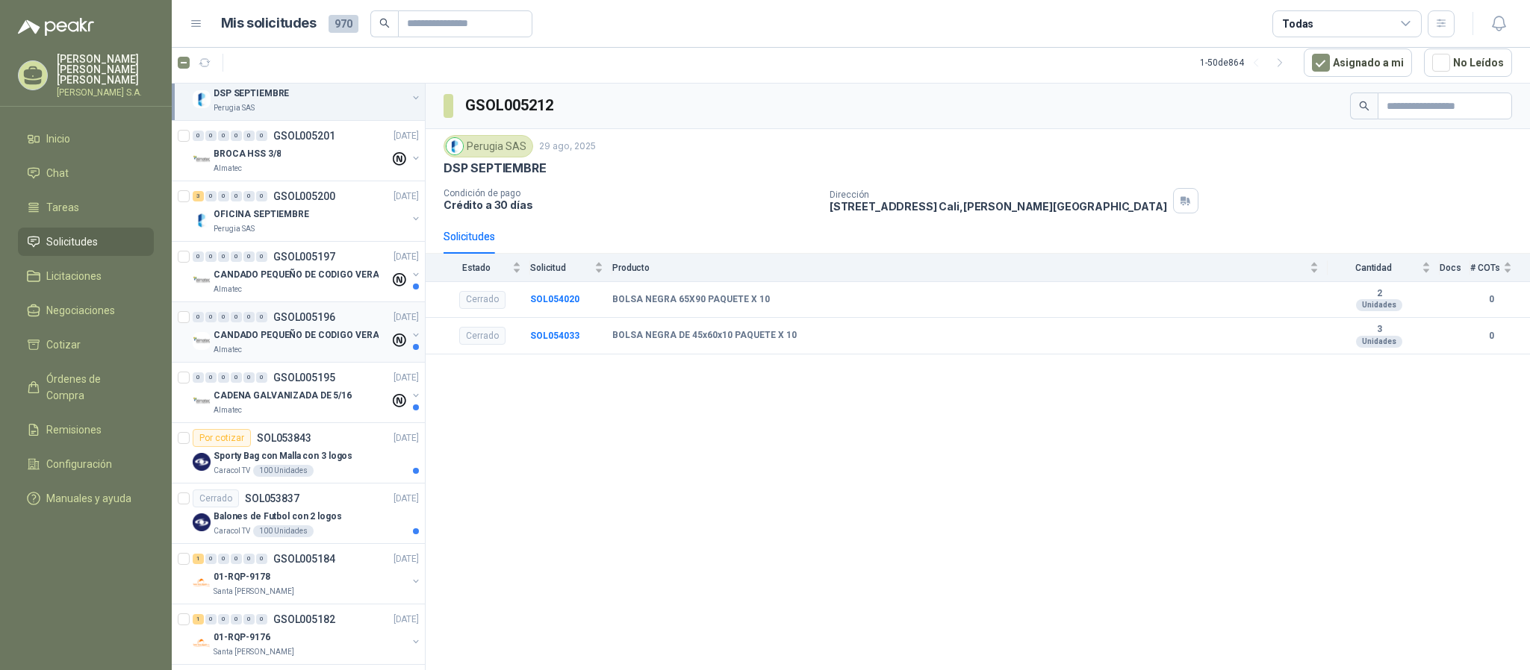
scroll to position [3461, 0]
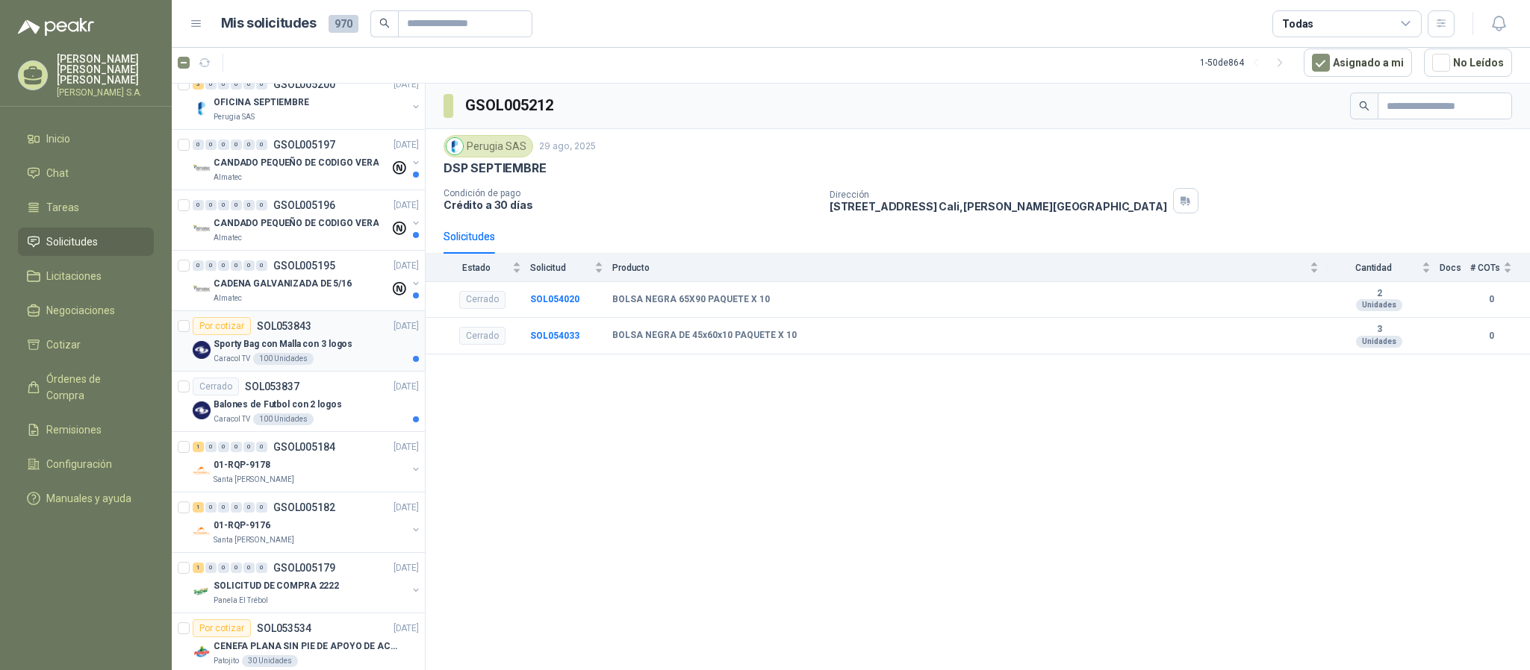
click at [240, 352] on p "Sporty Bag con Malla con 3 logos" at bounding box center [282, 344] width 139 height 14
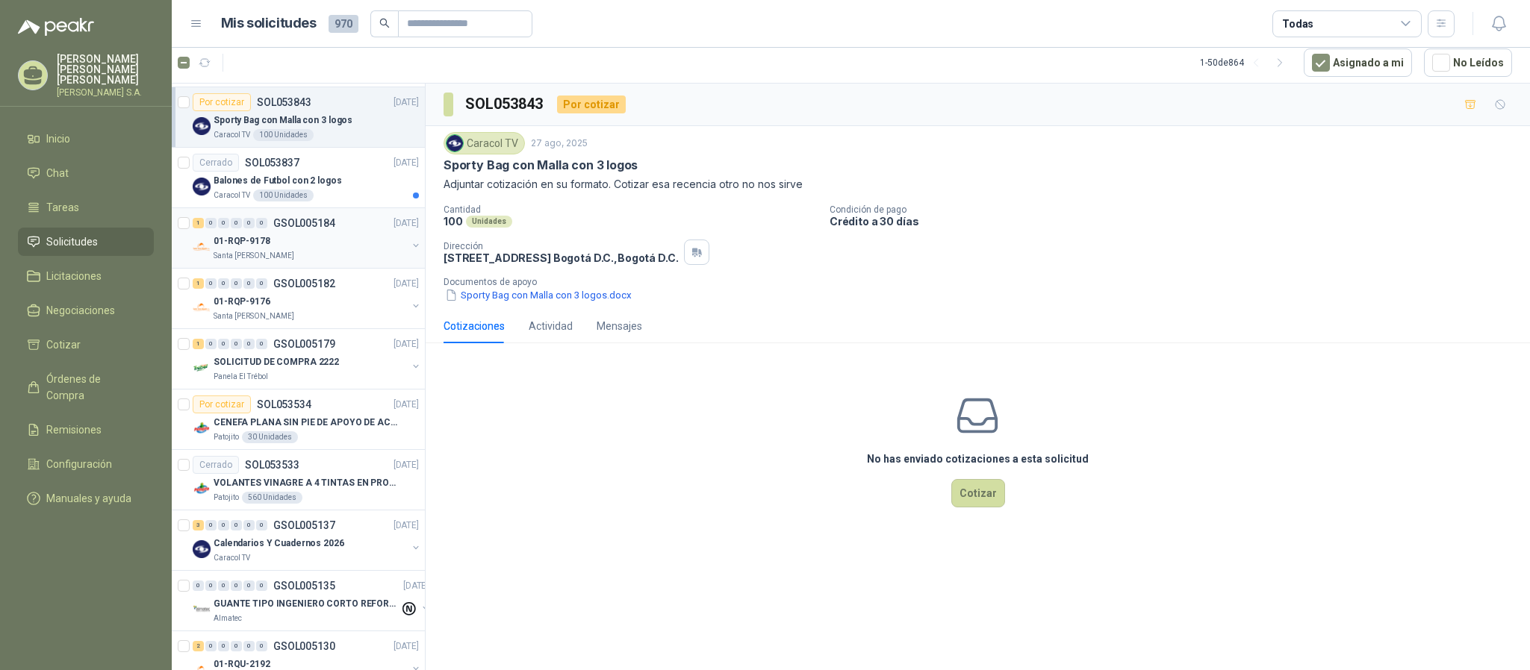
scroll to position [3797, 0]
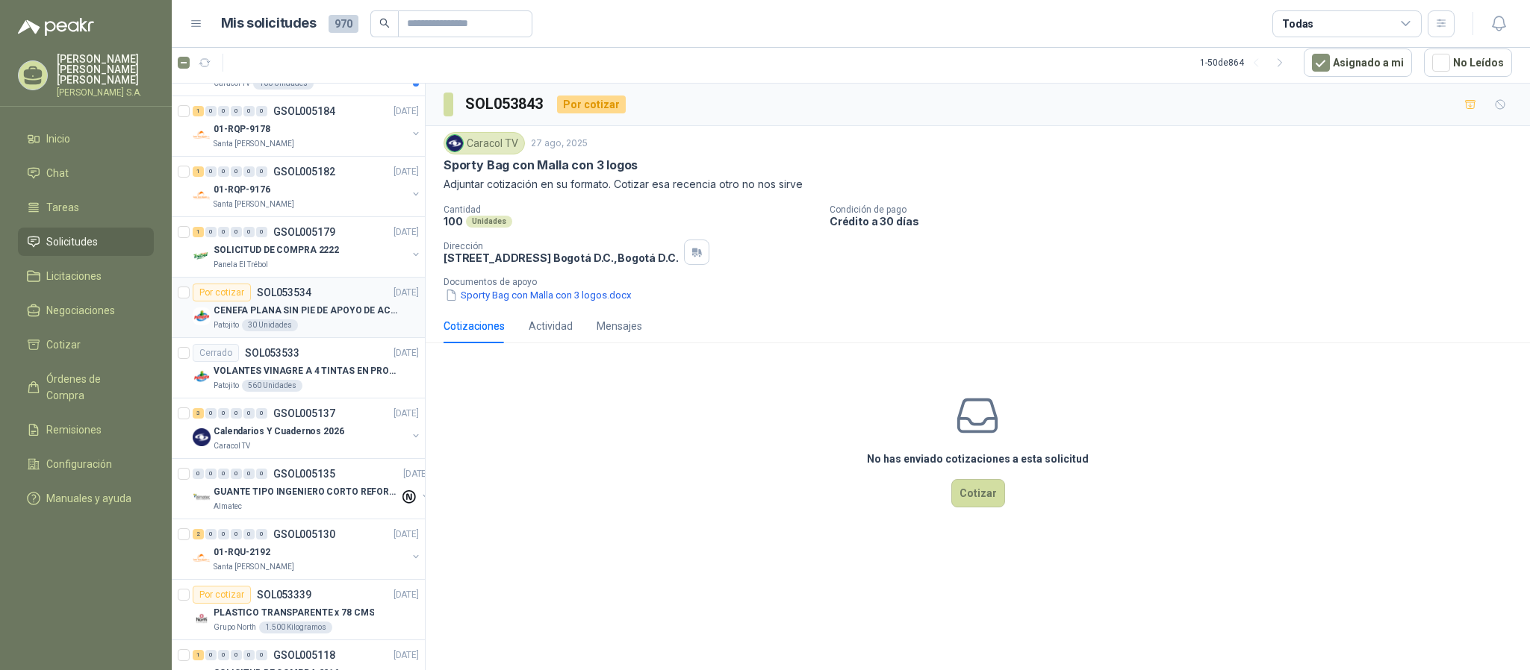
click at [321, 331] on div "Patojito 30 Unidades" at bounding box center [315, 325] width 205 height 12
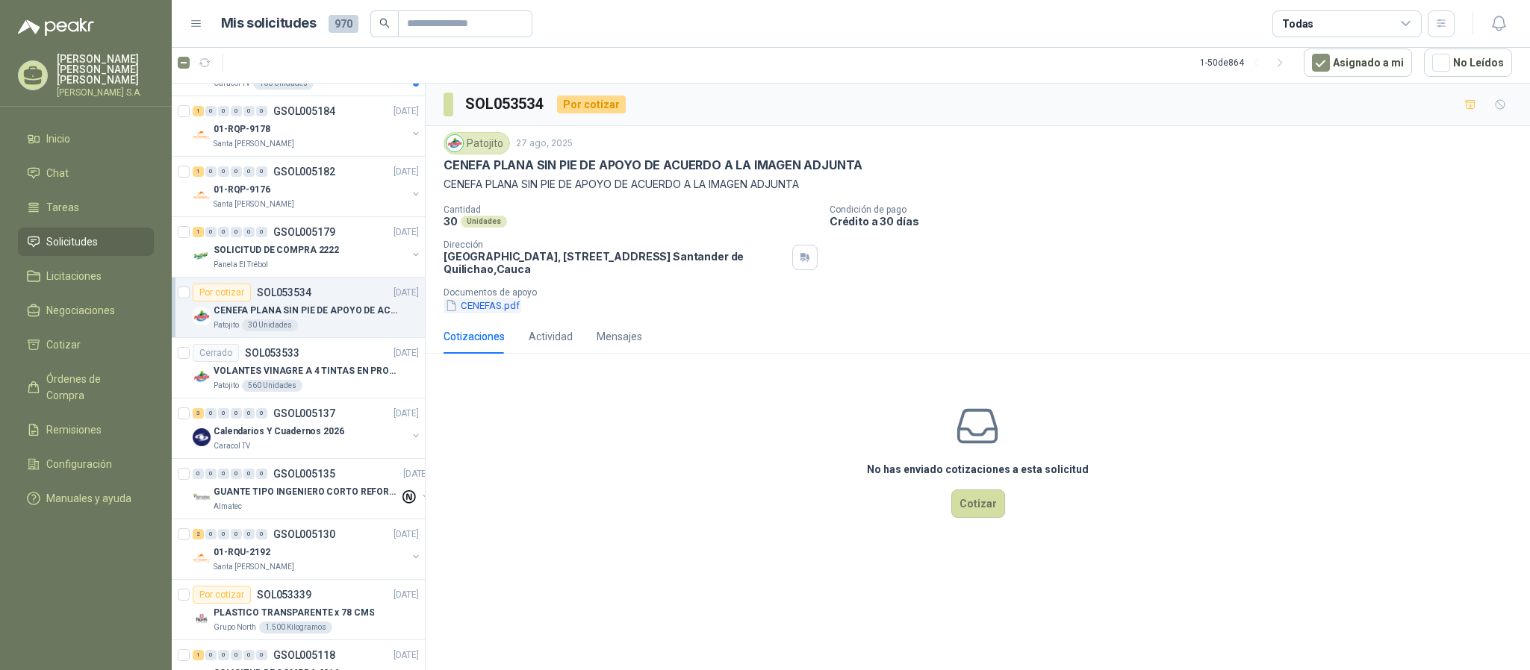
click at [475, 310] on button "CENEFAS.pdf" at bounding box center [482, 306] width 78 height 16
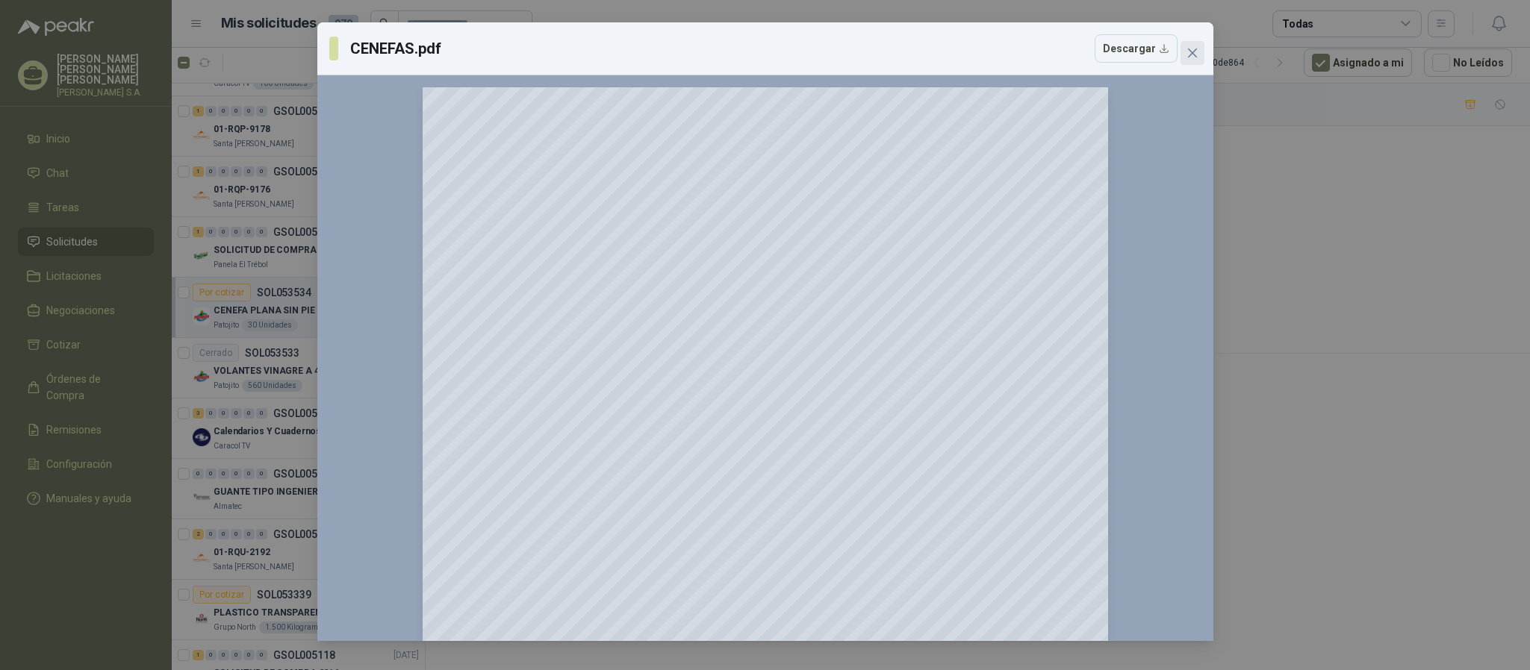
click at [1196, 43] on button "Close" at bounding box center [1192, 53] width 24 height 24
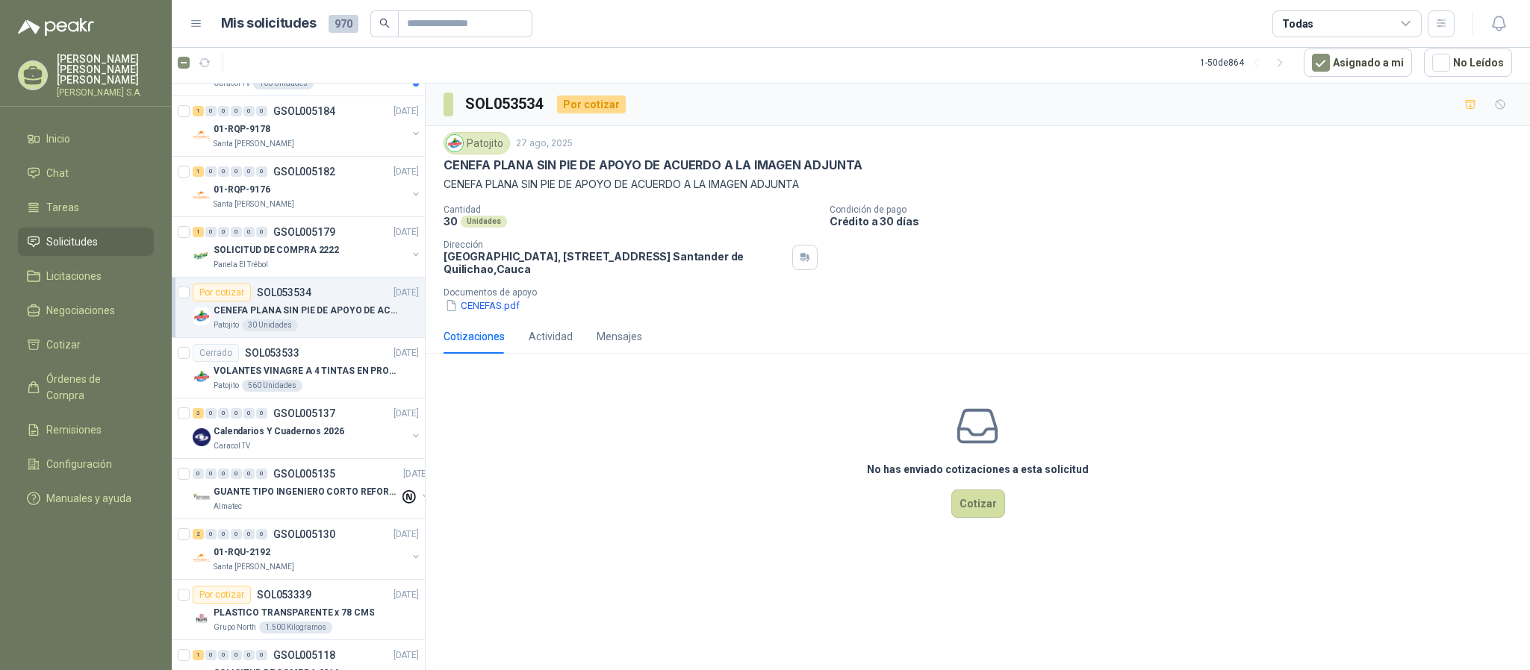
scroll to position [3909, 0]
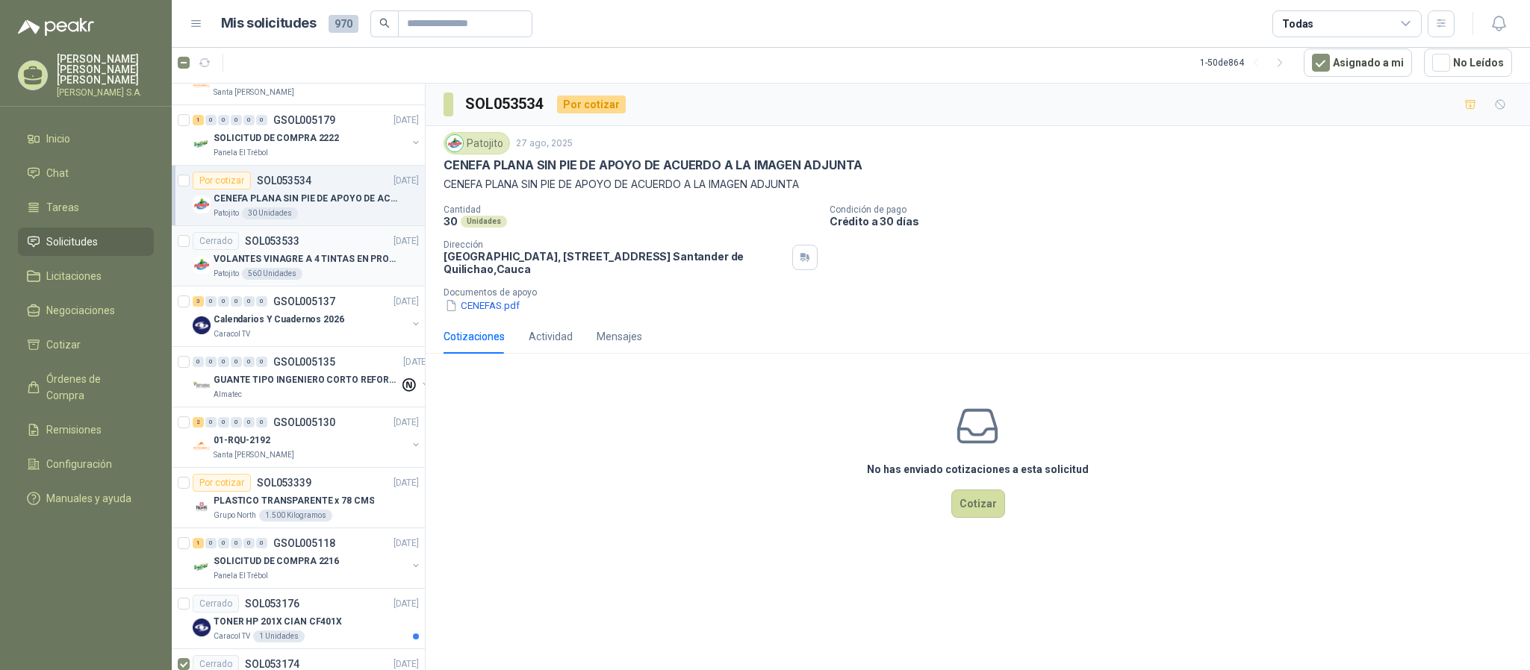
click at [320, 266] on p "VOLANTES VINAGRE A 4 TINTAS EN PROPALCOTE VER ARCHIVO ADJUNTO" at bounding box center [306, 259] width 186 height 14
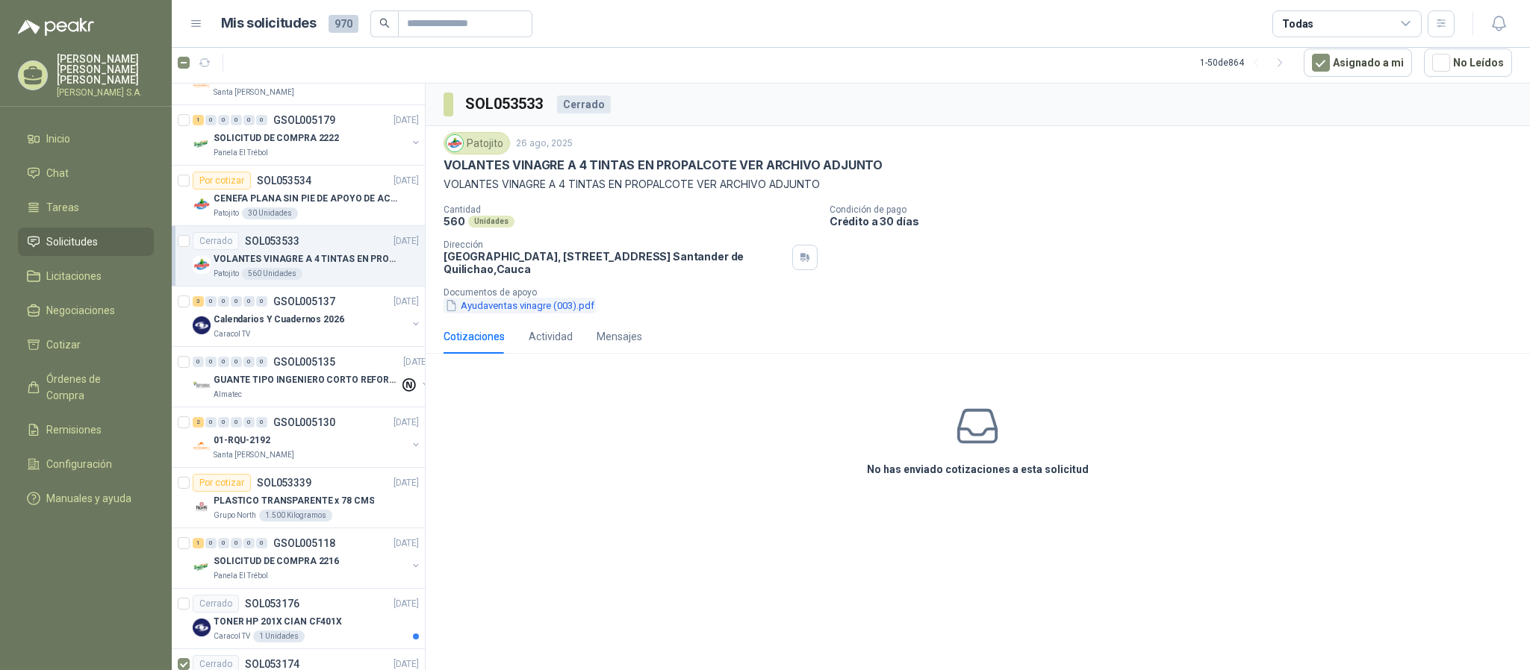
click at [484, 311] on button "Ayudaventas vinagre (003).pdf" at bounding box center [519, 306] width 152 height 16
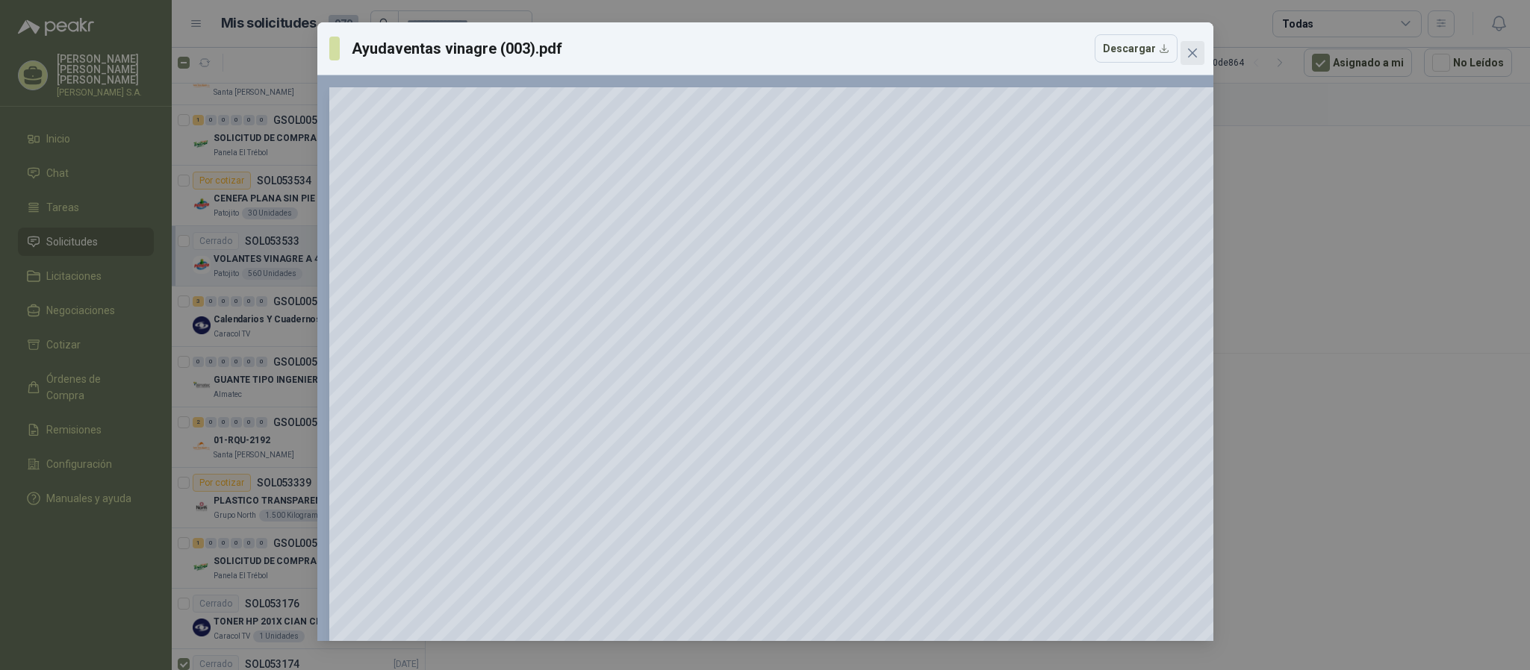
click at [1181, 59] on button "Close" at bounding box center [1192, 53] width 24 height 24
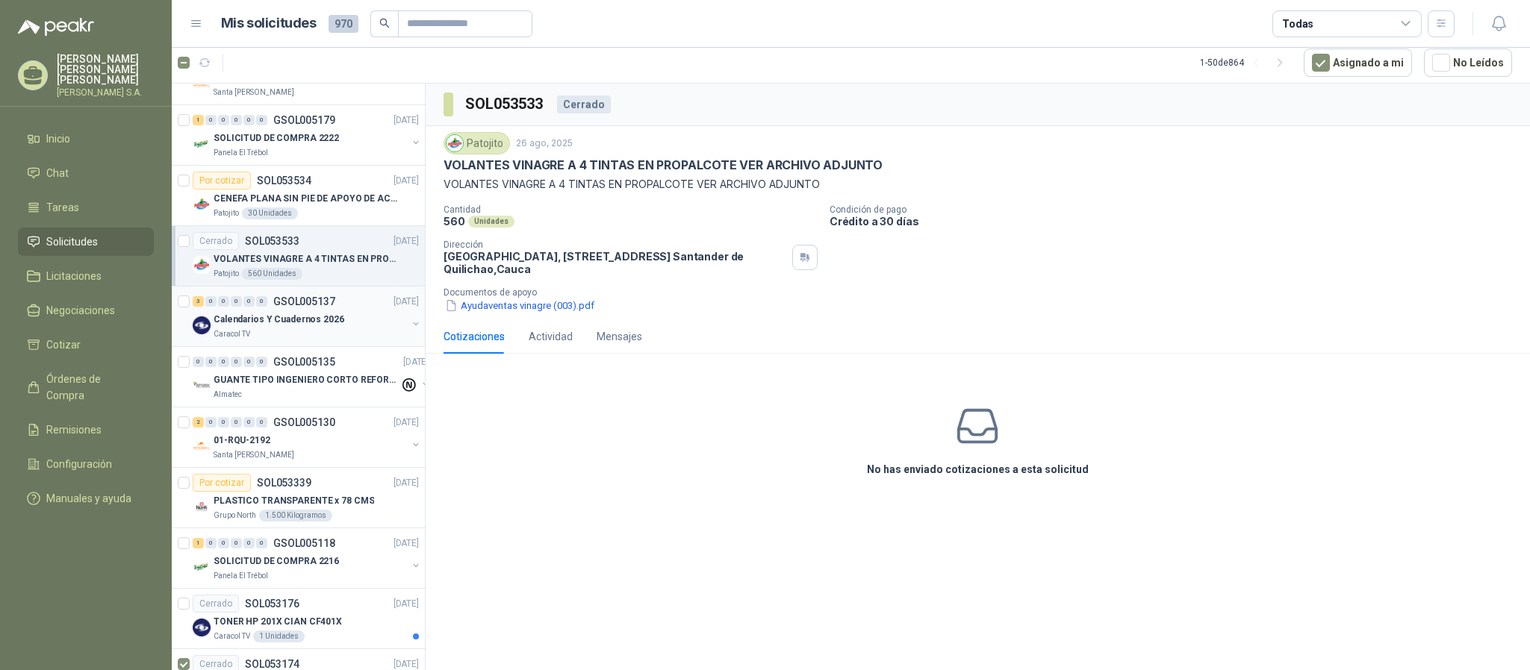
click at [308, 340] on div "Caracol TV" at bounding box center [309, 334] width 193 height 12
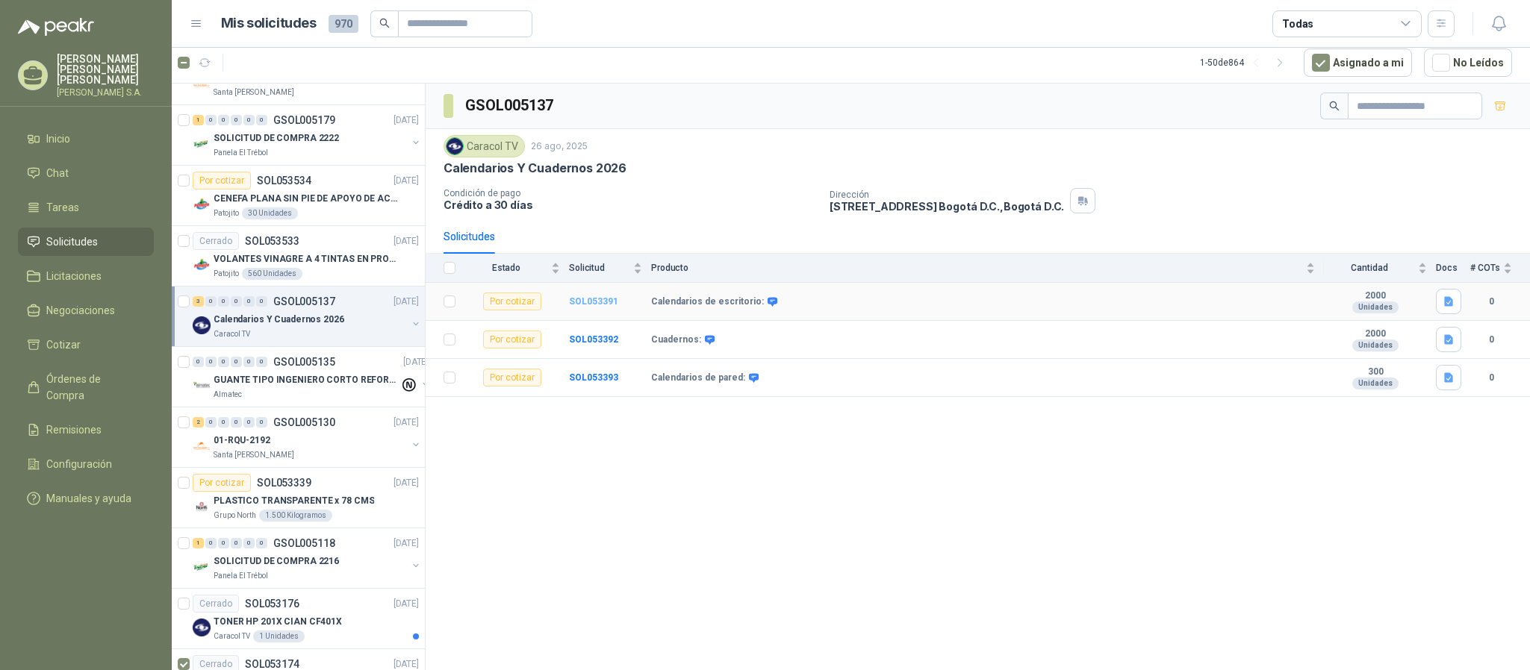
click at [587, 301] on b "SOL053391" at bounding box center [593, 301] width 49 height 10
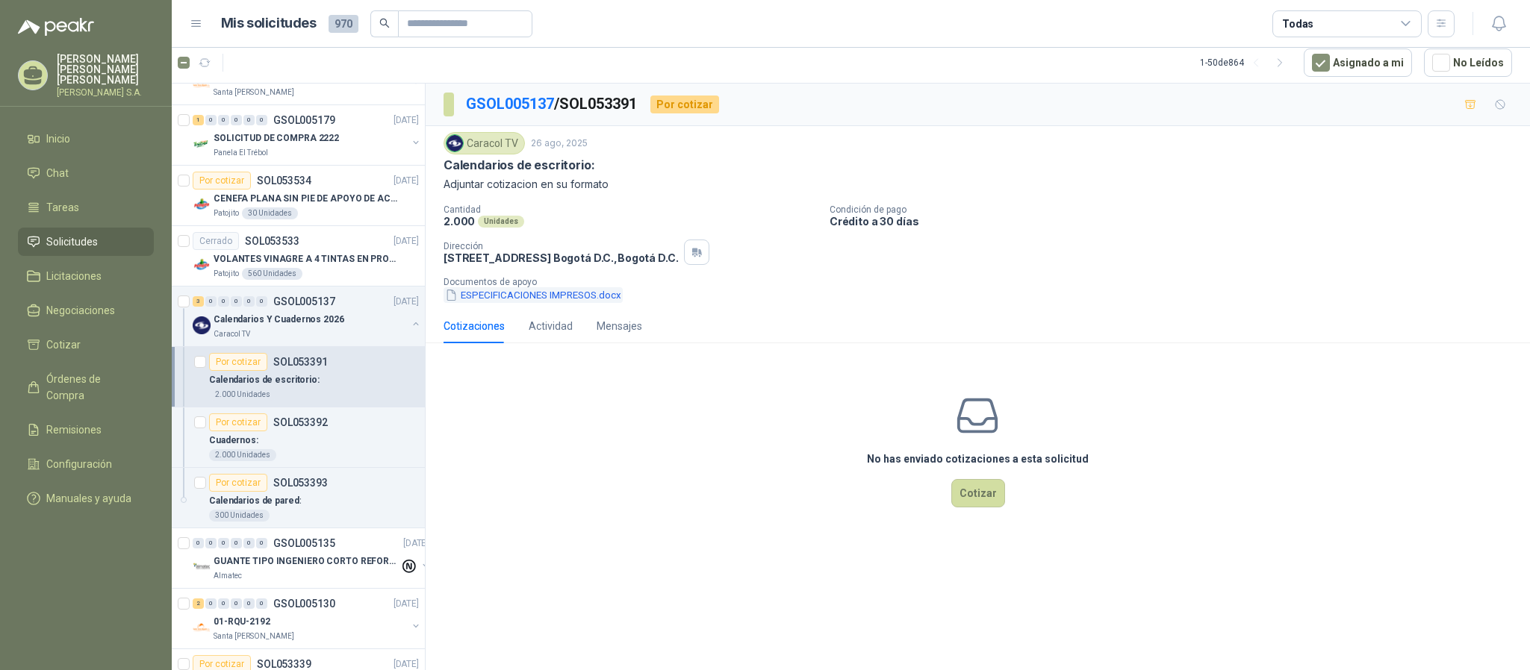
click at [576, 298] on button "ESPECIFICACIONES IMPRESOS.docx" at bounding box center [532, 295] width 179 height 16
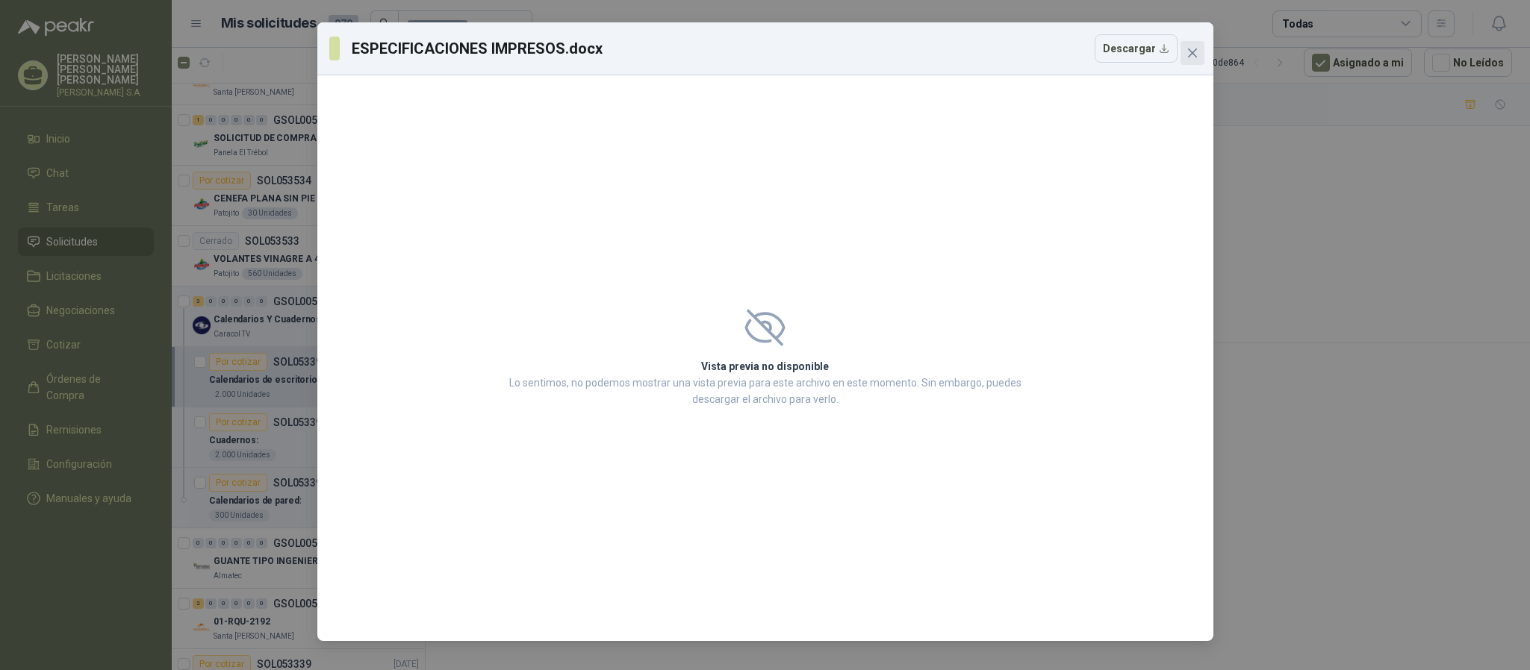
click at [1194, 63] on button "Close" at bounding box center [1192, 53] width 24 height 24
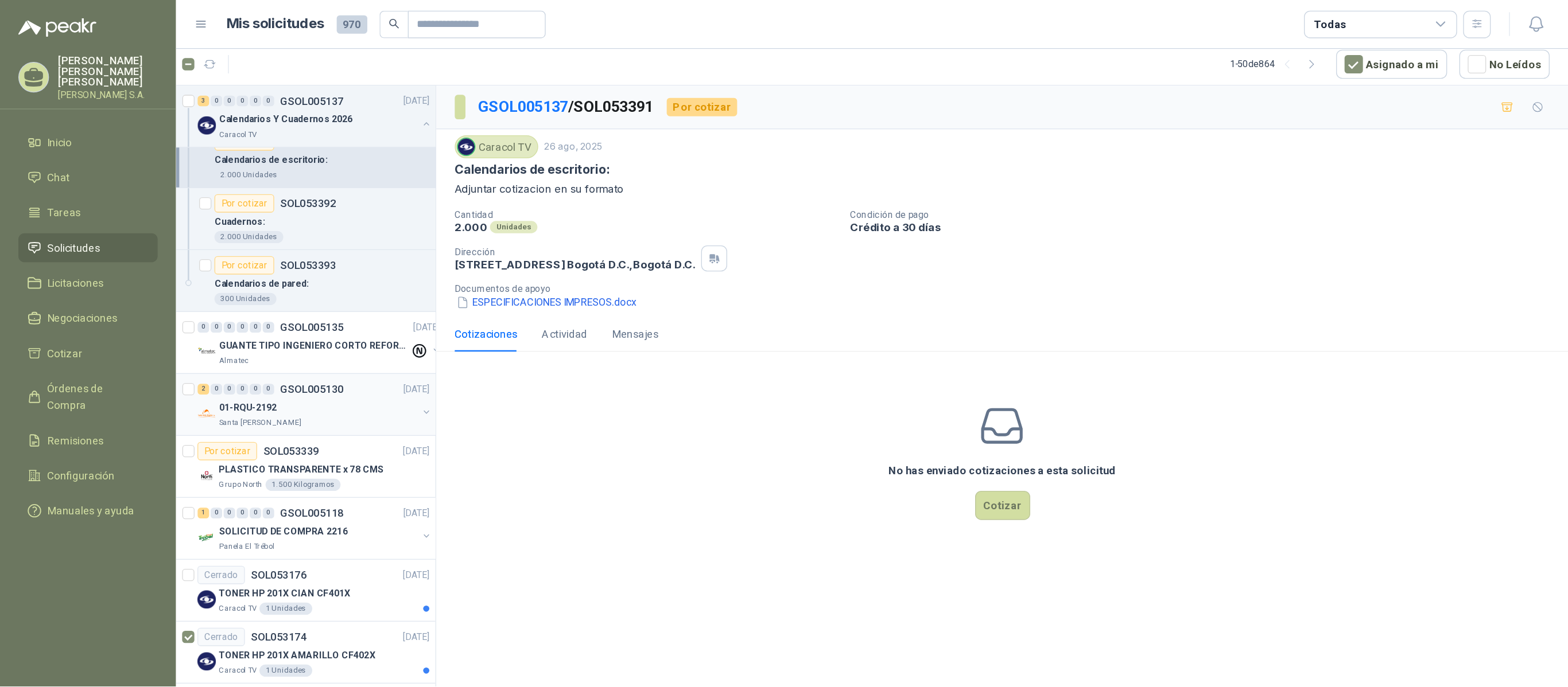
scroll to position [3218, 0]
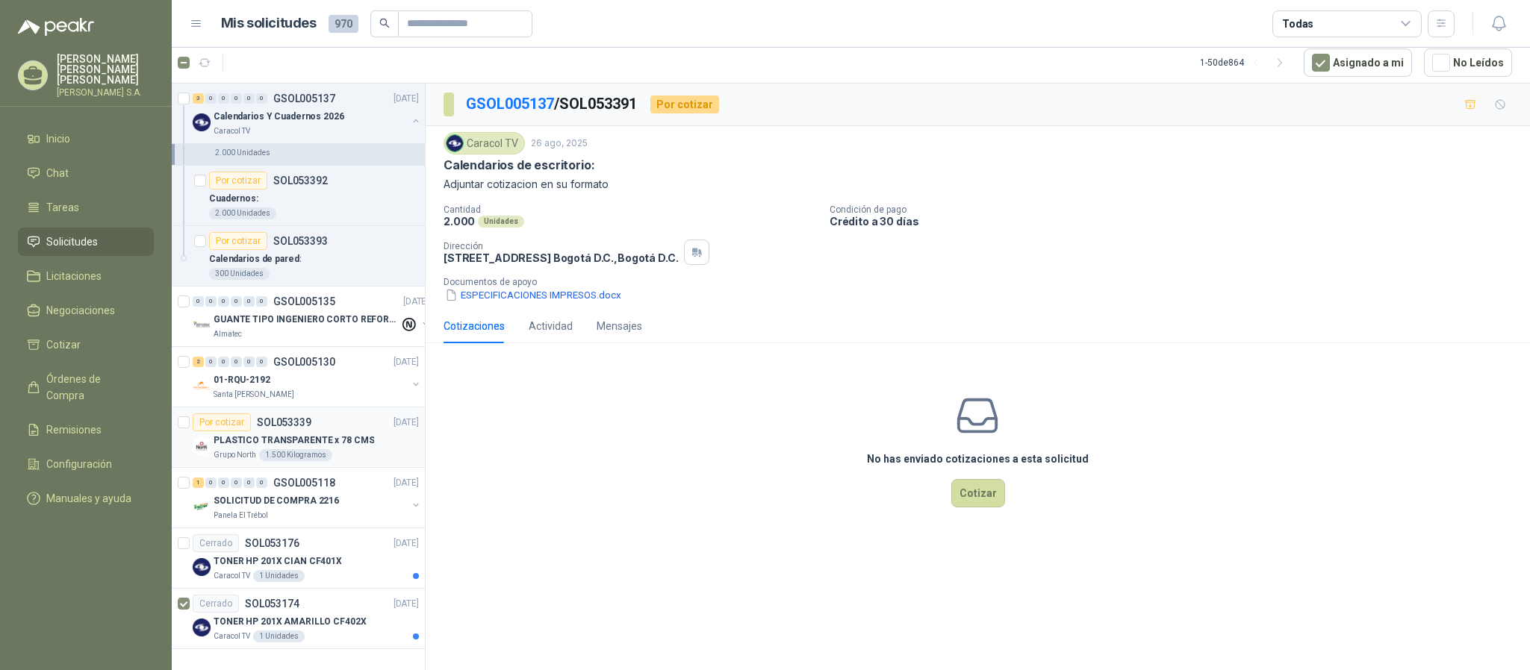
click at [254, 434] on p "PLASTICO TRANSPARENTE x 78 CMS" at bounding box center [293, 441] width 160 height 14
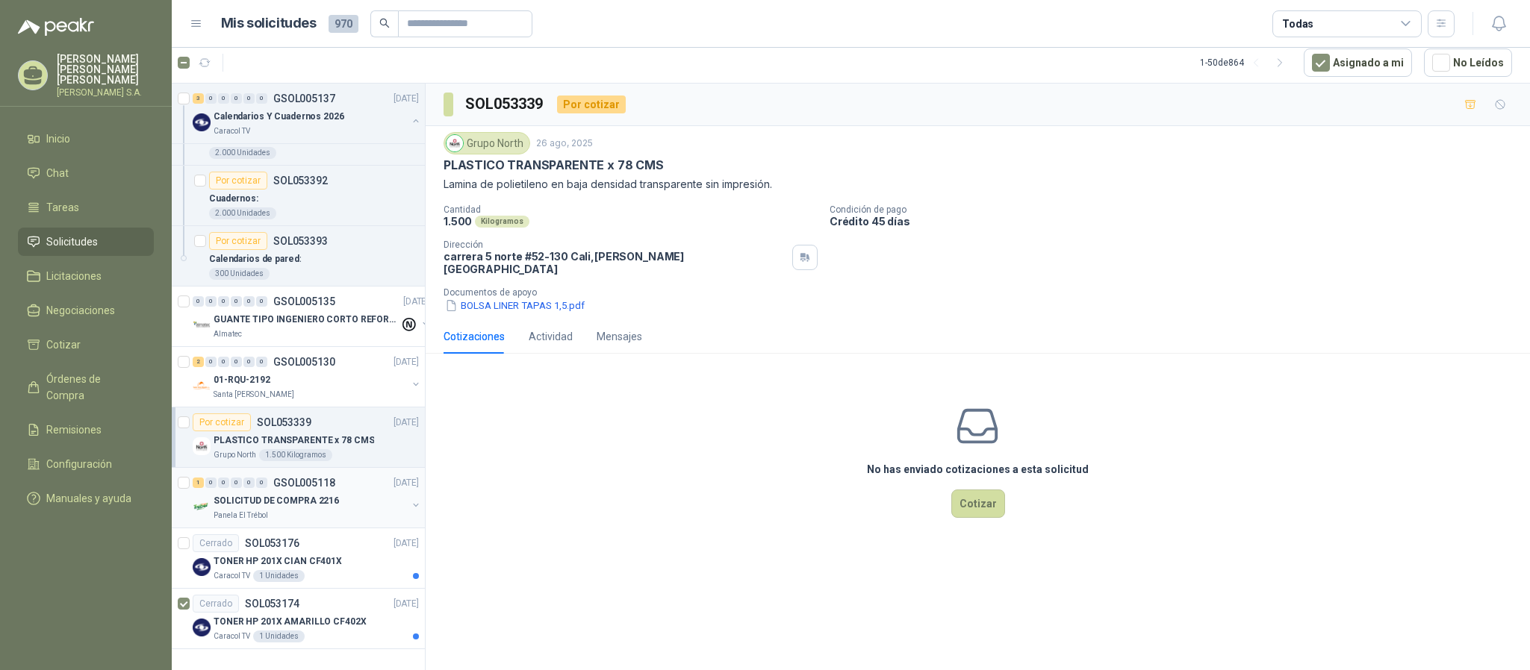
click at [317, 494] on p "SOLICITUD DE COMPRA 2216" at bounding box center [275, 501] width 125 height 14
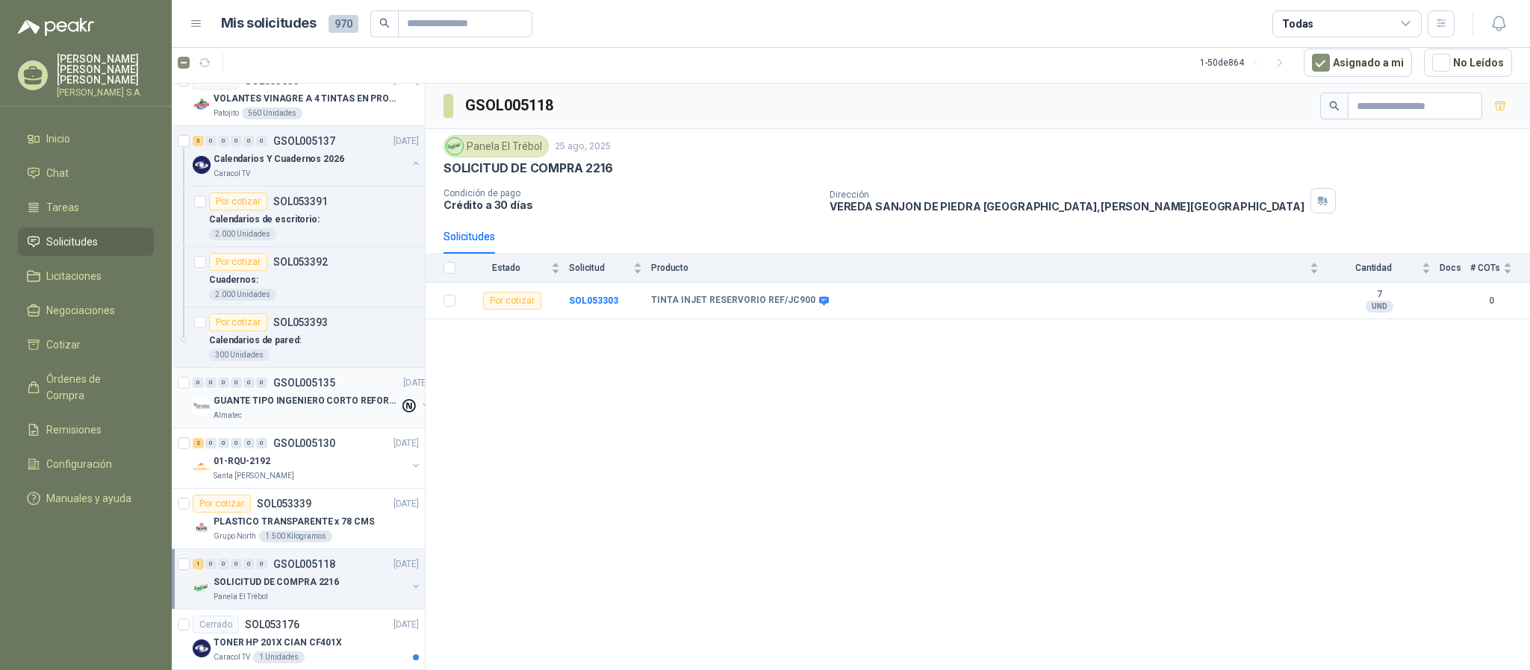
scroll to position [4188, 0]
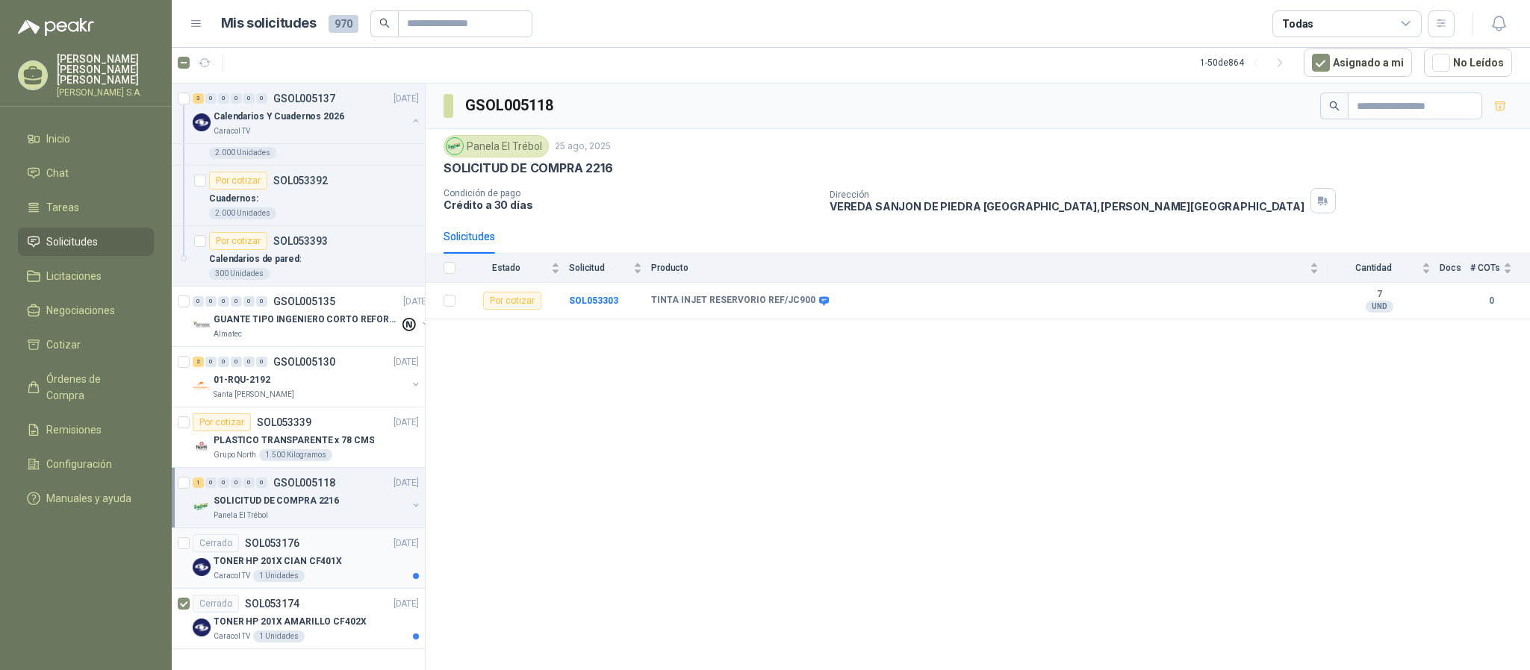
click at [216, 552] on div "TONER HP 201X CIAN CF401X" at bounding box center [315, 561] width 205 height 18
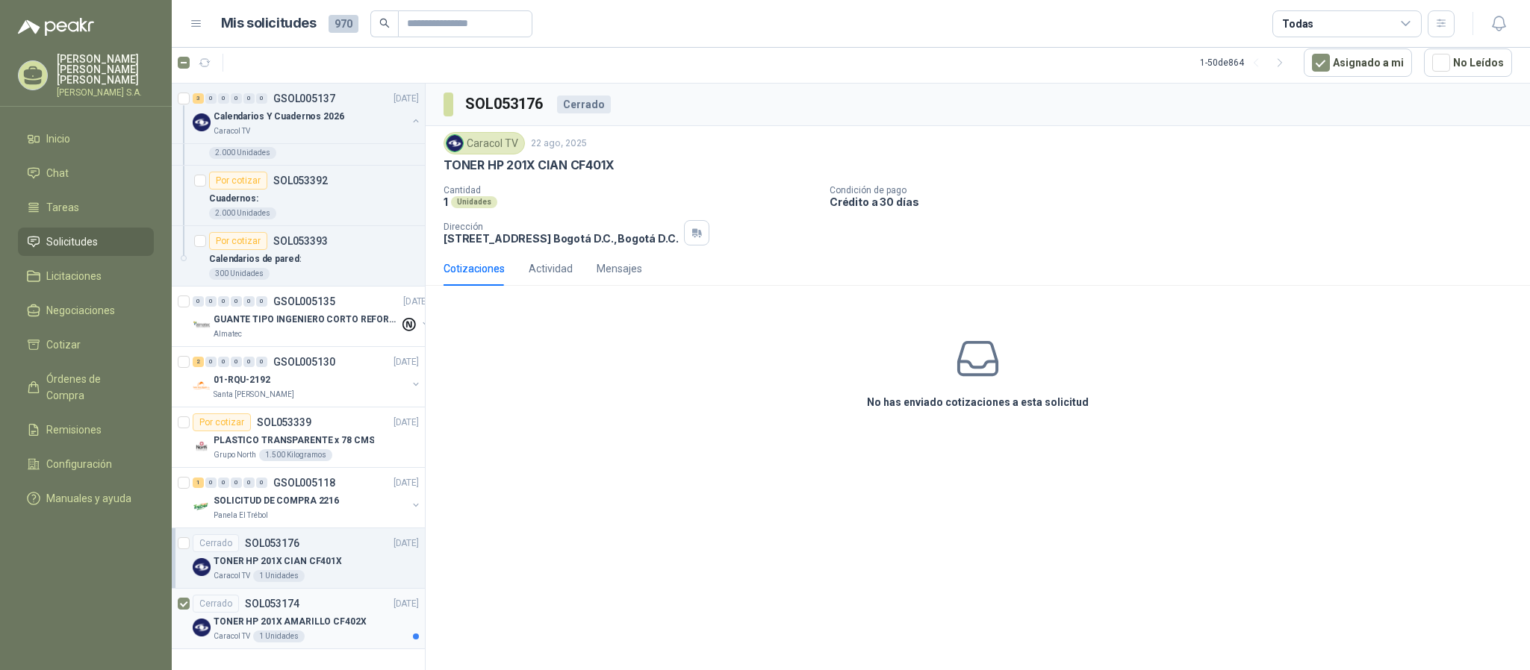
click at [181, 558] on div at bounding box center [184, 619] width 12 height 48
click at [254, 558] on p "TONER HP 201X AMARILLO CF402X" at bounding box center [289, 622] width 153 height 14
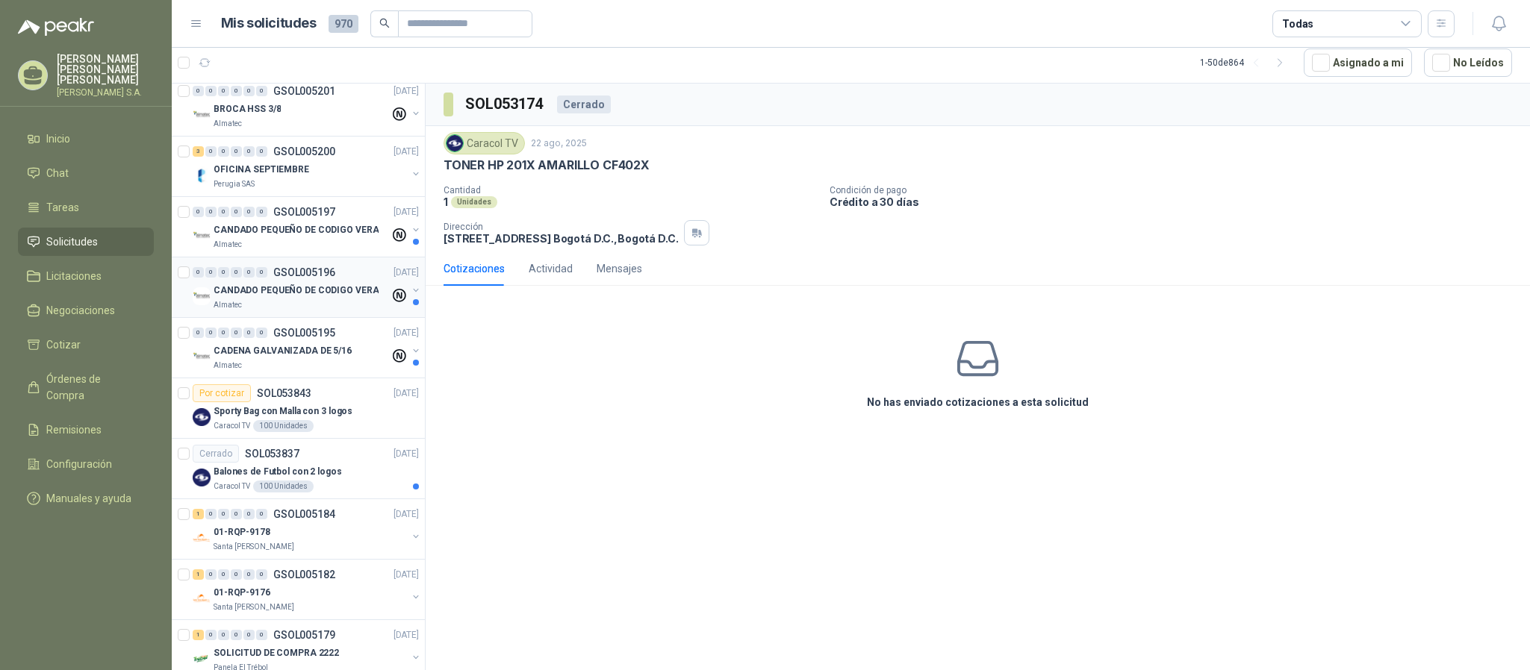
scroll to position [3404, 0]
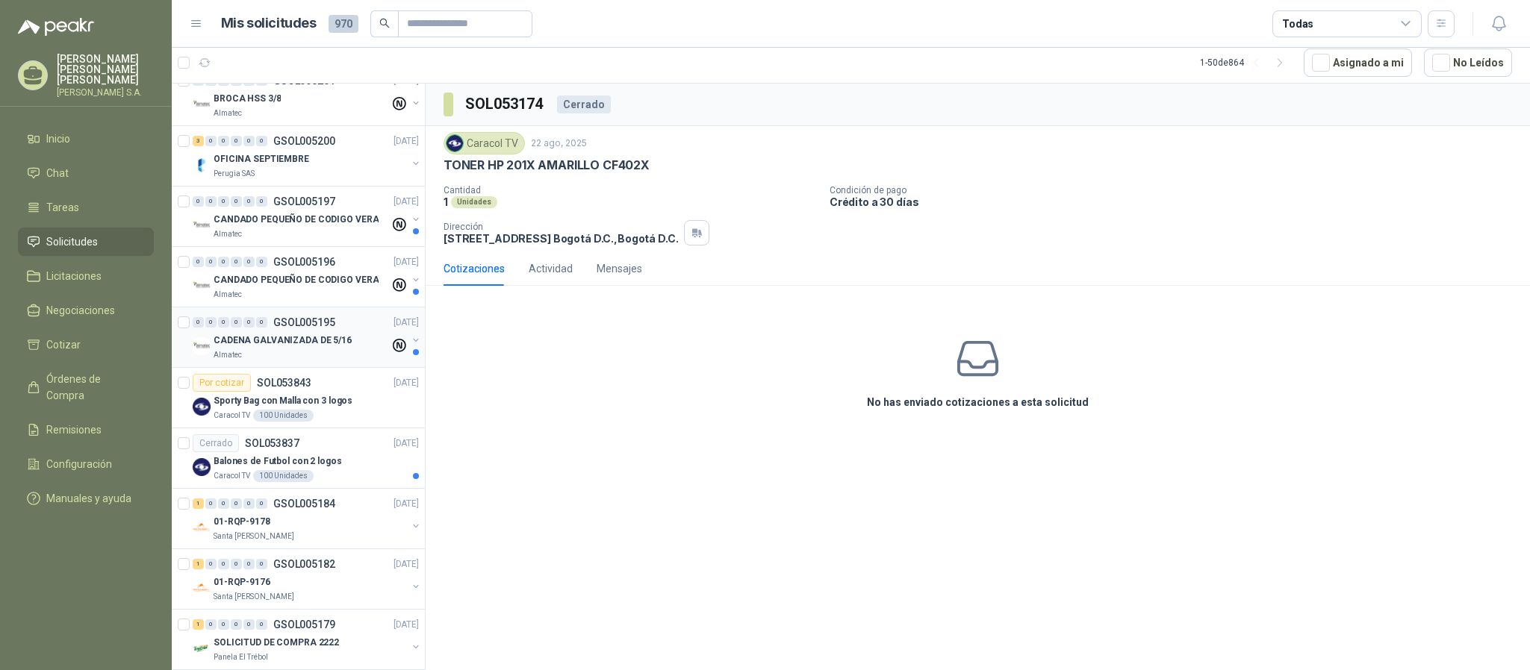
click at [302, 361] on div "Almatec" at bounding box center [301, 355] width 176 height 12
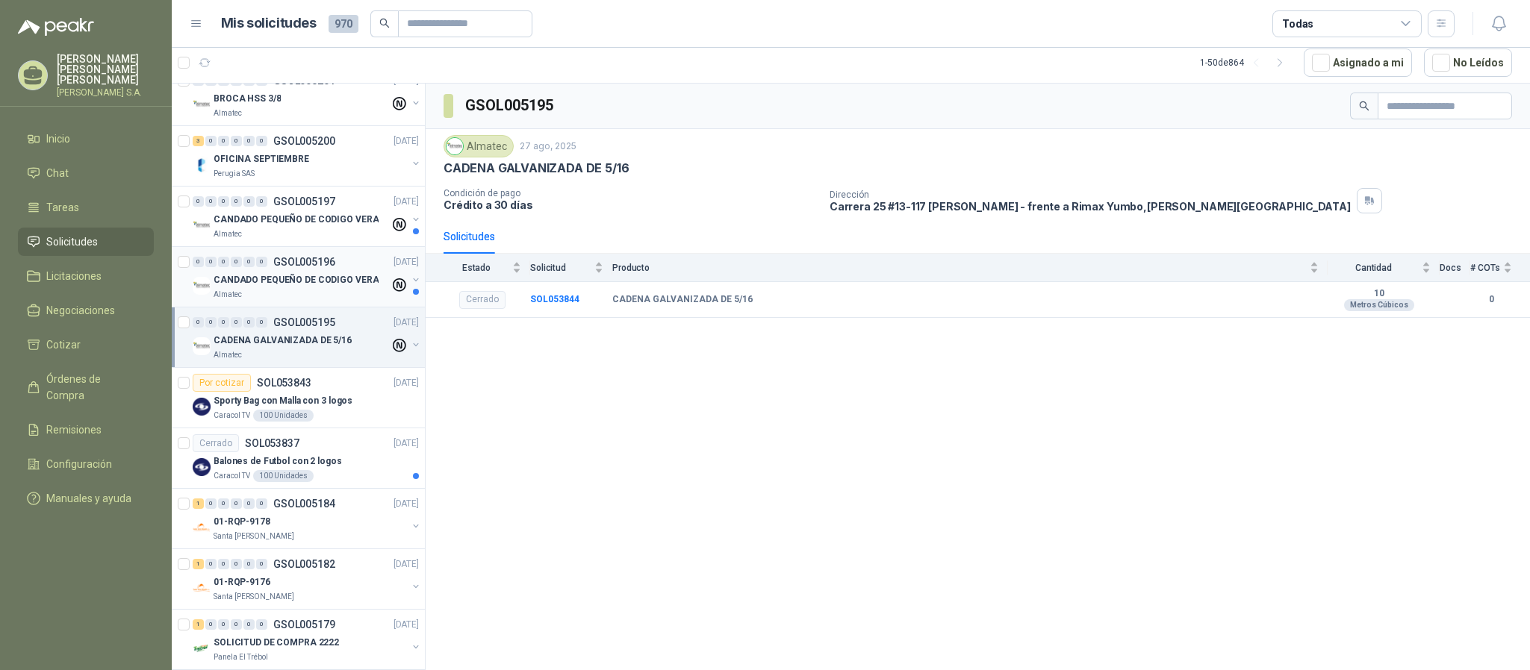
click at [329, 287] on p "CANDADO PEQUEÑO DE CODIGO VERA" at bounding box center [295, 280] width 165 height 14
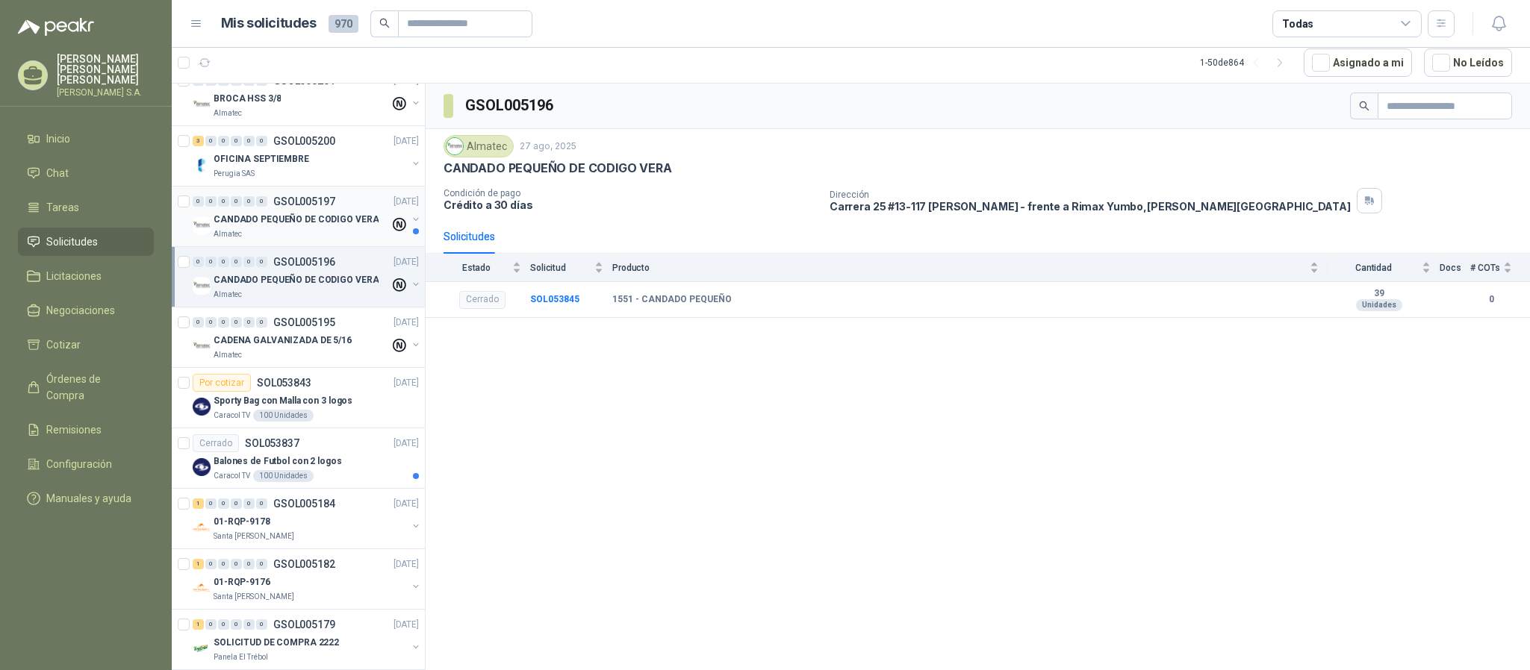
click at [237, 227] on p "CANDADO PEQUEÑO DE CODIGO VERA" at bounding box center [295, 220] width 165 height 14
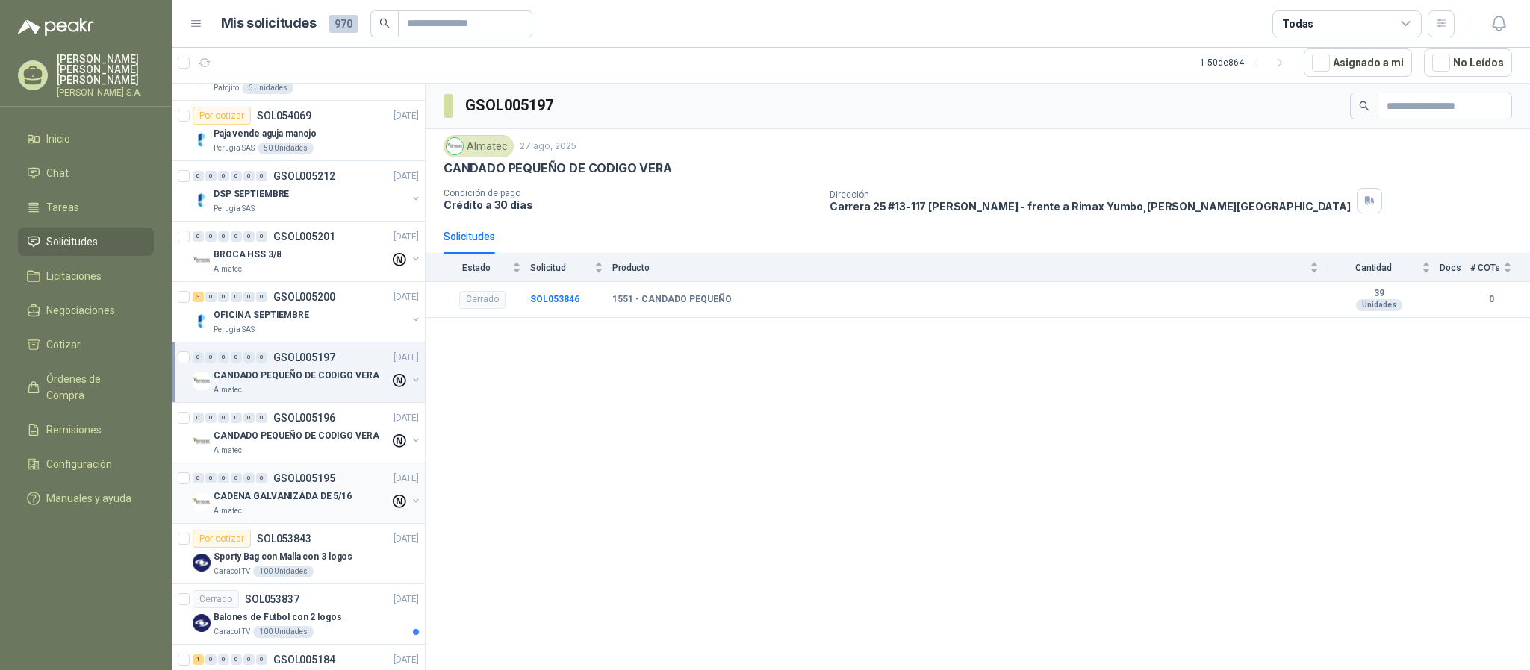
scroll to position [3180, 0]
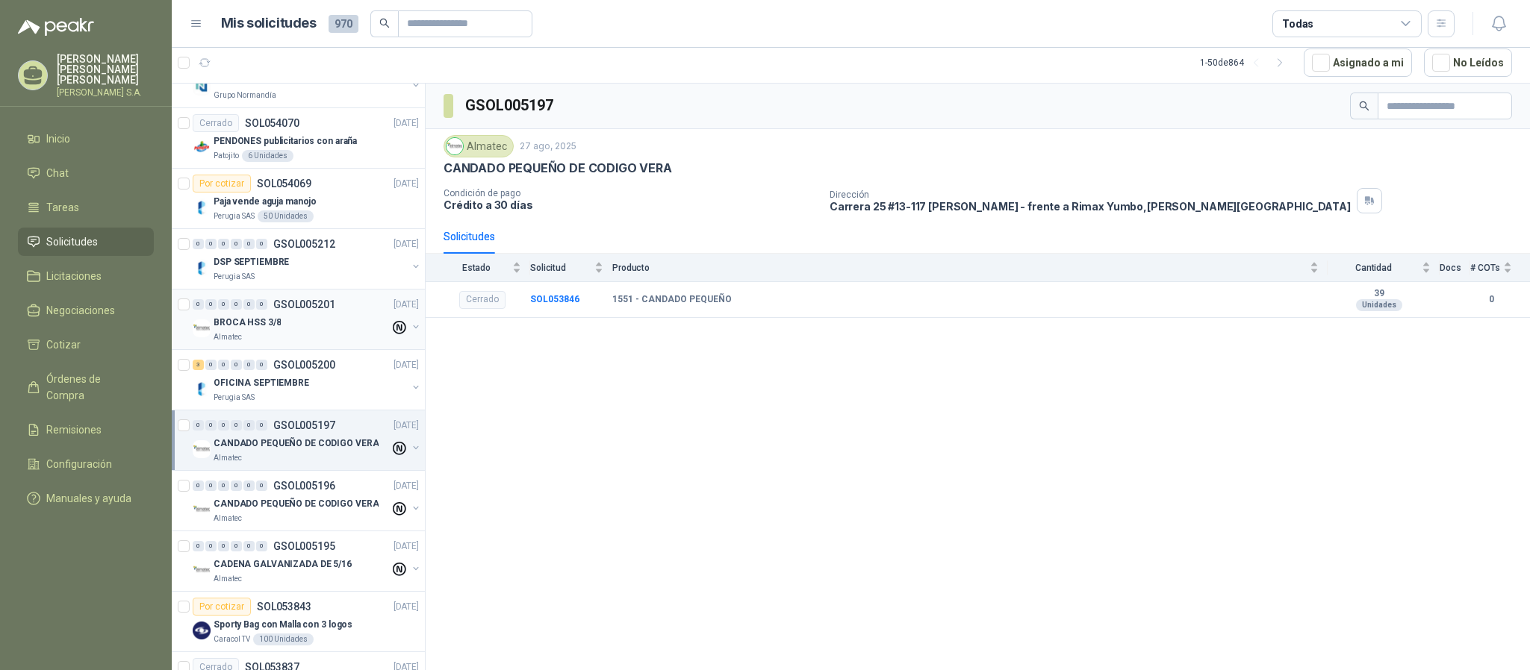
click at [292, 331] on div "BROCA HSS 3/8" at bounding box center [301, 323] width 176 height 18
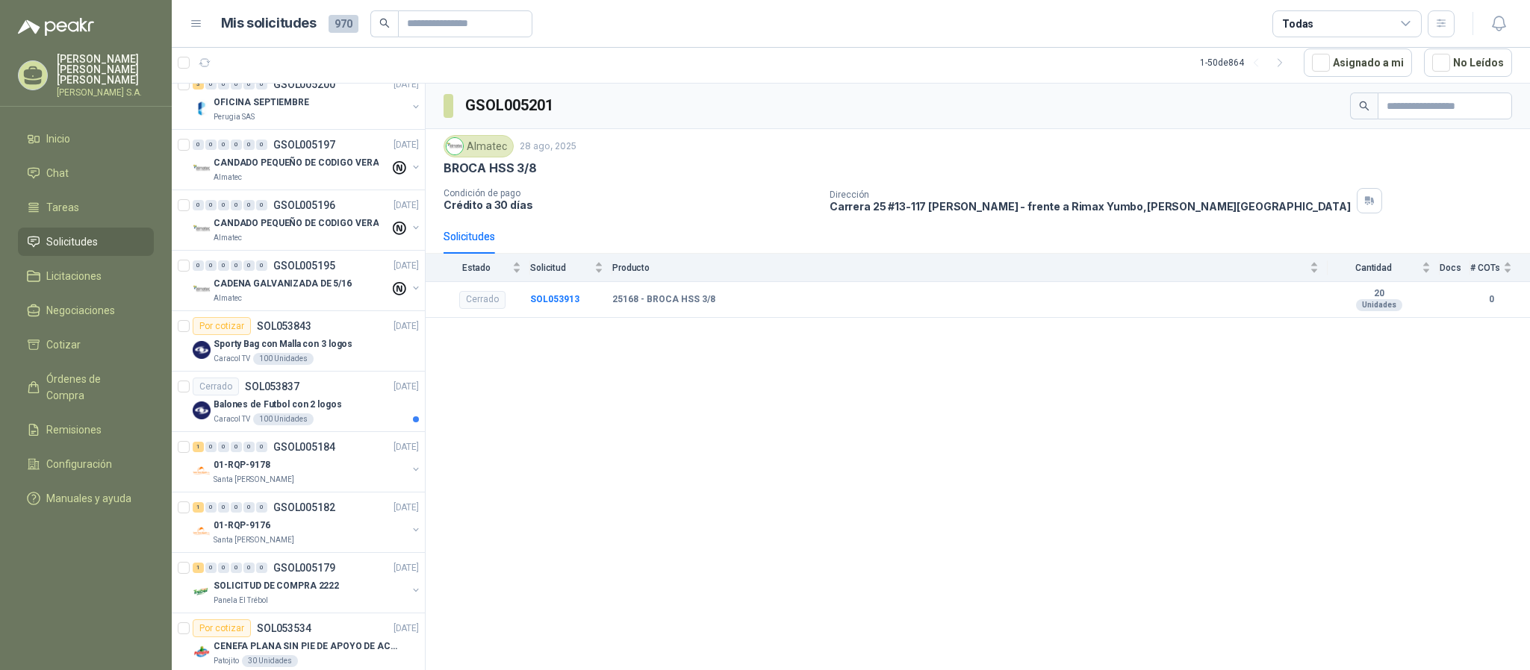
scroll to position [3516, 0]
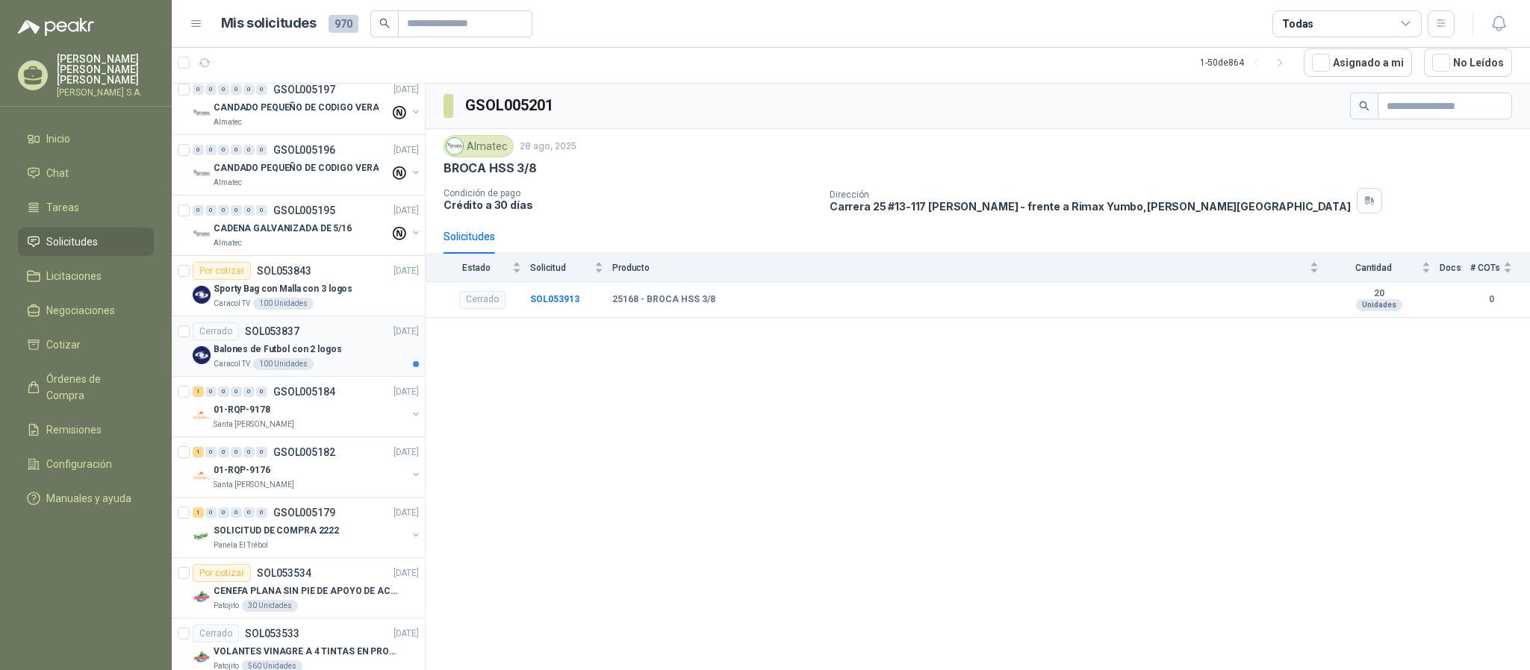
click at [292, 357] on p "Balones de Futbol con 2 logos" at bounding box center [277, 350] width 128 height 14
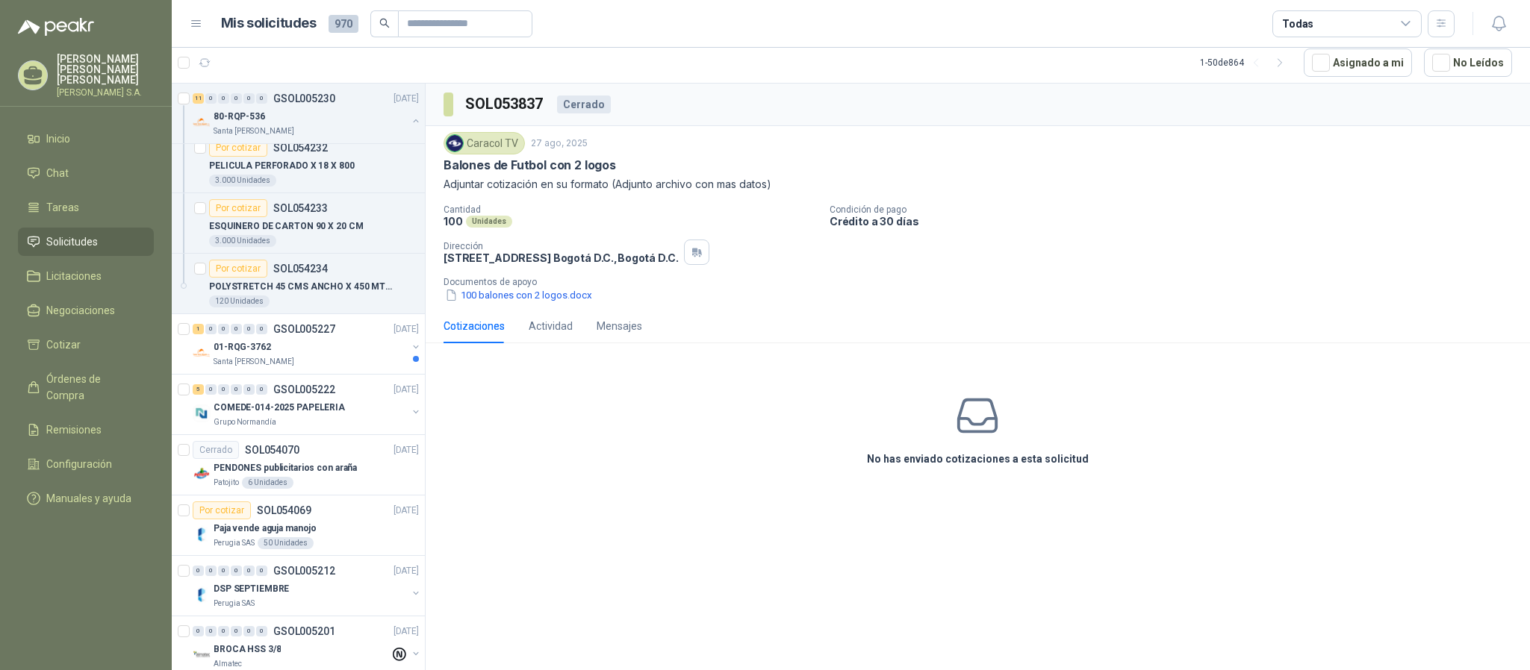
scroll to position [2844, 0]
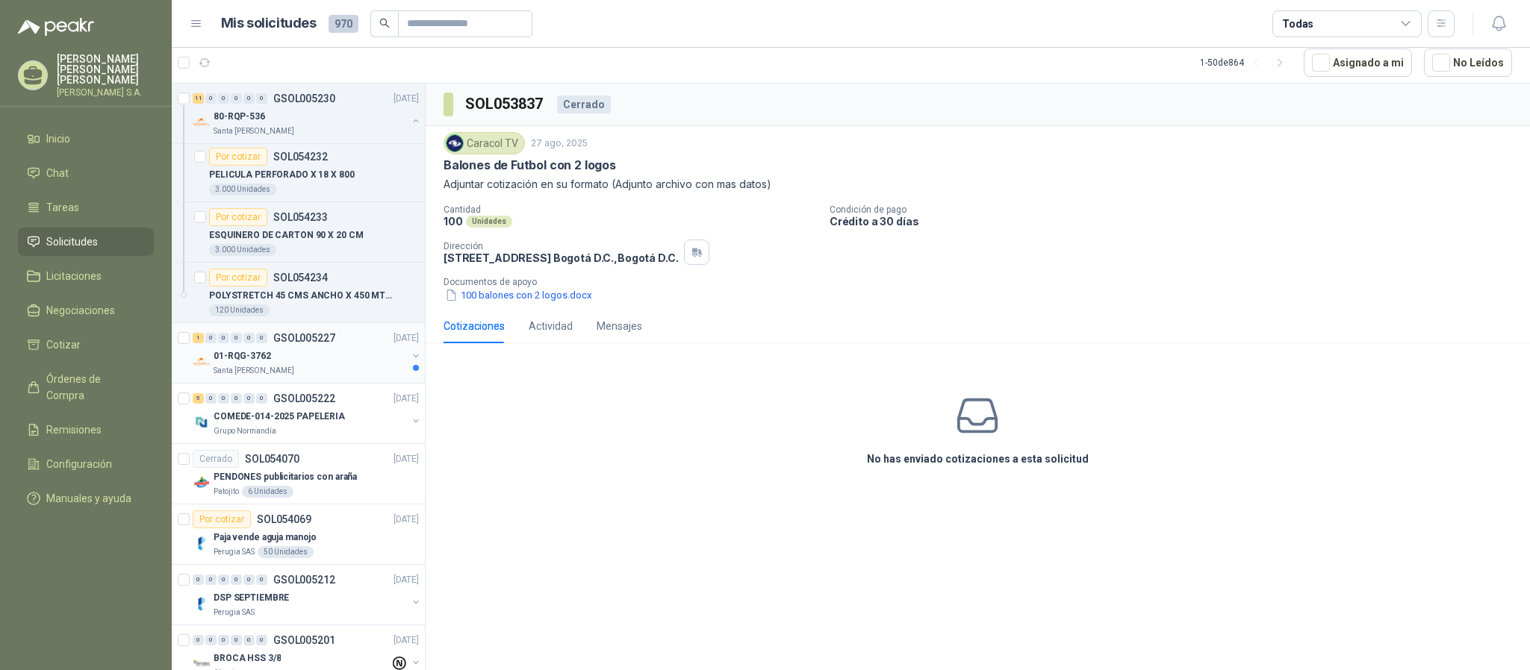
click at [291, 365] on div "01-RQG-3762" at bounding box center [309, 356] width 193 height 18
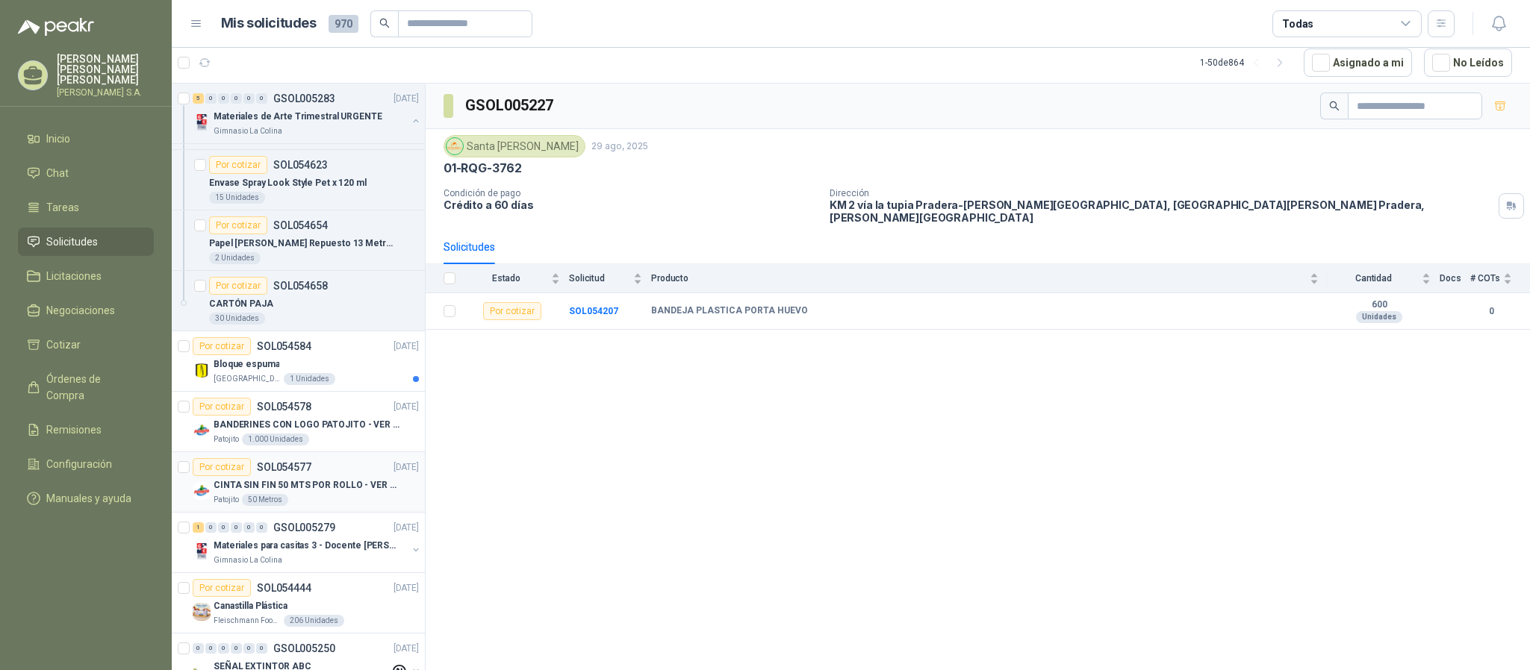
scroll to position [605, 0]
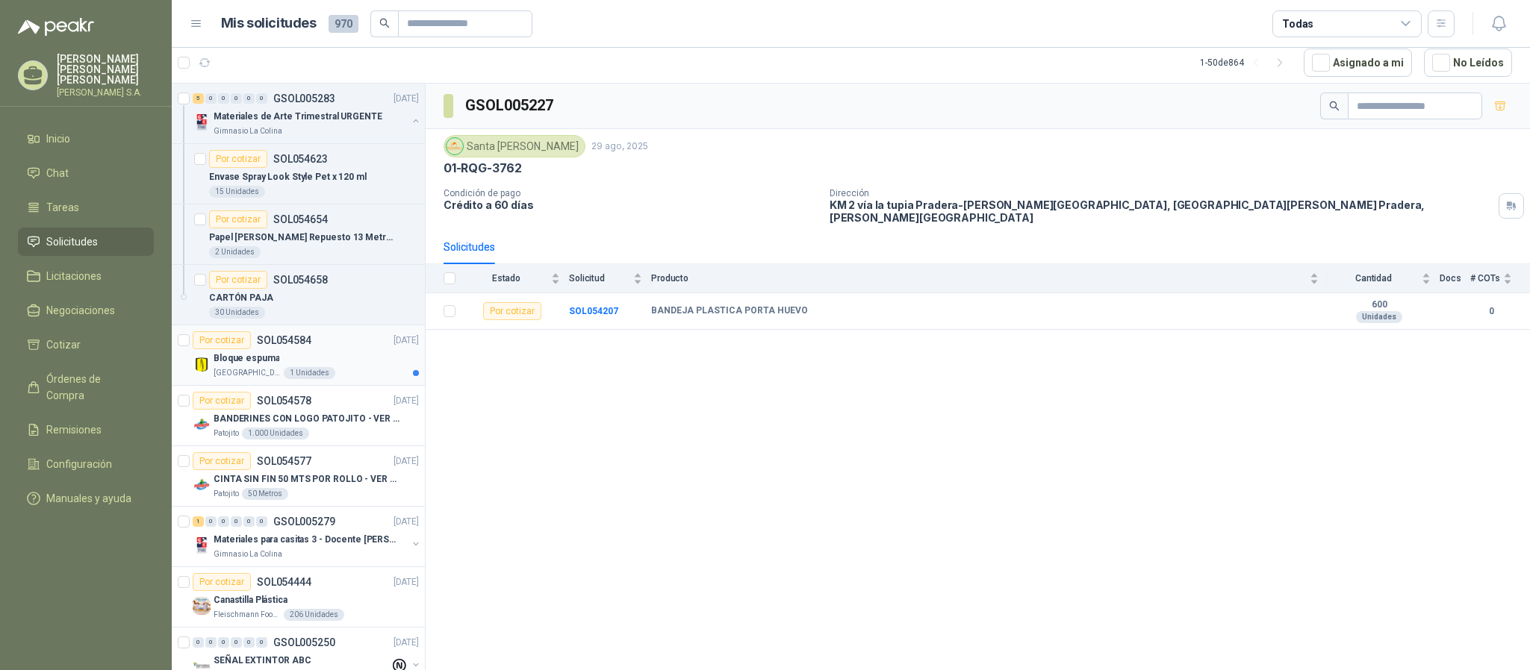
click at [312, 375] on div "1 Unidades" at bounding box center [310, 373] width 52 height 12
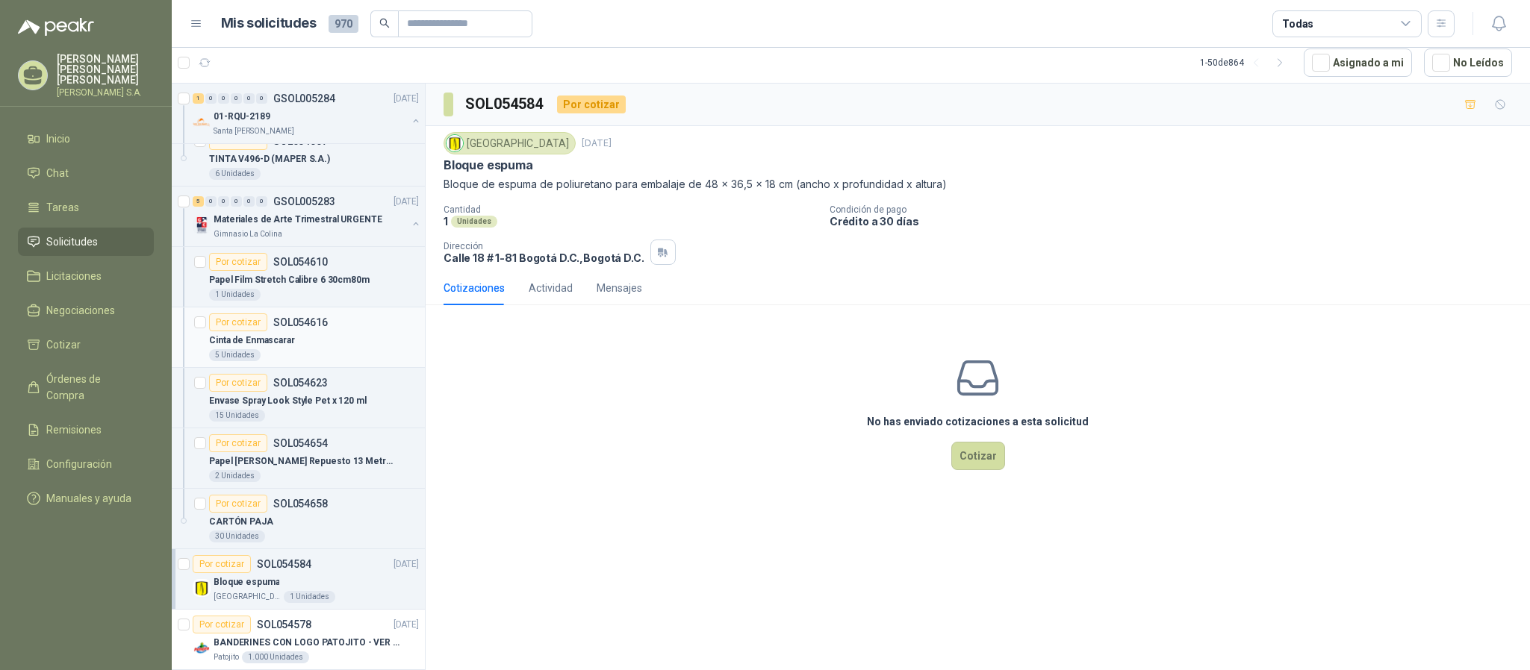
scroll to position [269, 0]
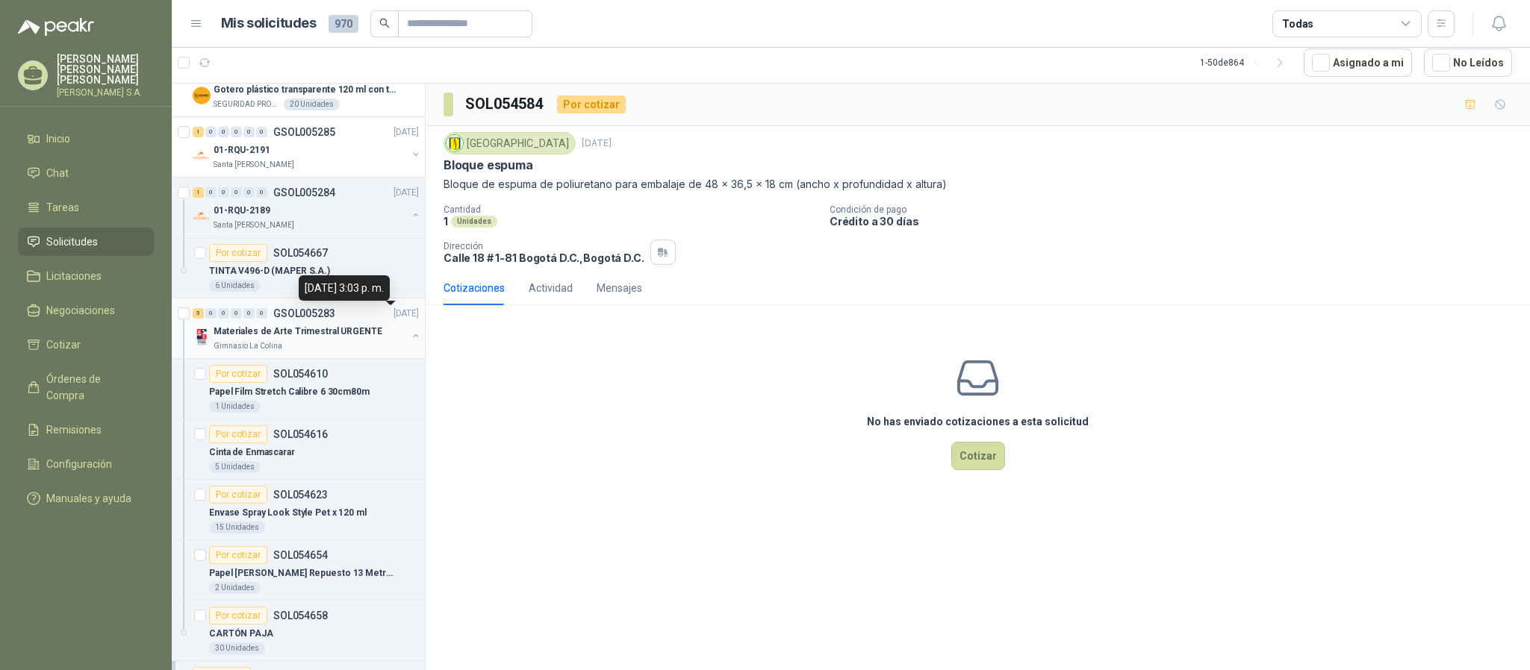
click at [403, 320] on p "[DATE]" at bounding box center [405, 314] width 25 height 14
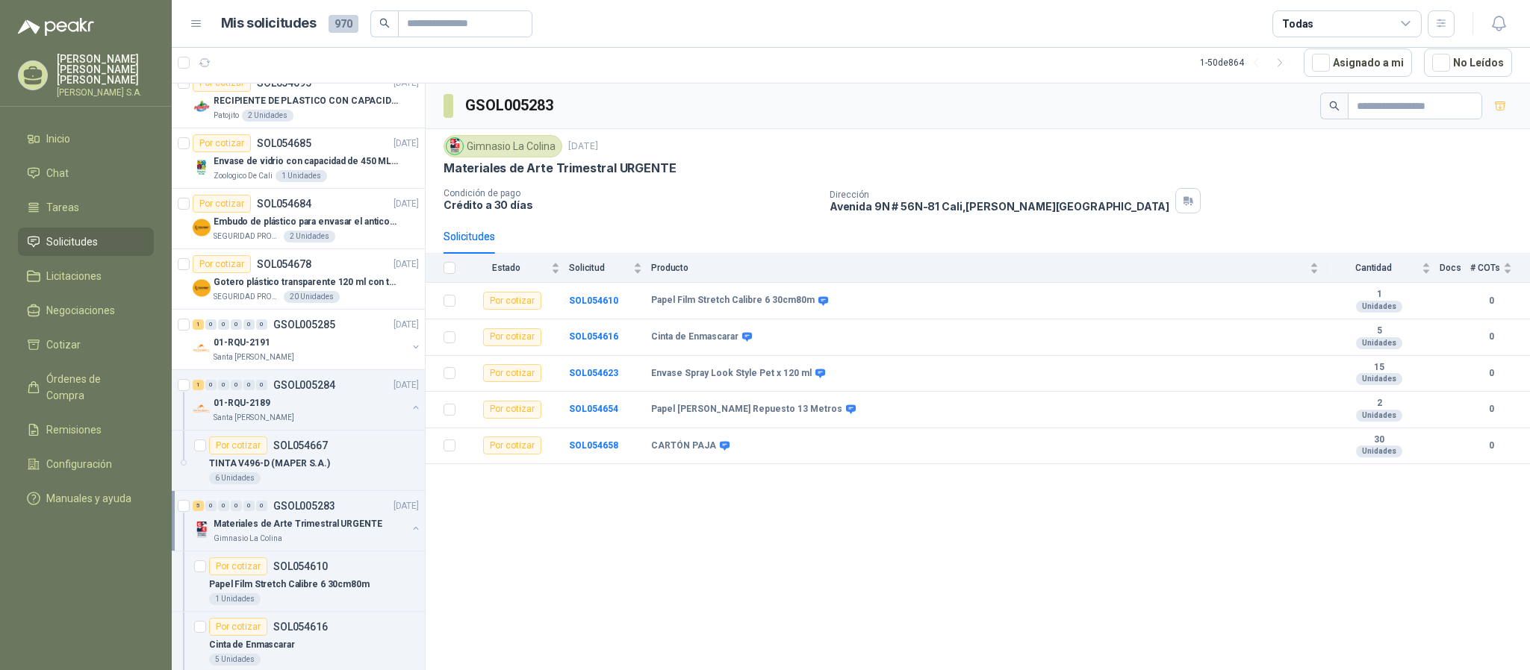
scroll to position [112, 0]
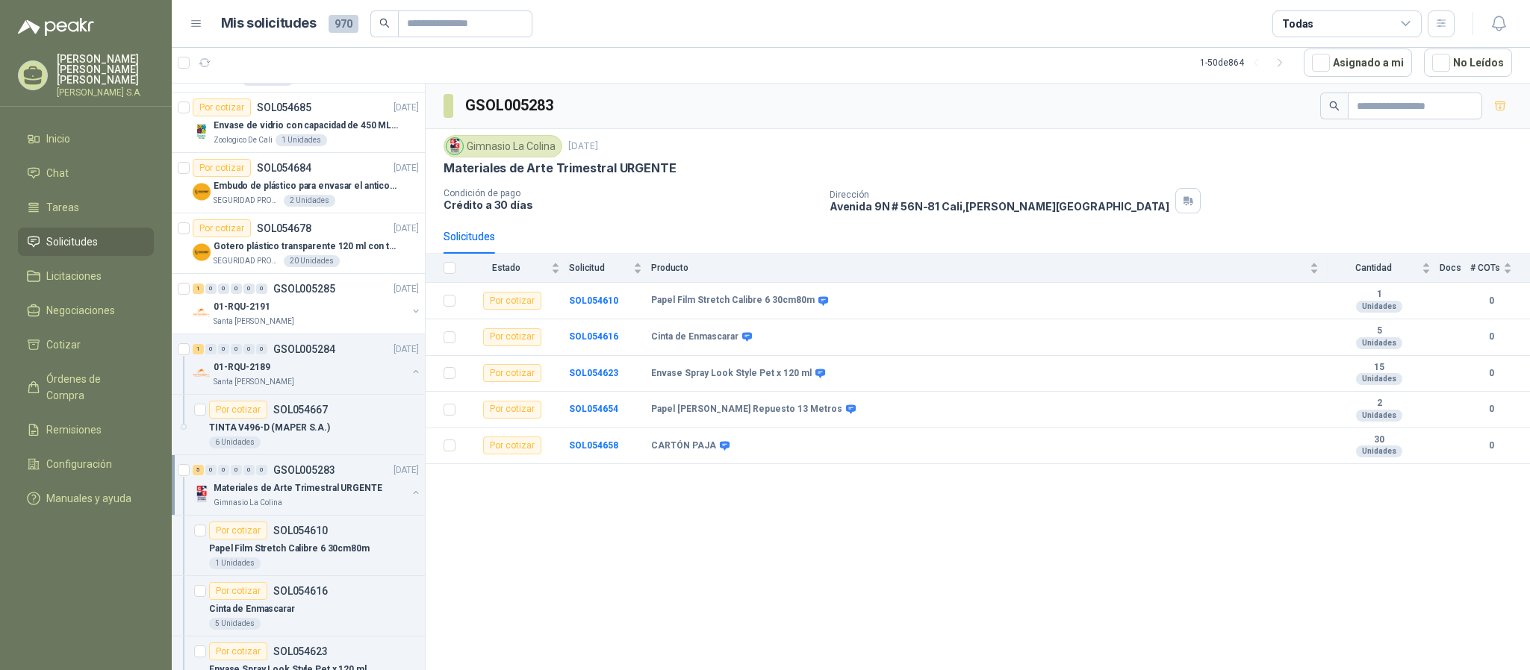
click at [410, 498] on button "button" at bounding box center [416, 493] width 12 height 12
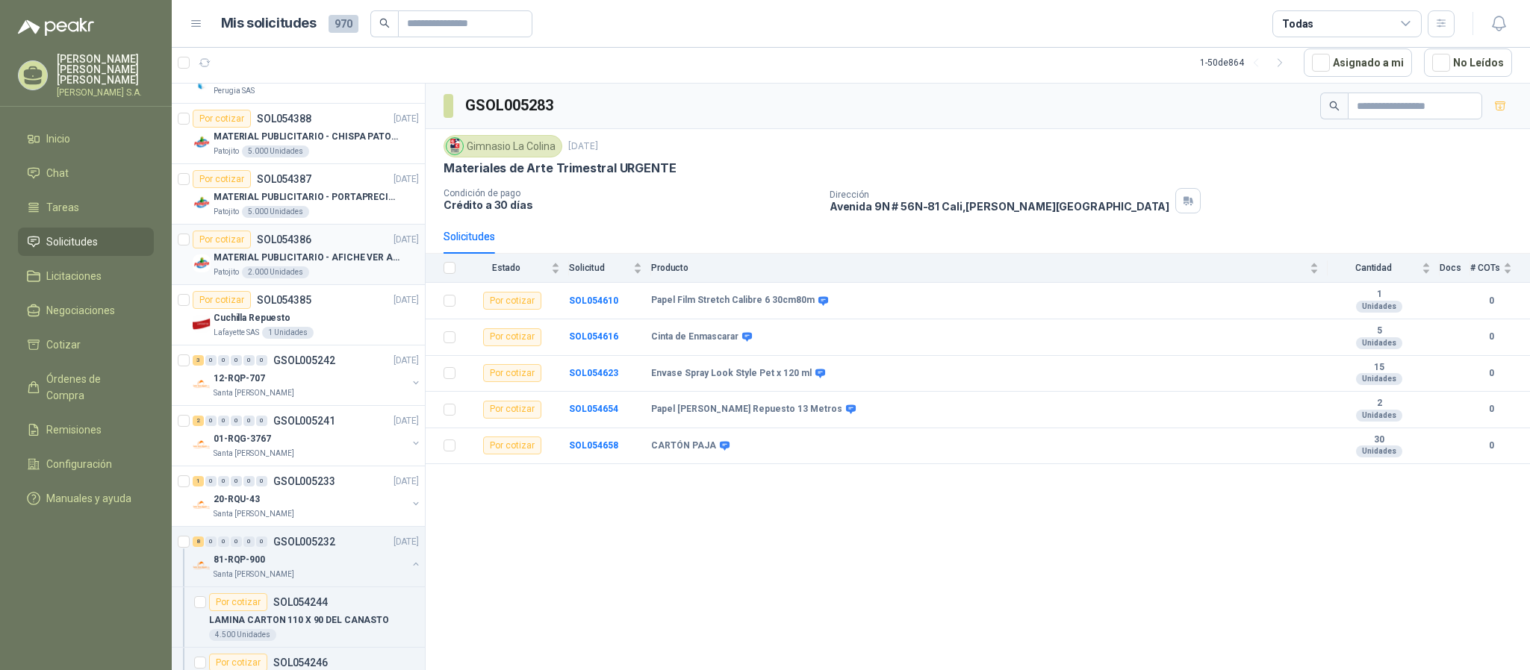
scroll to position [1232, 0]
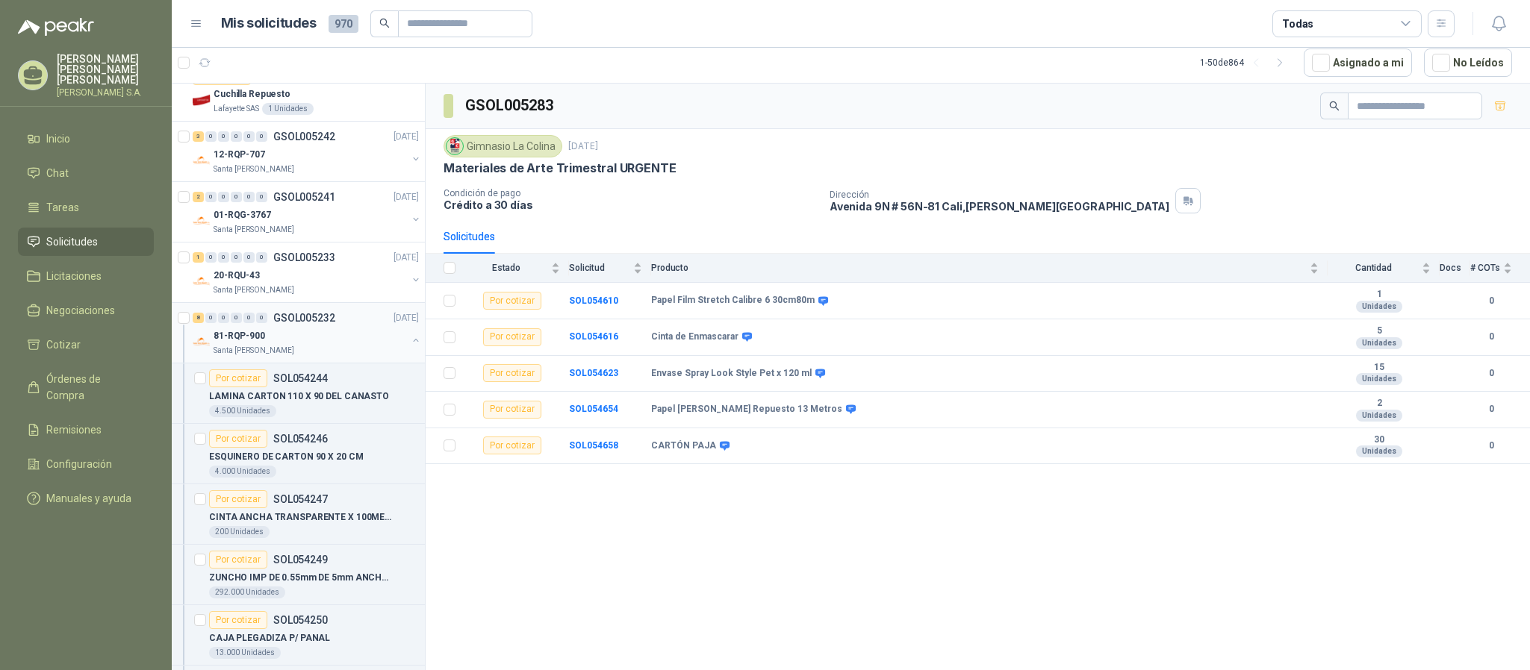
click at [410, 346] on button "button" at bounding box center [416, 340] width 12 height 12
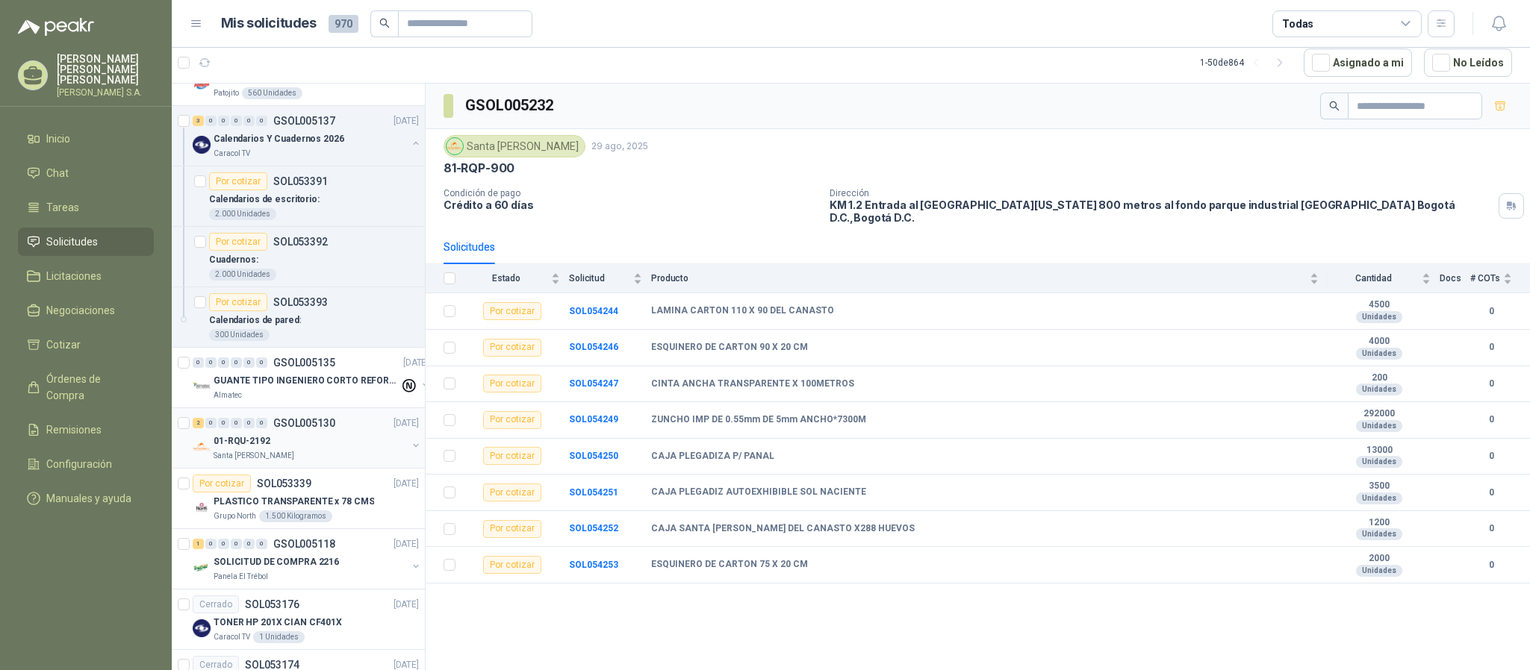
scroll to position [3397, 0]
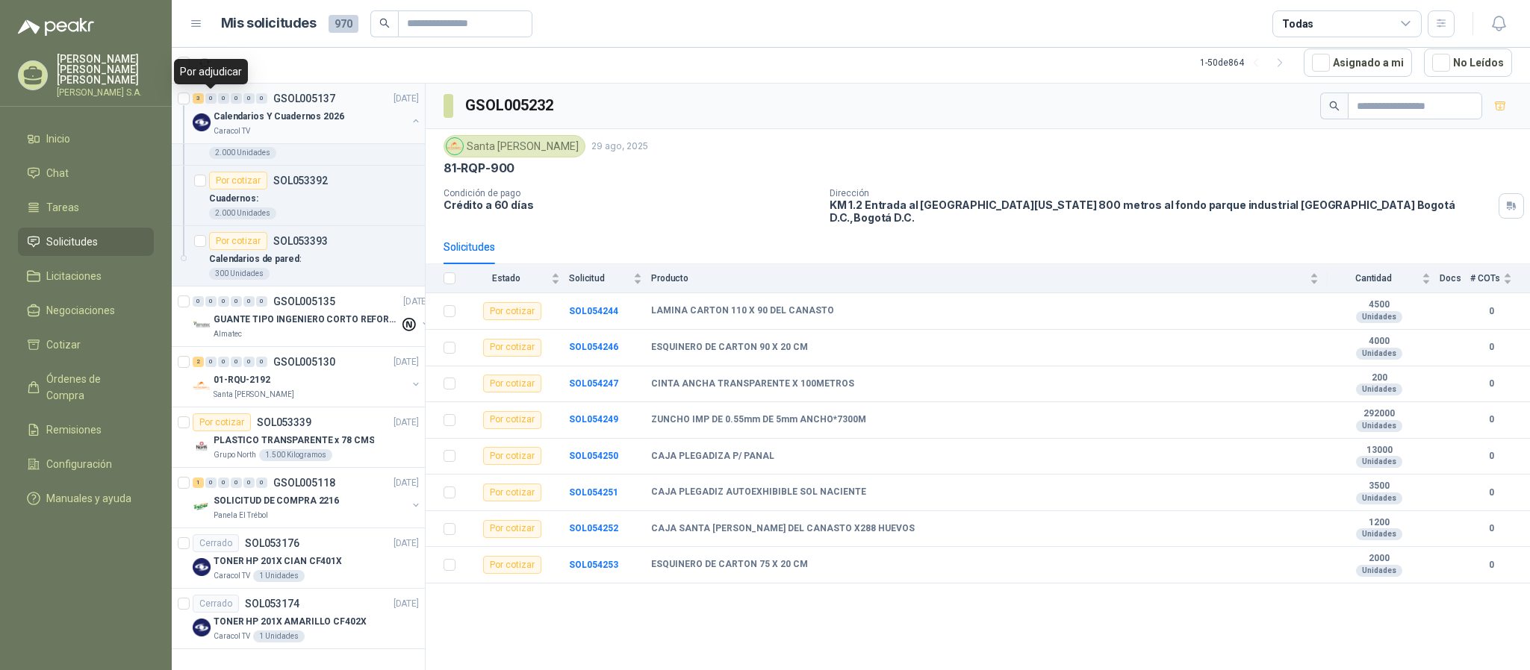
click at [211, 99] on div "0" at bounding box center [210, 98] width 11 height 10
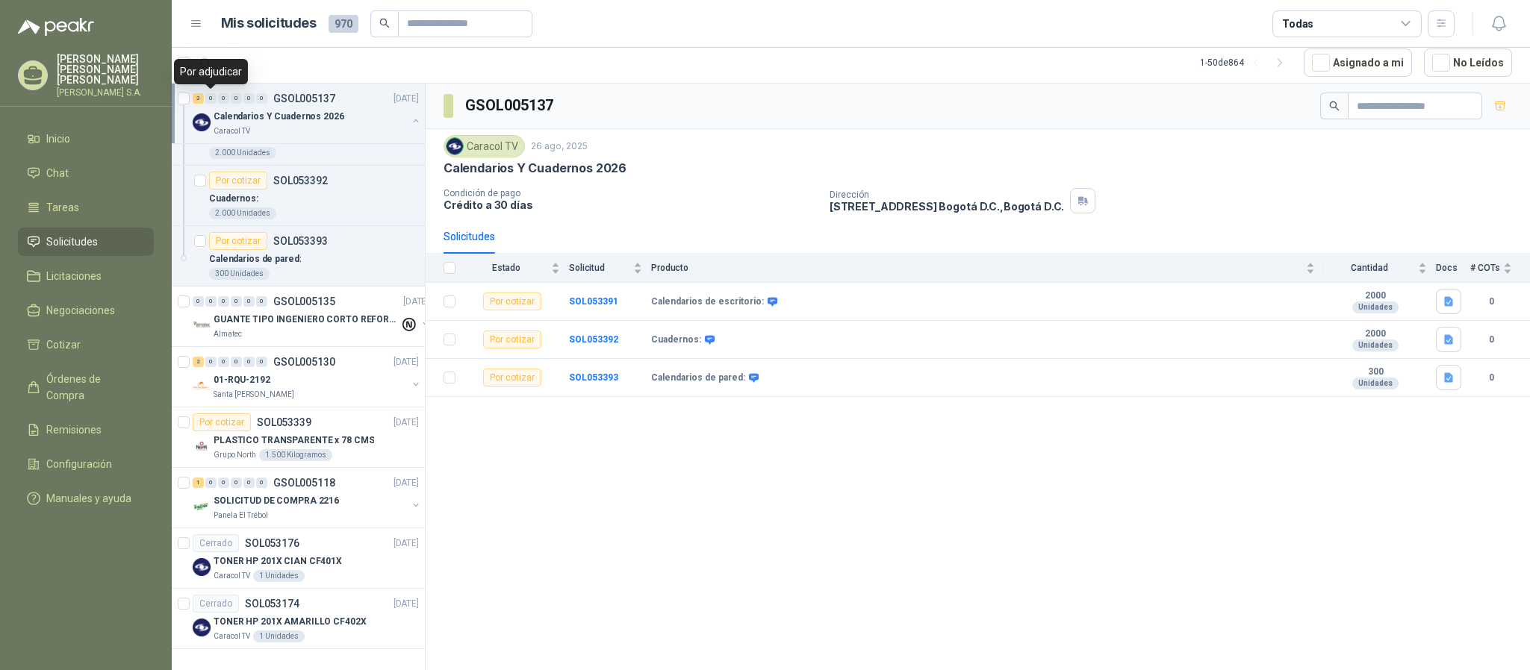
click at [193, 96] on div "3" at bounding box center [198, 98] width 11 height 10
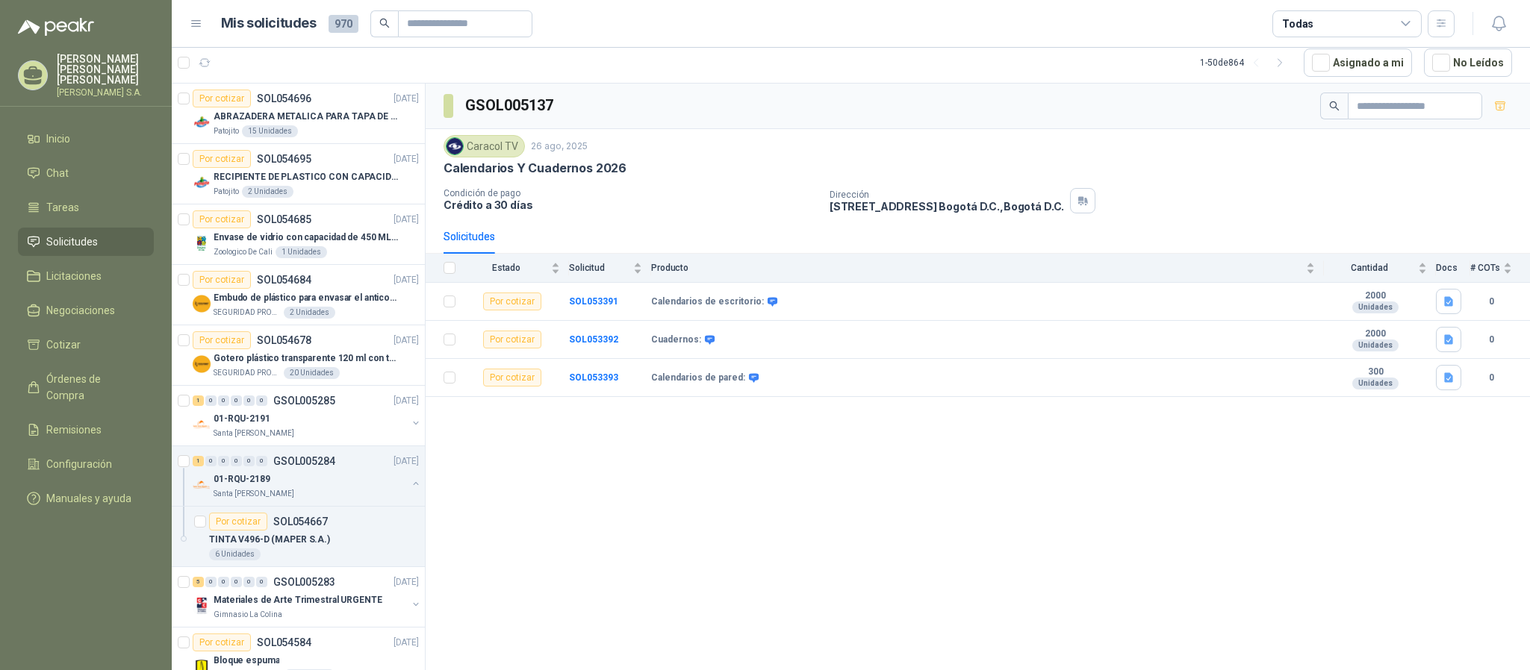
click at [338, 18] on span "970" at bounding box center [343, 24] width 30 height 18
click at [296, 27] on h1 "Mis solicitudes" at bounding box center [269, 24] width 96 height 22
click at [348, 25] on span "970" at bounding box center [343, 24] width 30 height 18
click at [338, 25] on span "970" at bounding box center [343, 24] width 30 height 18
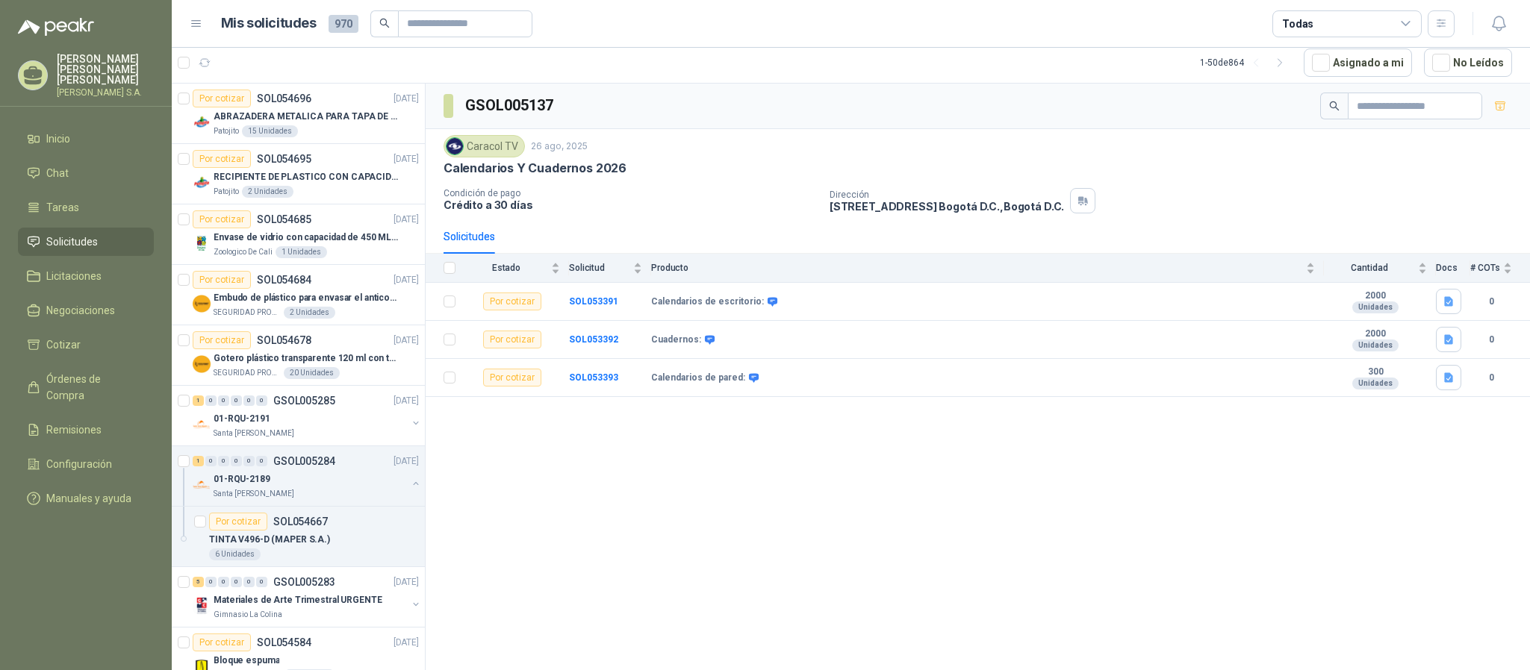
click at [336, 27] on span "970" at bounding box center [343, 24] width 30 height 18
